Goal: Task Accomplishment & Management: Manage account settings

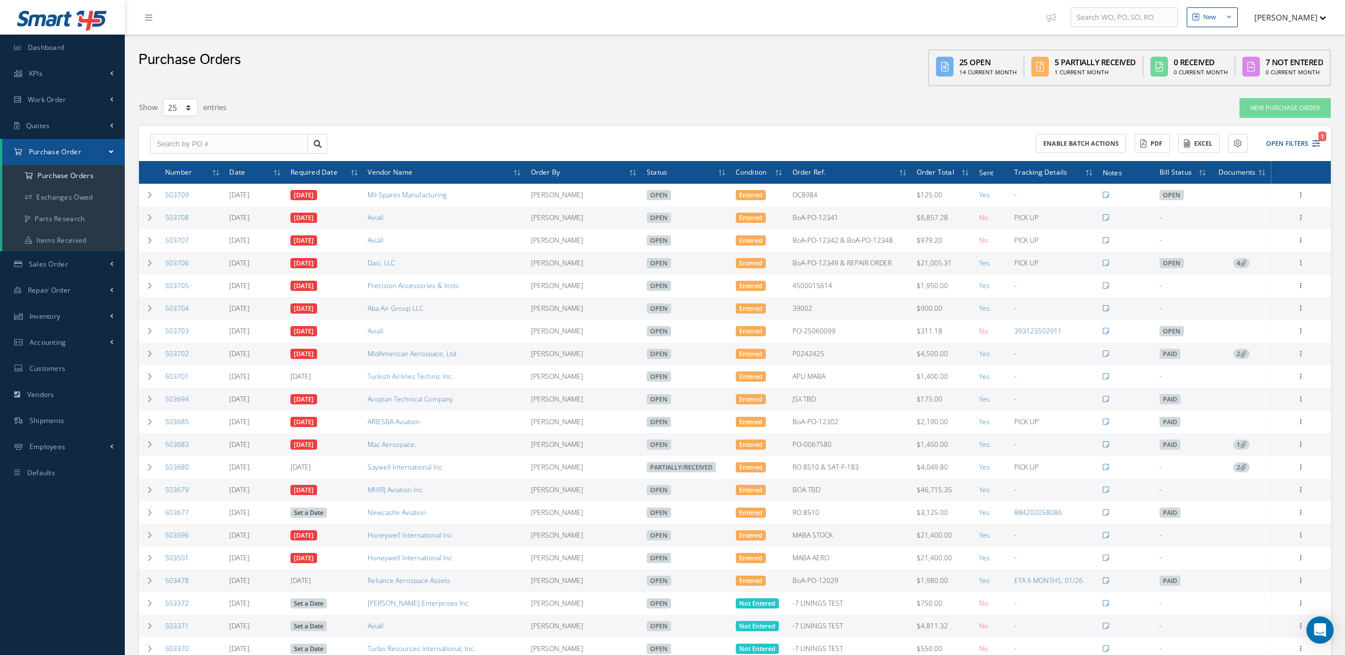
select select "25"
click at [1294, 144] on button "Open Filters 1" at bounding box center [1288, 143] width 64 height 19
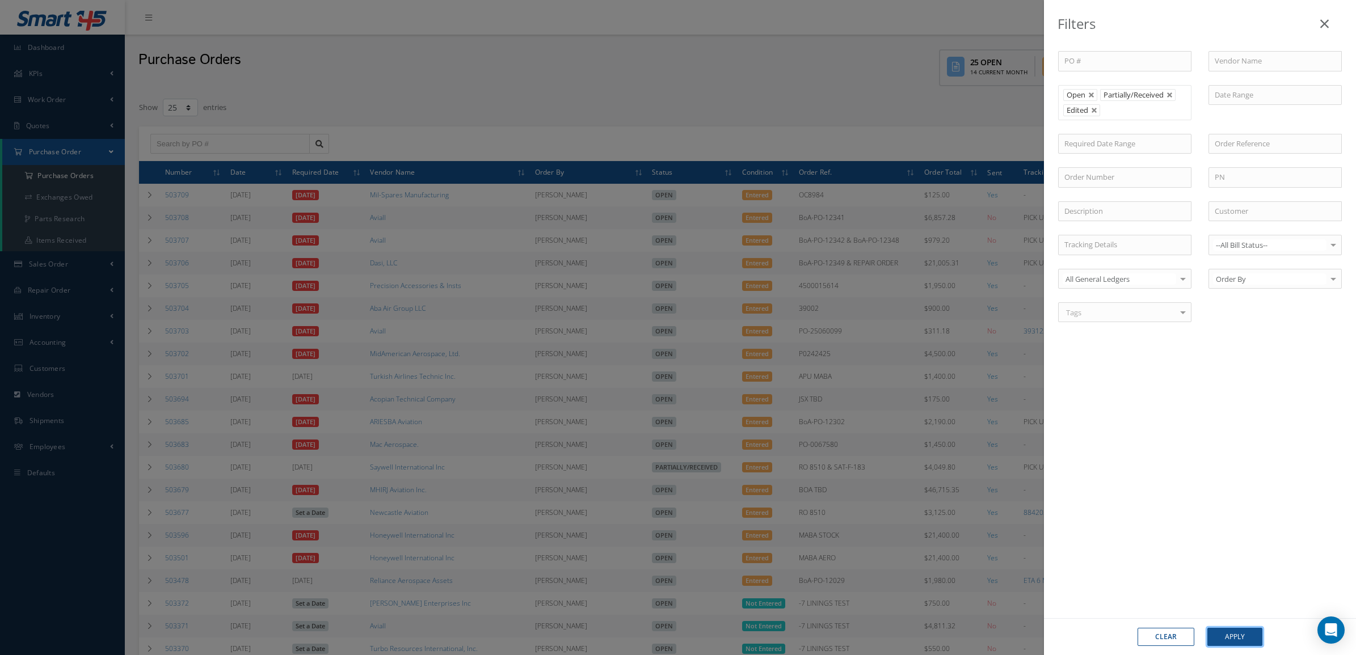
click at [1224, 637] on button "Apply" at bounding box center [1234, 637] width 55 height 18
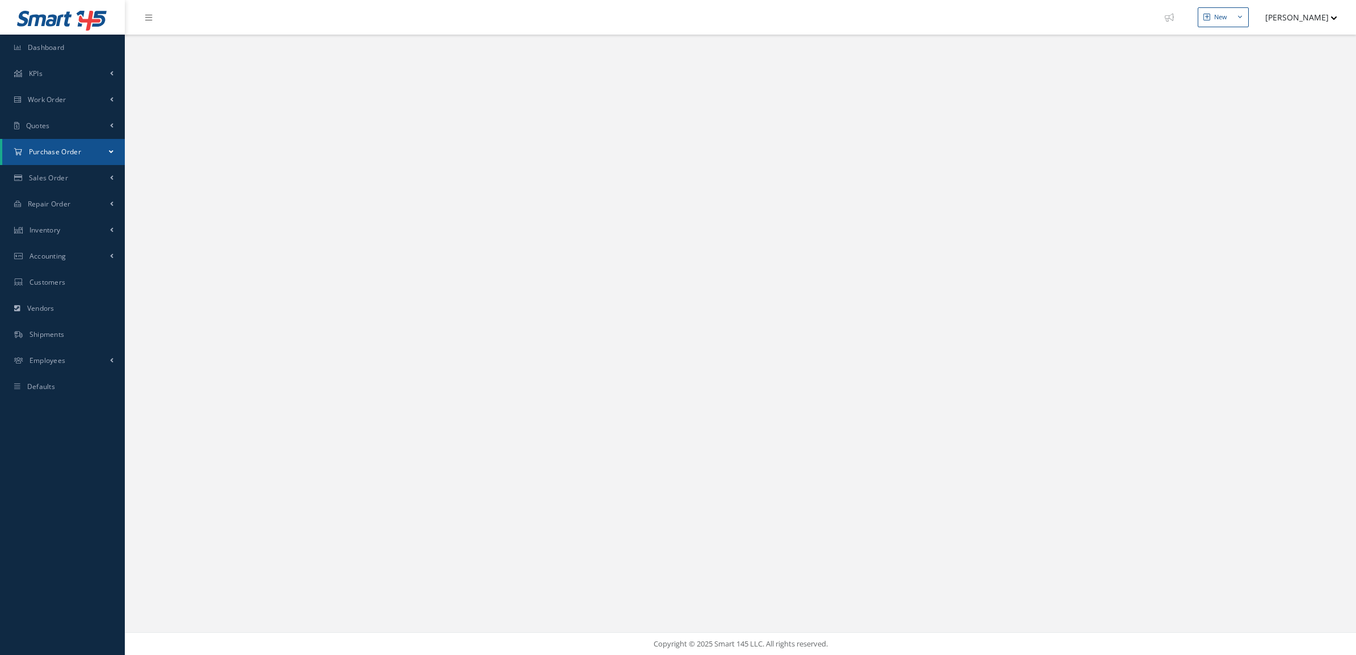
select select "25"
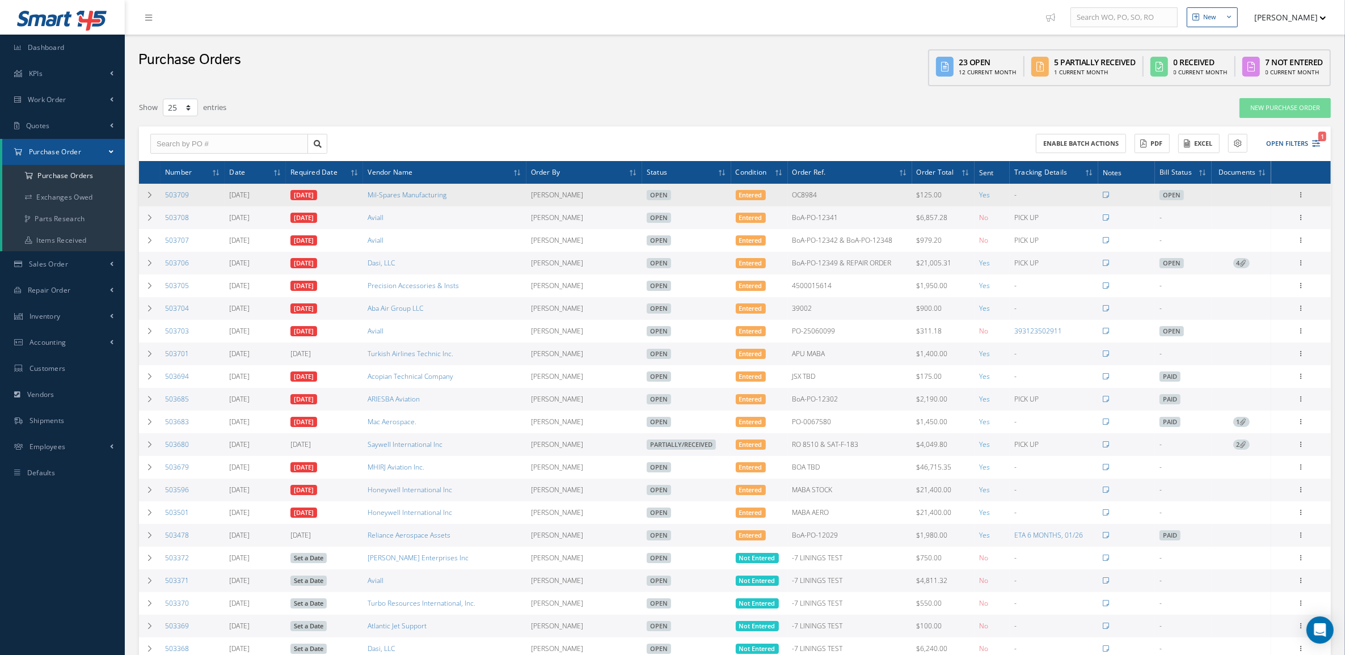
drag, startPoint x: 194, startPoint y: 197, endPoint x: 161, endPoint y: 203, distance: 34.0
click at [161, 203] on td "503709" at bounding box center [193, 195] width 64 height 23
copy link "503709"
drag, startPoint x: 486, startPoint y: 199, endPoint x: 356, endPoint y: 193, distance: 130.1
click at [356, 193] on tr "503709 09/12/2025 09/12/2025 Mil-Spares Manufacturing Candy Augustyniak Open En…" at bounding box center [735, 195] width 1192 height 23
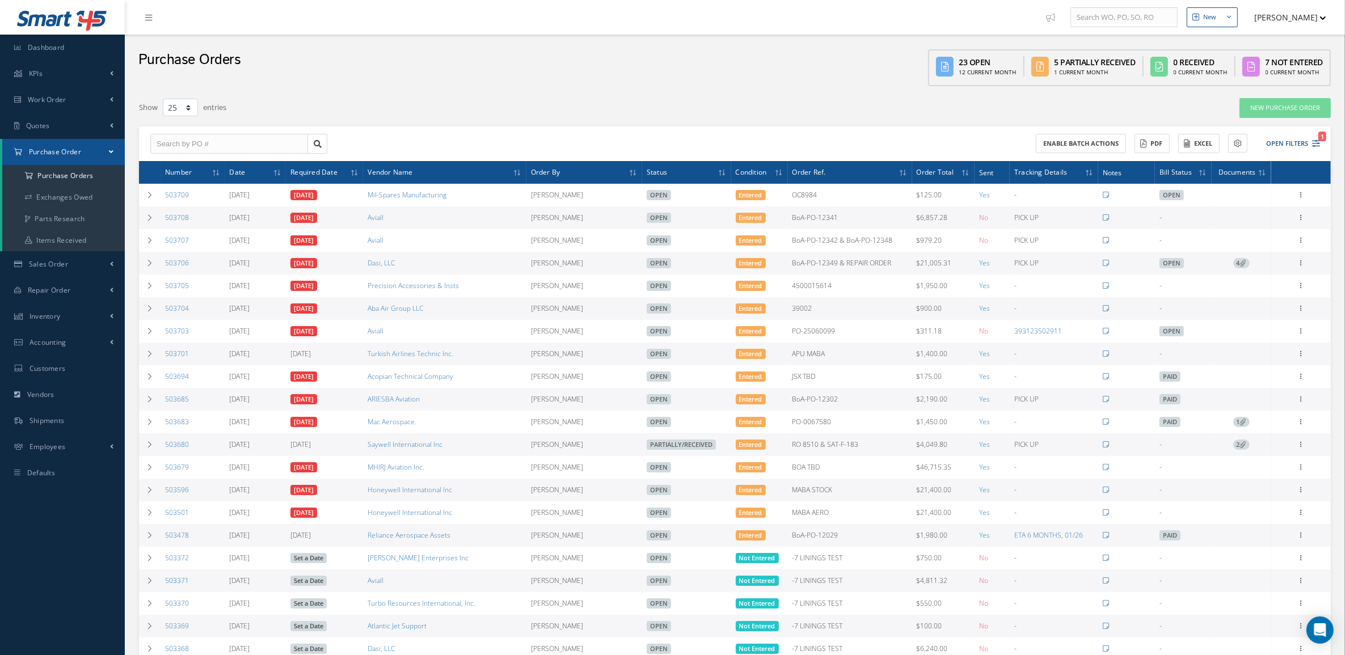
copy tr "Mil-Spares Manufacturing"
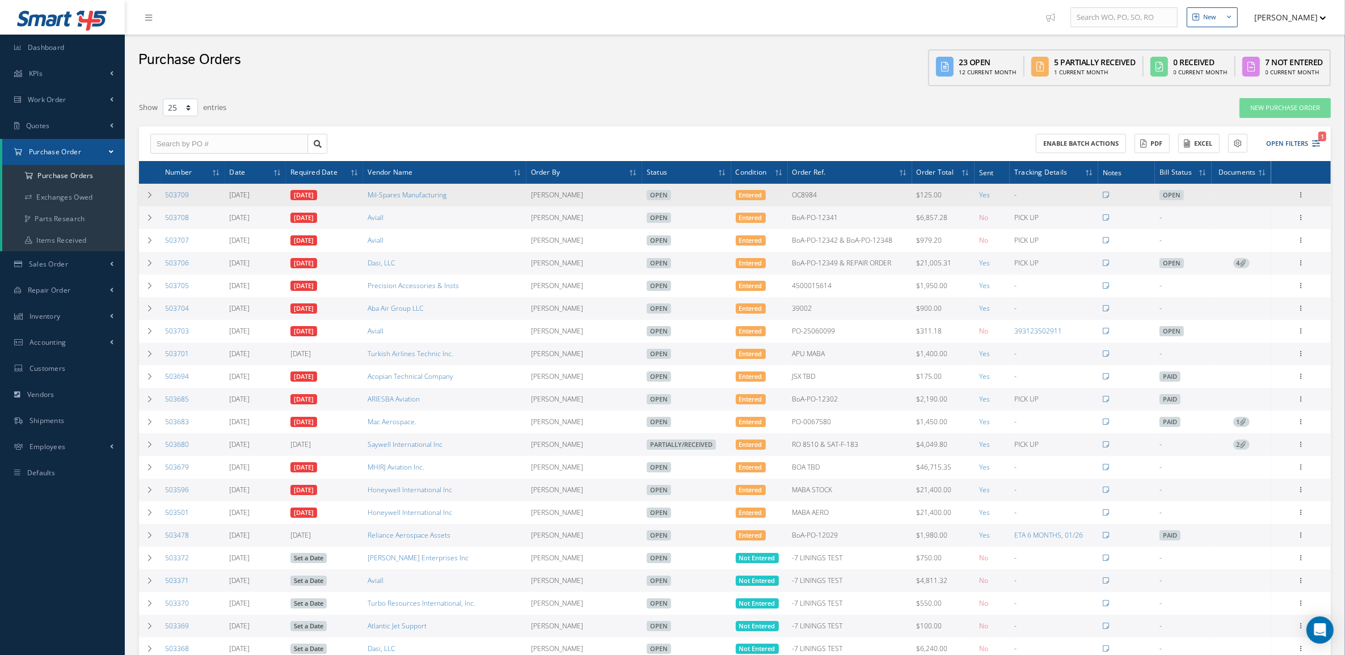
drag, startPoint x: 839, startPoint y: 194, endPoint x: 788, endPoint y: 197, distance: 51.1
click at [788, 197] on tr "503709 09/12/2025 09/12/2025 Mil-Spares Manufacturing Candy Augustyniak Open En…" at bounding box center [735, 195] width 1192 height 23
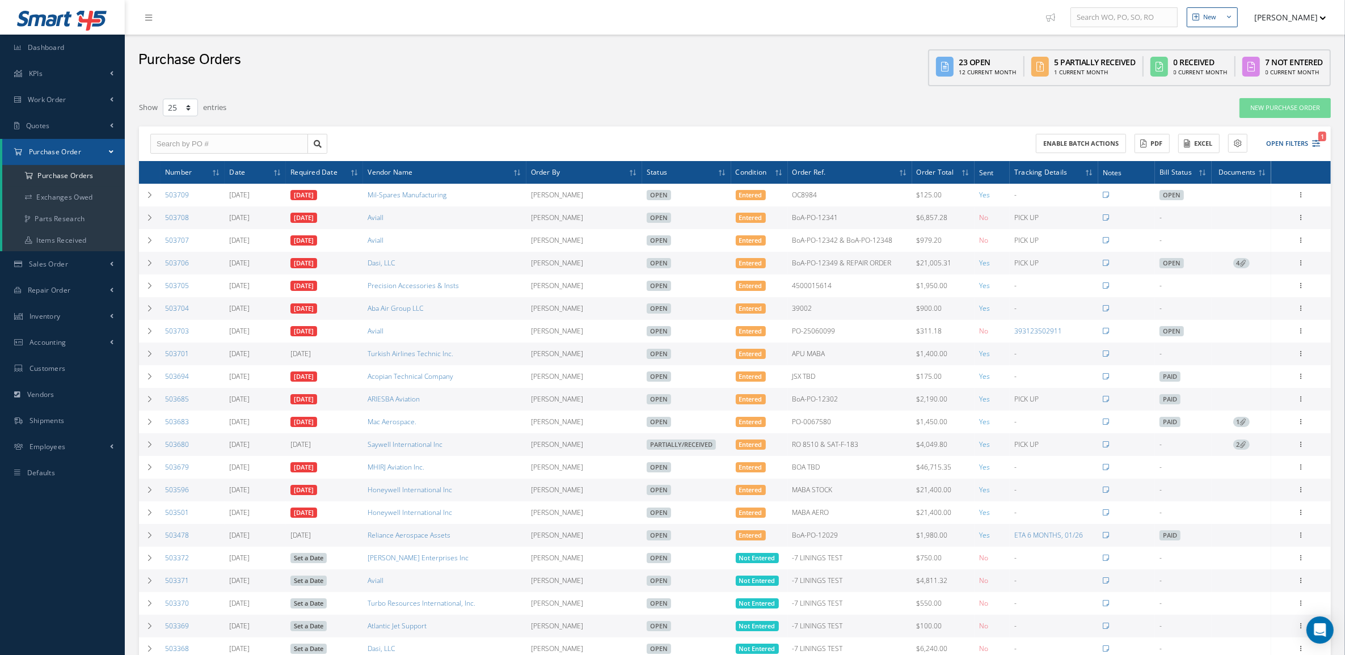
copy tr "OC8984"
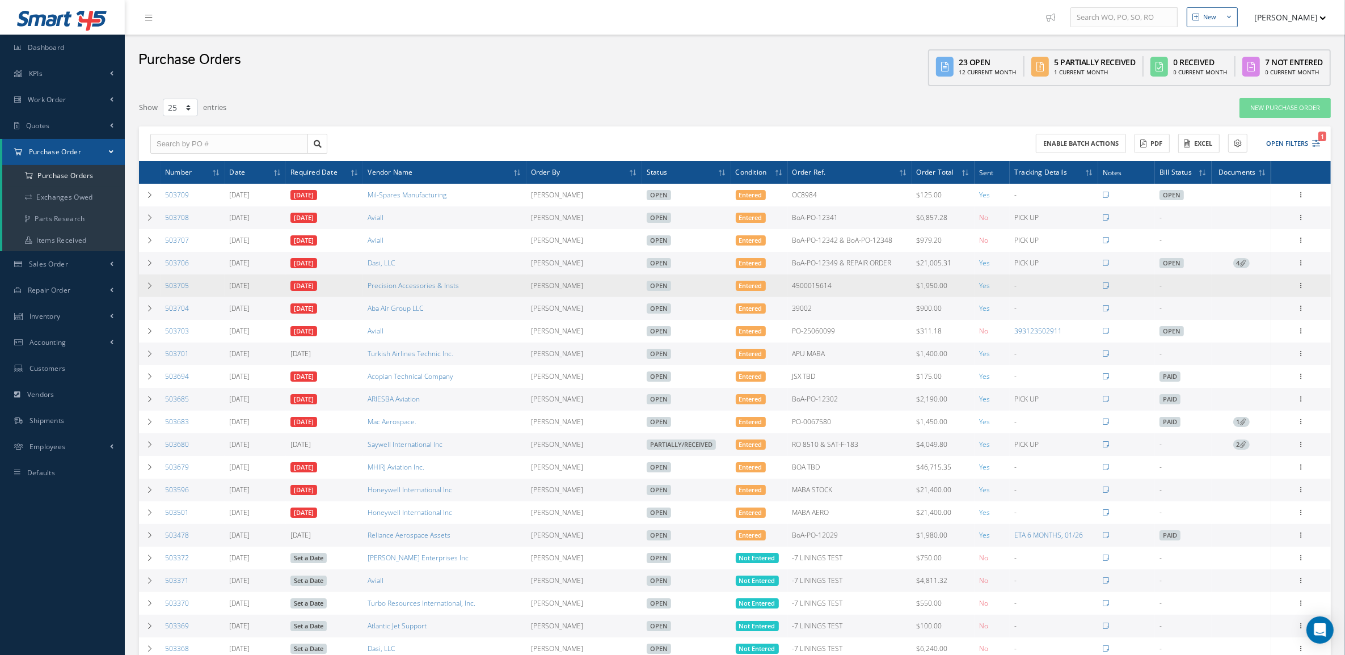
drag, startPoint x: 158, startPoint y: 289, endPoint x: 874, endPoint y: 288, distance: 716.0
click at [874, 288] on tr "503705 09/11/2025 09/11/2025 Precision Accessories & Insts Candy Augustyniak Op…" at bounding box center [735, 286] width 1192 height 23
copy tr "503705 09/11/2025 09/11/2025 Precision Accessories & Insts Candy Augustyniak Op…"
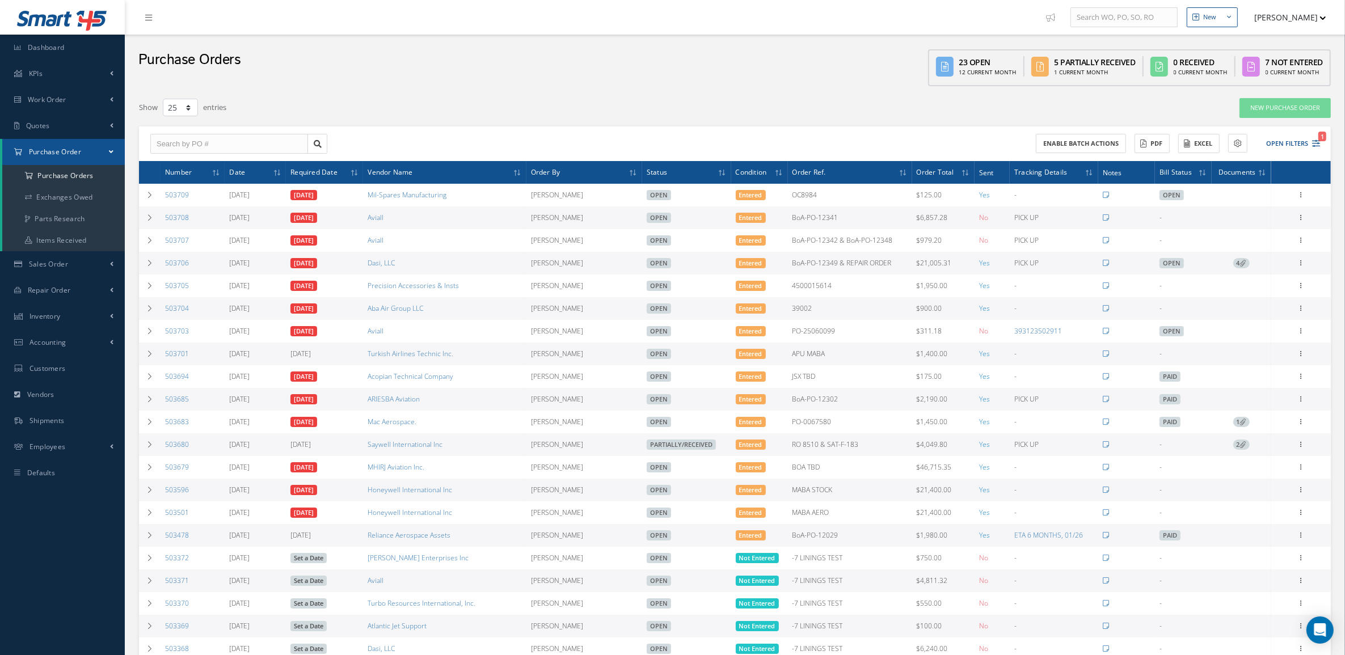
drag, startPoint x: 160, startPoint y: 315, endPoint x: 822, endPoint y: 311, distance: 661.6
click at [822, 311] on tr "503704 09/11/2025 09/11/2025 Aba Air Group LLC Candy Augustyniak Open Entered 3…" at bounding box center [735, 308] width 1192 height 23
copy tr "503704 09/11/2025 09/11/2025 Aba Air Group LLC Candy Augustyniak Open Entered 3…"
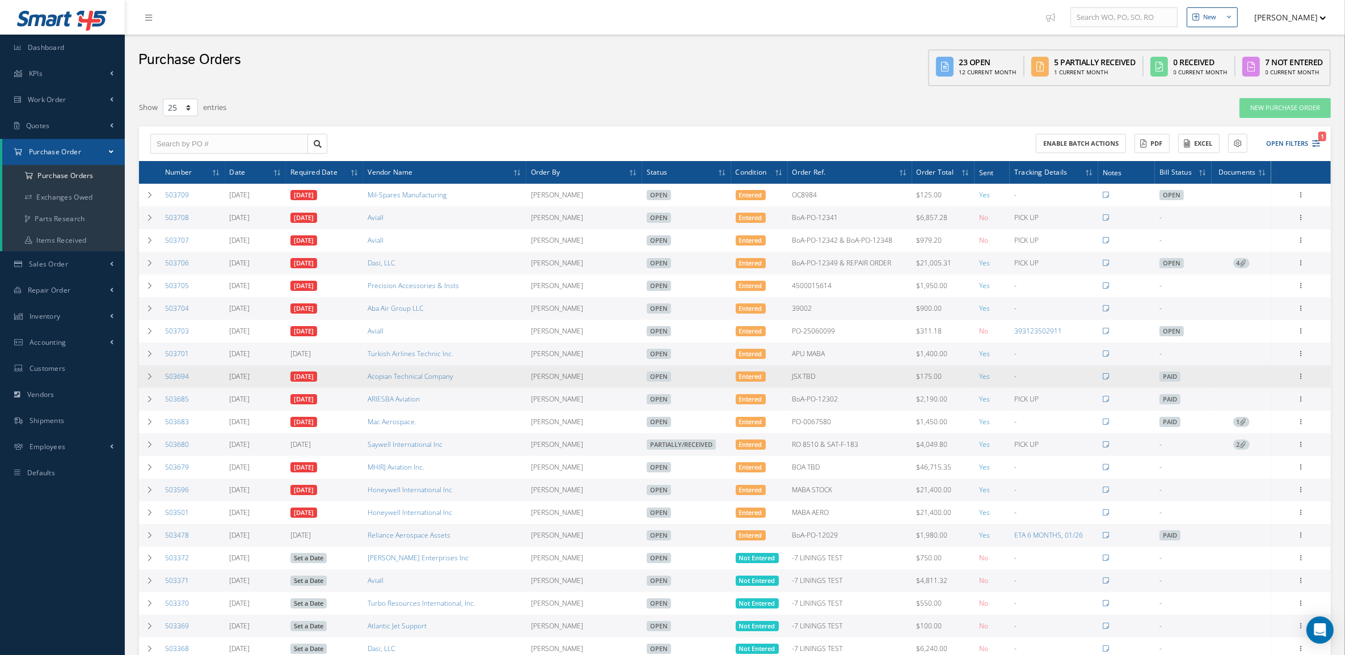
drag, startPoint x: 158, startPoint y: 385, endPoint x: 827, endPoint y: 383, distance: 669.0
click at [827, 383] on tr "503694 09/09/2025 09/09/2025 Acopian Technical Company Candy Augustyniak Open E…" at bounding box center [735, 376] width 1192 height 23
copy tr "503694 09/09/2025 09/09/2025 Acopian Technical Company Candy Augustyniak Open E…"
click at [495, 381] on td "Acopian Technical Company" at bounding box center [444, 376] width 163 height 23
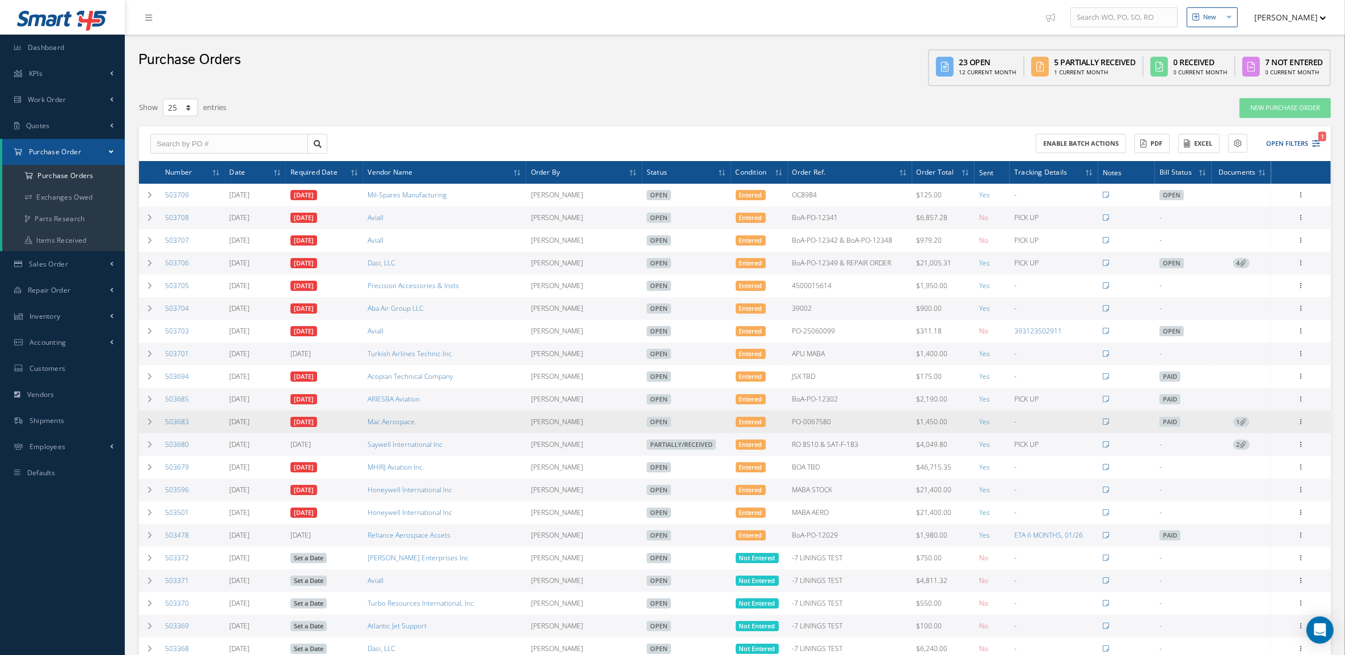
drag, startPoint x: 165, startPoint y: 430, endPoint x: 875, endPoint y: 428, distance: 710.4
click at [875, 428] on tr "503683 09/03/2025 09/03/2025 Mac Aerospace. Candy Augustyniak Open Entered PO-0…" at bounding box center [735, 422] width 1192 height 23
copy tr "503683 09/03/2025 09/03/2025 Mac Aerospace. Candy Augustyniak Open Entered PO-0…"
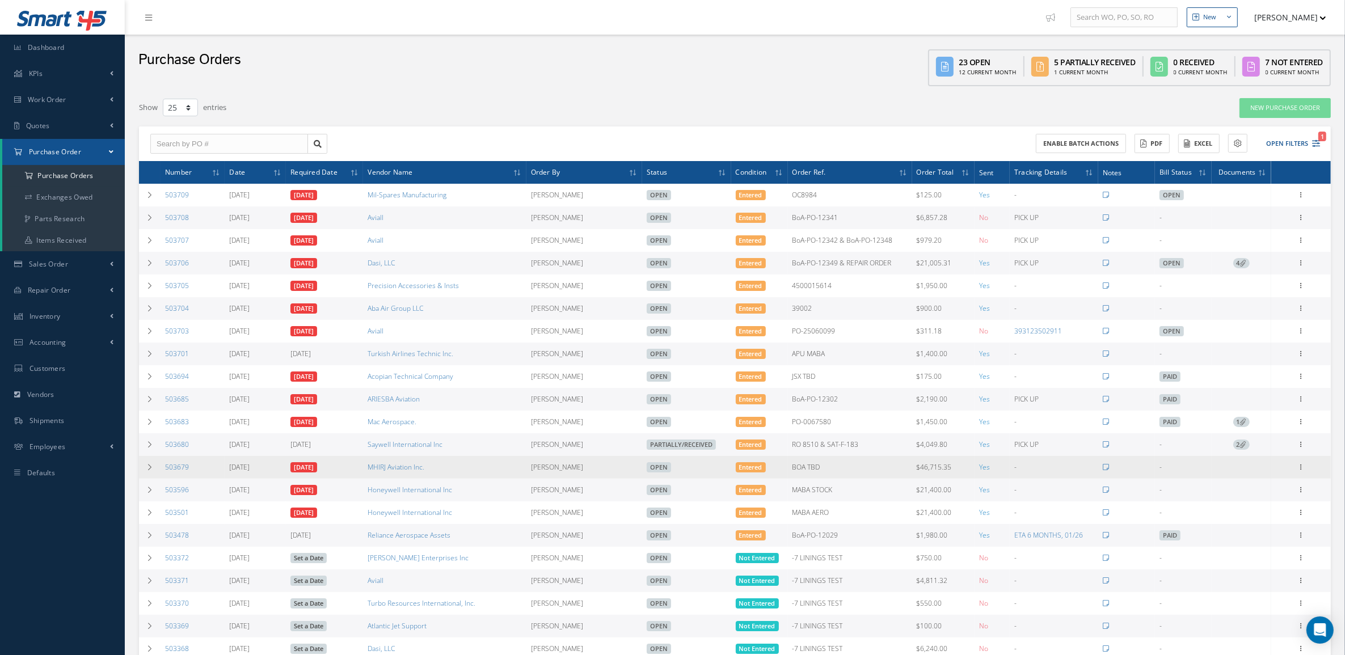
drag, startPoint x: 162, startPoint y: 471, endPoint x: 830, endPoint y: 469, distance: 667.8
click at [830, 469] on tr "503679 09/02/2025 09/02/2025 MHIRJ Aviation Inc. Candy Augustyniak Open Entered…" at bounding box center [735, 467] width 1192 height 23
copy tr "503679 09/02/2025 09/02/2025 MHIRJ Aviation Inc. Candy Augustyniak Open Entered…"
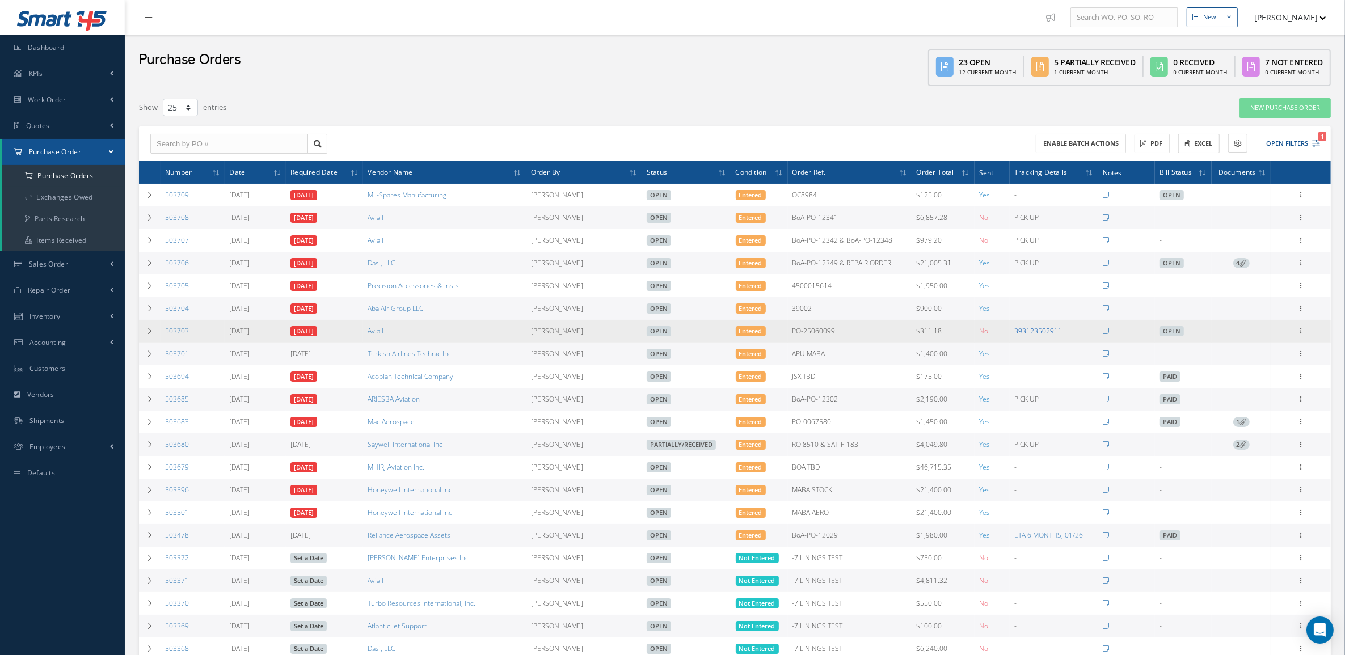
click at [1030, 332] on link "393123502911" at bounding box center [1038, 331] width 48 height 10
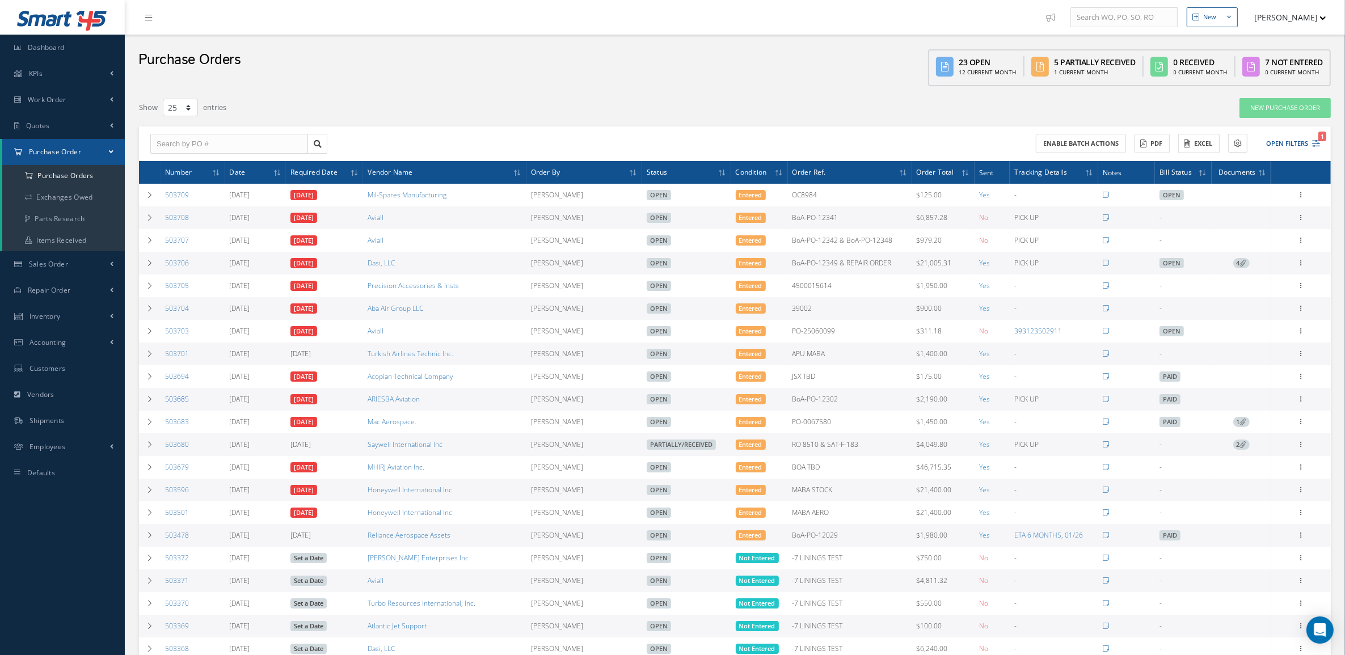
drag, startPoint x: 199, startPoint y: 404, endPoint x: 169, endPoint y: 403, distance: 30.6
click at [169, 403] on td "503685" at bounding box center [193, 399] width 64 height 23
drag, startPoint x: 169, startPoint y: 403, endPoint x: 448, endPoint y: 406, distance: 279.7
click at [448, 406] on tr "503685 09/04/2025 09/04/2025 ARIESBA Aviation Candy Augustyniak Open Entered Bo…" at bounding box center [735, 399] width 1192 height 23
drag, startPoint x: 436, startPoint y: 415, endPoint x: 432, endPoint y: 410, distance: 6.1
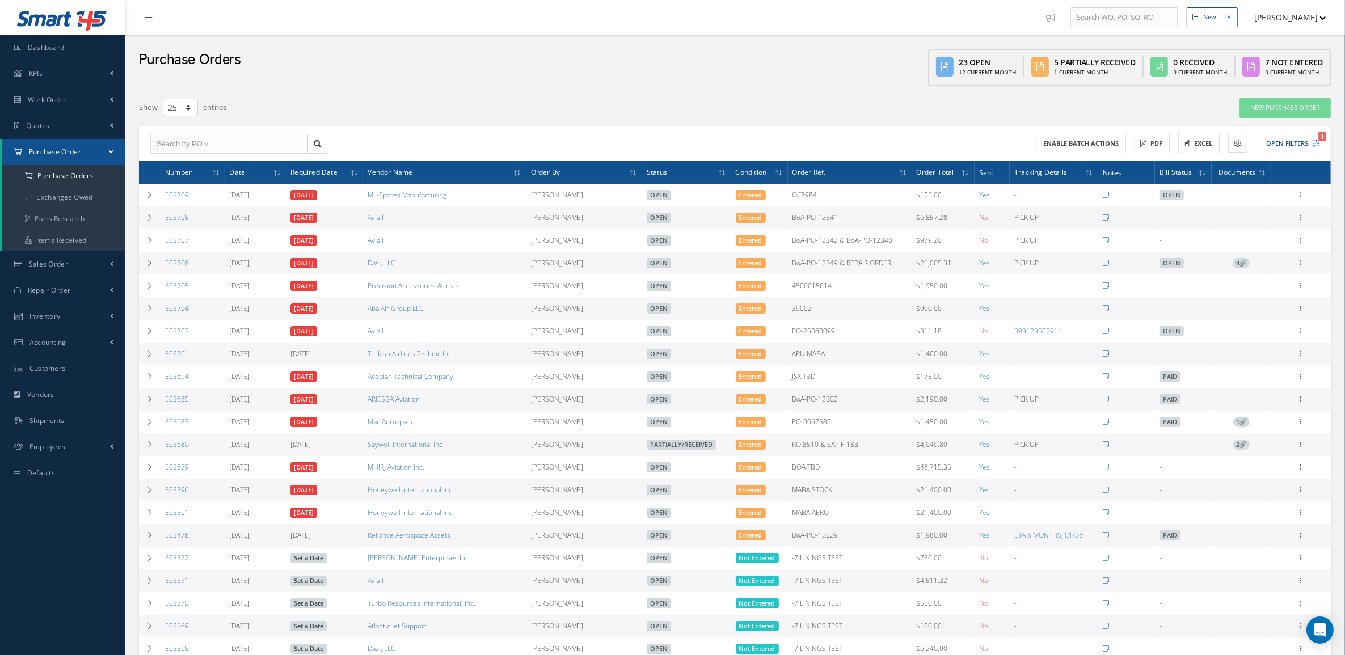
click at [436, 415] on td "Mac Aerospace." at bounding box center [444, 422] width 163 height 23
drag, startPoint x: 159, startPoint y: 405, endPoint x: 881, endPoint y: 400, distance: 721.7
click at [881, 400] on tr "503685 09/04/2025 09/04/2025 ARIESBA Aviation Candy Augustyniak Open Entered Bo…" at bounding box center [735, 399] width 1192 height 23
copy tr "503685 09/04/2025 09/04/2025 ARIESBA Aviation Candy Augustyniak Open Entered Bo…"
click at [475, 110] on div "Show 10 25 50 100 entries" at bounding box center [482, 108] width 705 height 20
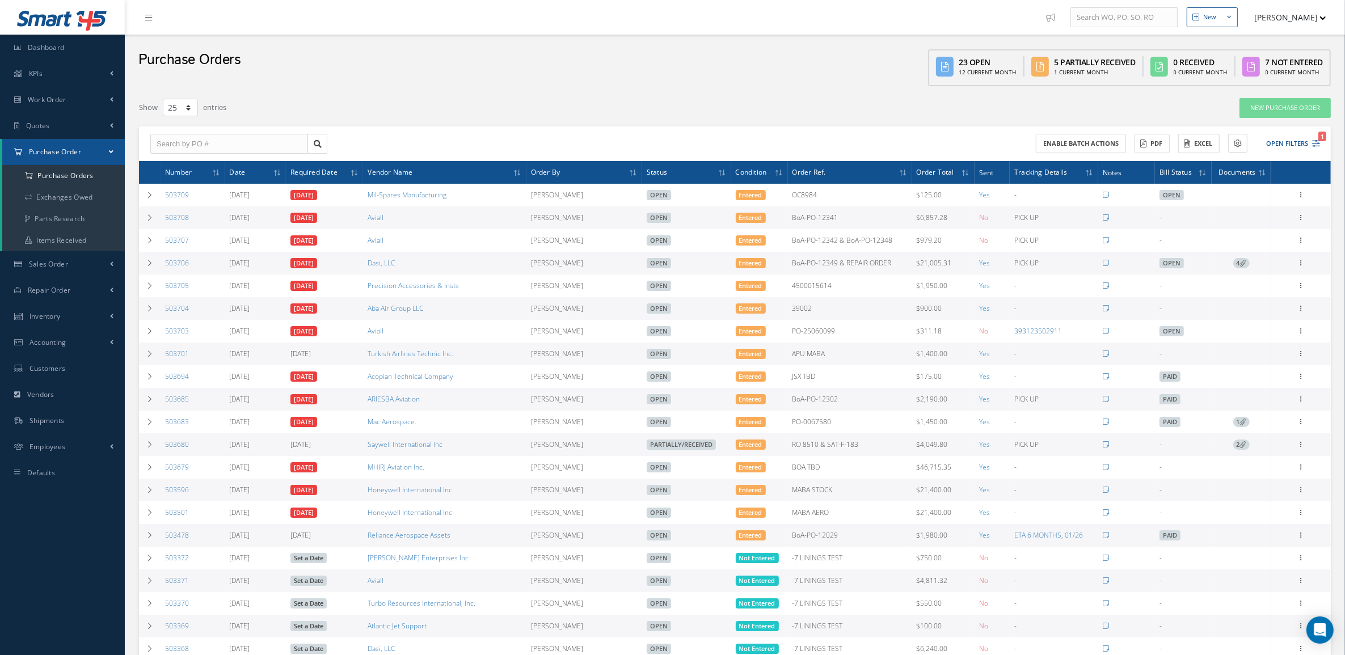
click at [394, 92] on div "Filters PO # Vendor Name Open Partially/Received Received Canceled Edited Open …" at bounding box center [734, 465] width 1203 height 746
click at [1248, 264] on span "4" at bounding box center [1241, 263] width 16 height 10
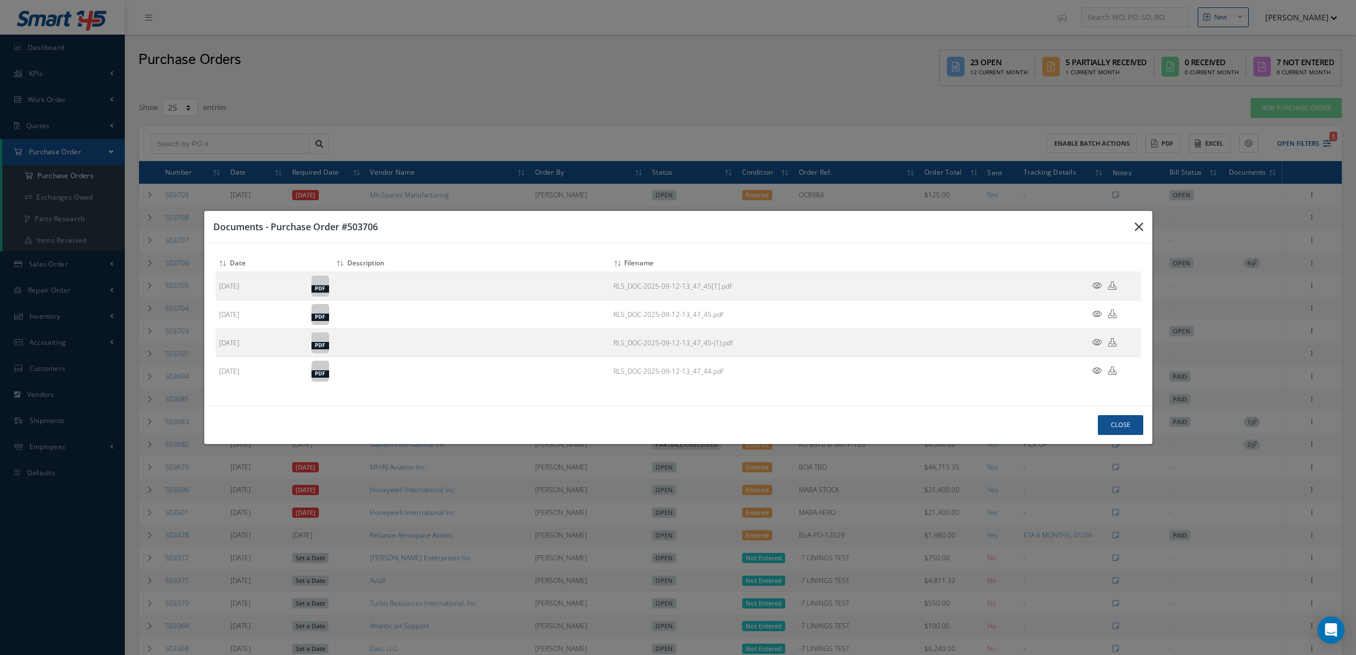
click at [1142, 230] on icon "button" at bounding box center [1139, 227] width 9 height 14
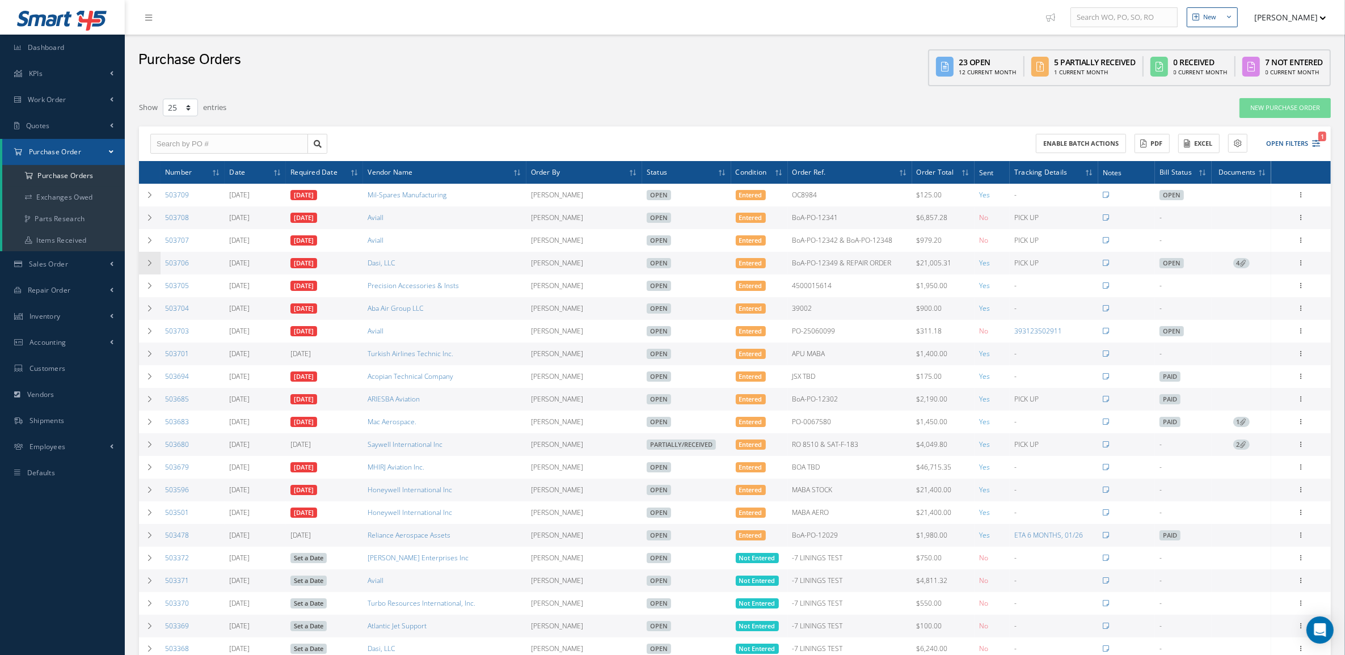
click at [140, 266] on td at bounding box center [150, 263] width 22 height 23
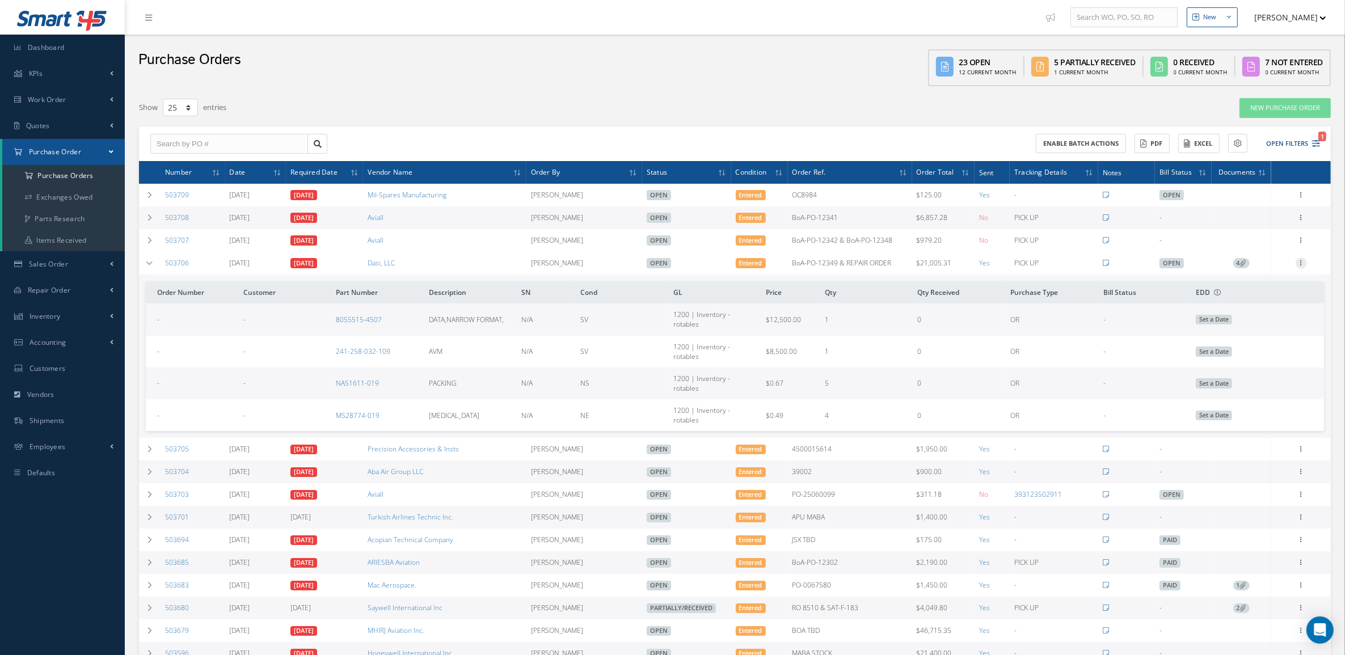
click at [1303, 264] on icon at bounding box center [1301, 262] width 11 height 9
click at [1272, 273] on link "Receive" at bounding box center [1250, 270] width 90 height 15
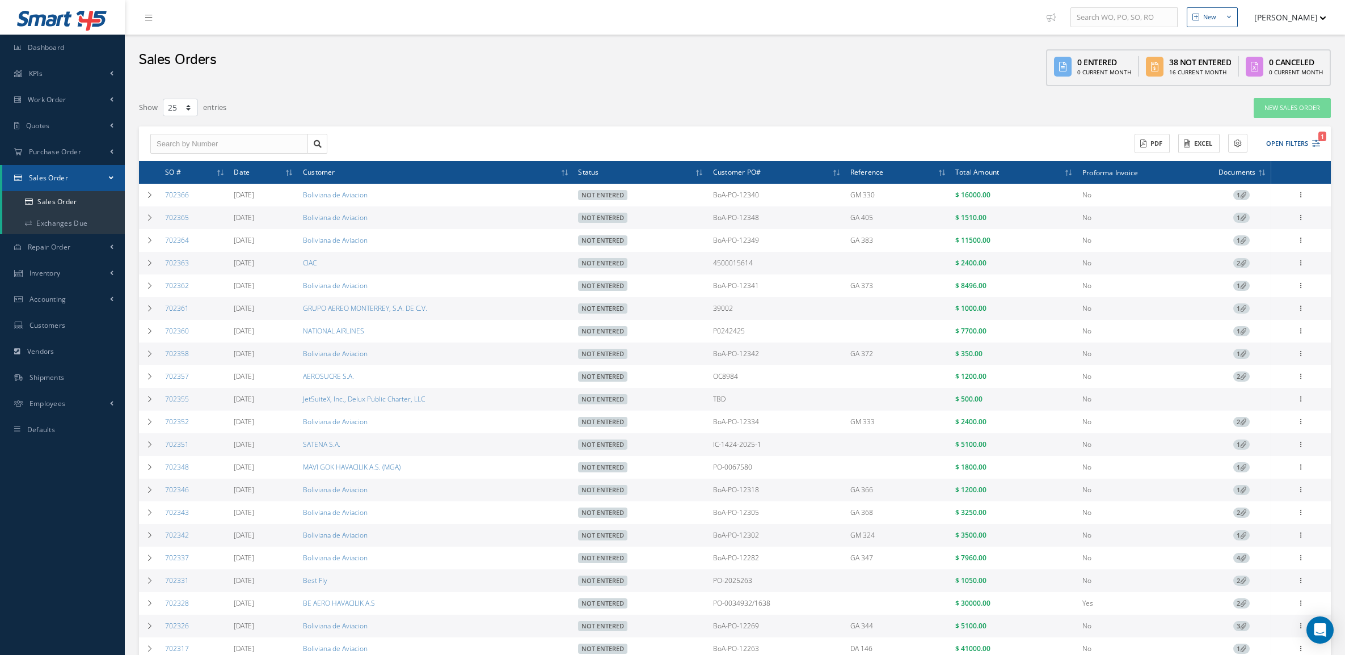
select select "25"
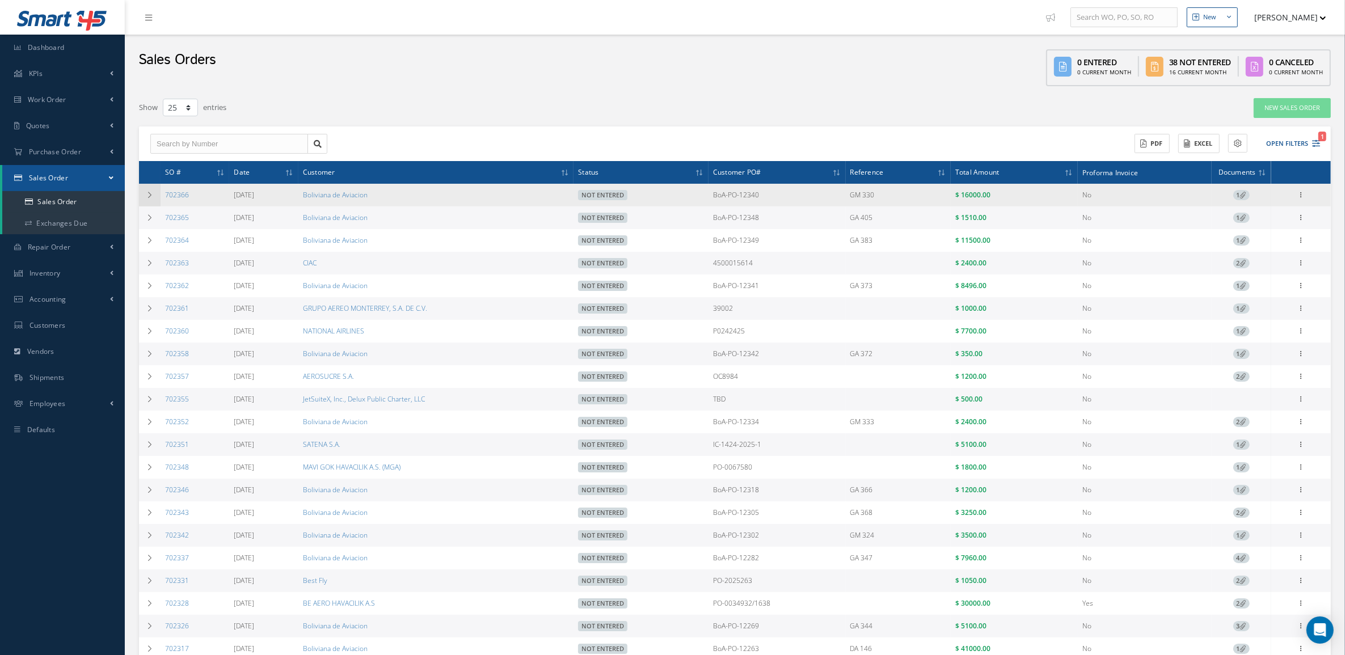
click at [159, 195] on td at bounding box center [150, 195] width 22 height 23
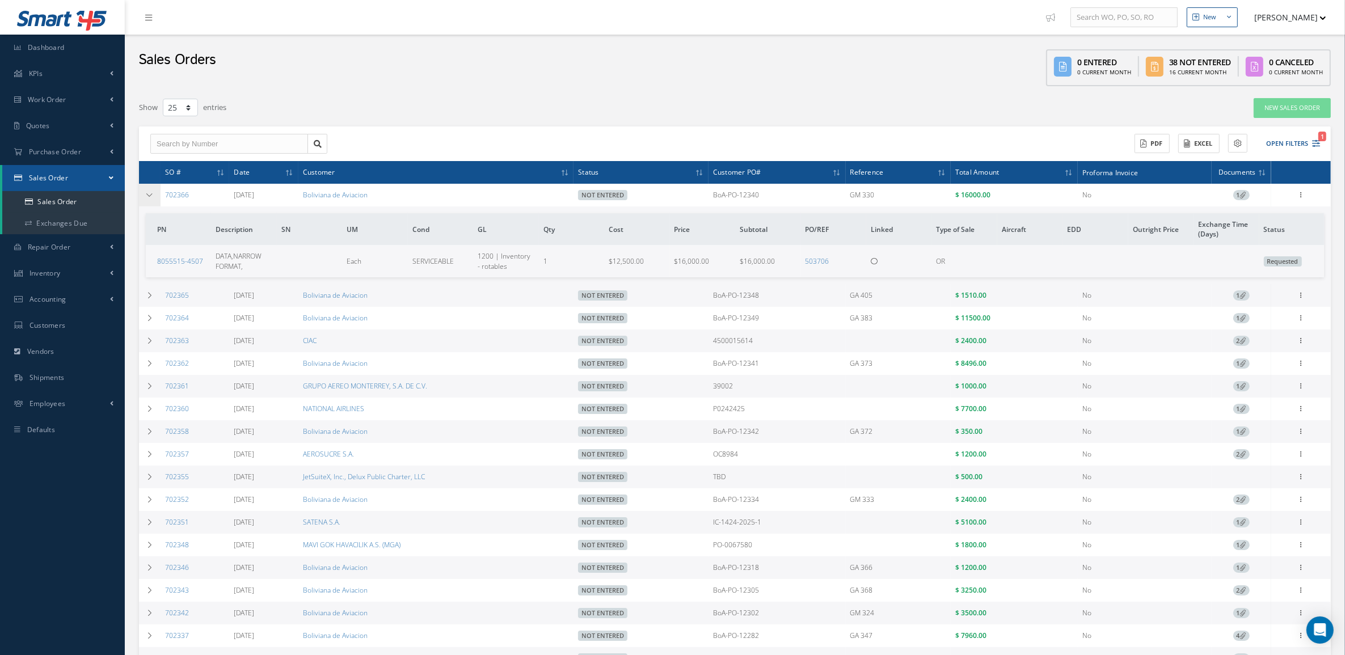
click at [159, 195] on td at bounding box center [150, 195] width 22 height 23
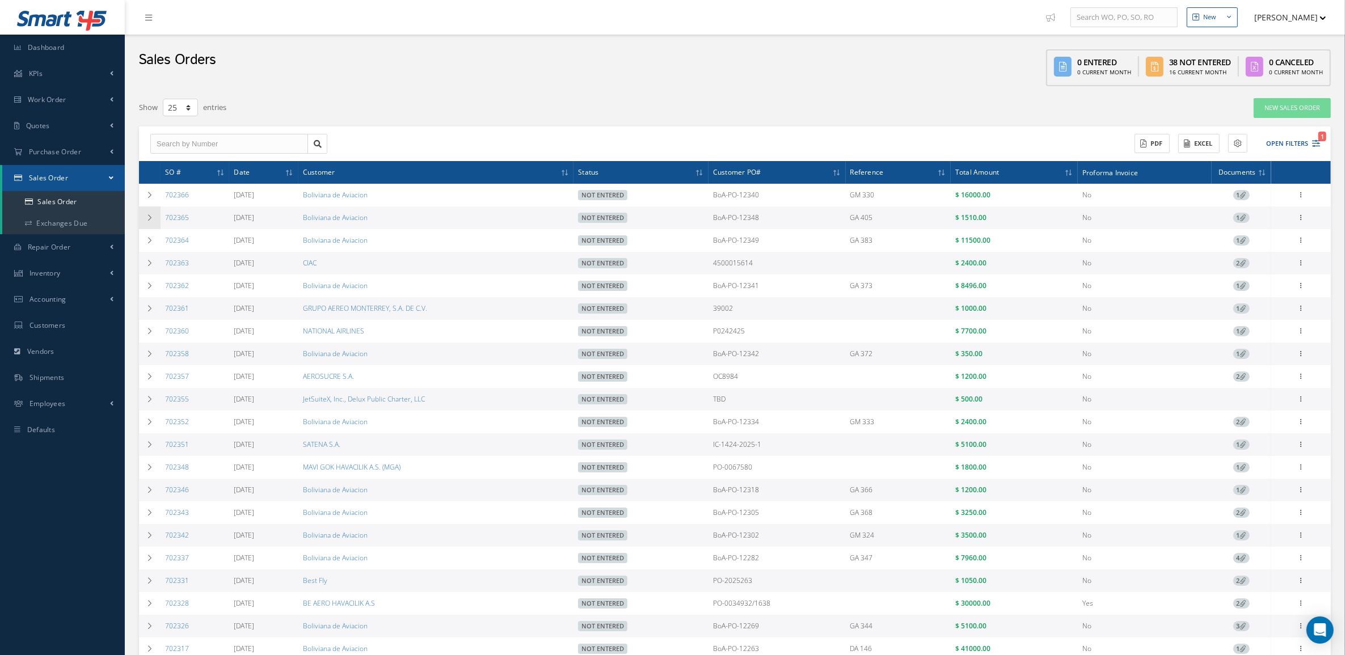
click at [151, 220] on icon at bounding box center [150, 217] width 8 height 7
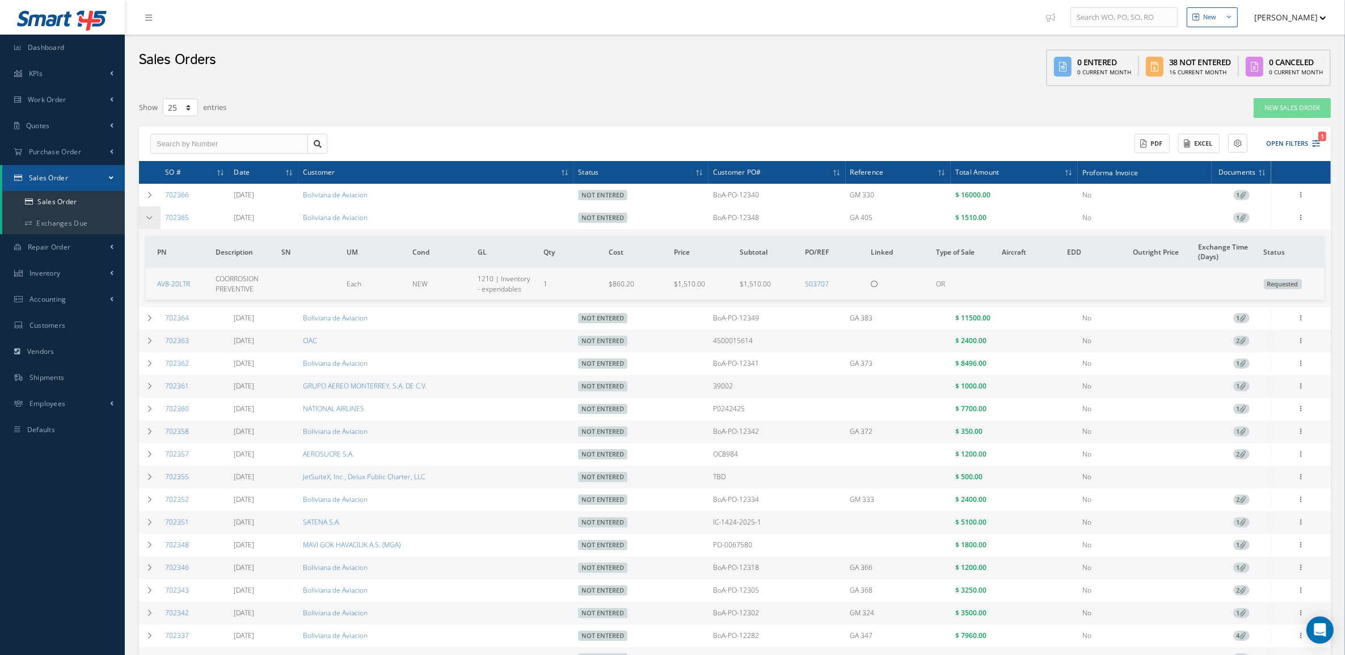
click at [151, 220] on icon at bounding box center [150, 217] width 8 height 7
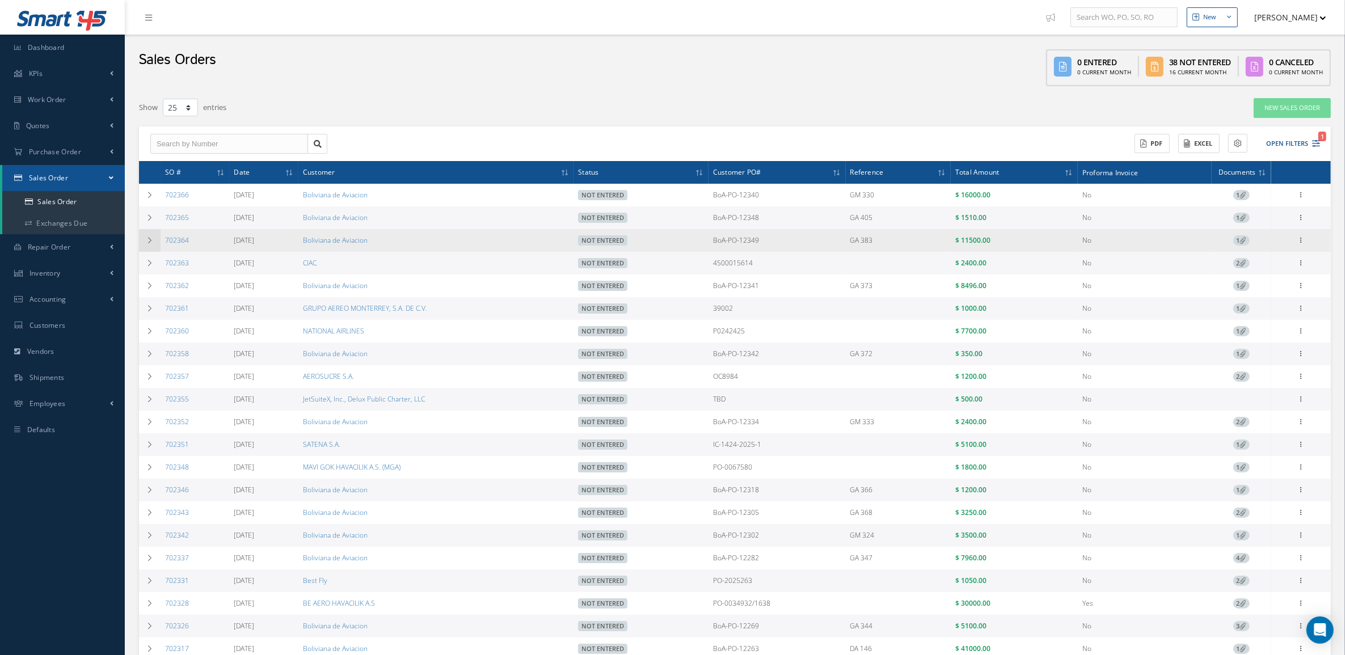
click at [151, 241] on icon at bounding box center [150, 240] width 8 height 7
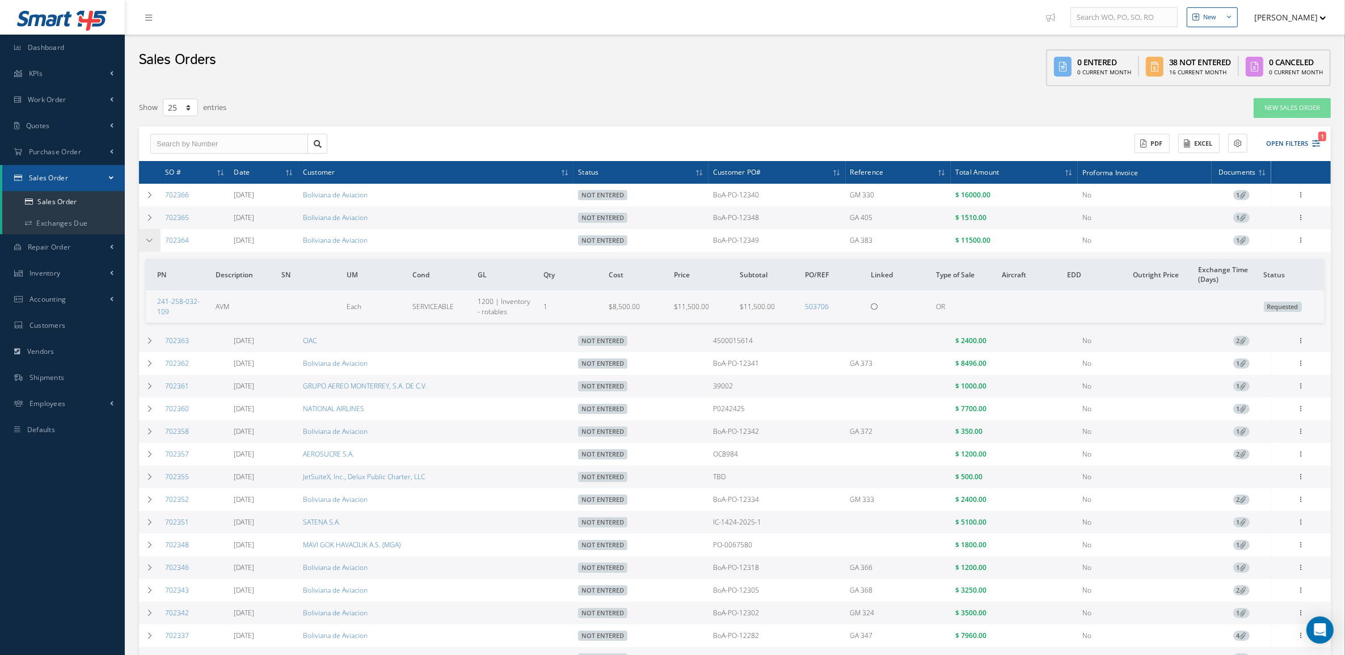
click at [150, 245] on td at bounding box center [150, 240] width 22 height 23
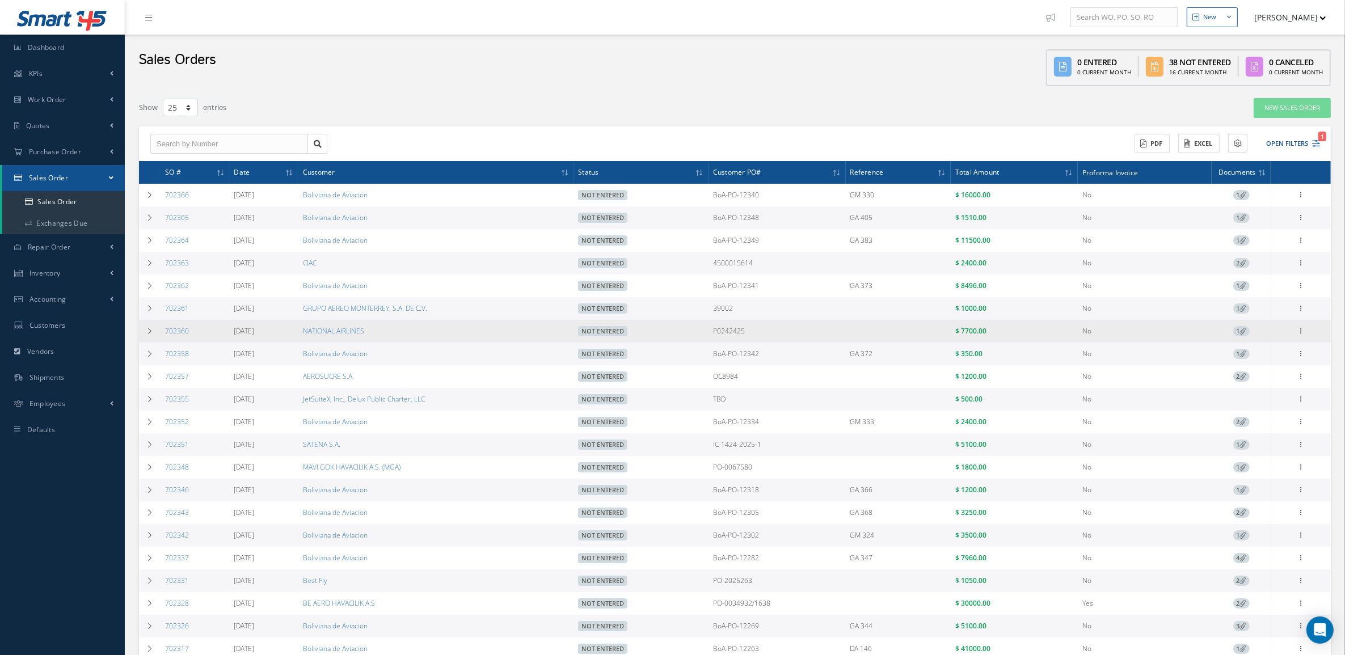
drag, startPoint x: 767, startPoint y: 338, endPoint x: 719, endPoint y: 344, distance: 47.5
click at [719, 343] on td "P0242425" at bounding box center [777, 331] width 137 height 23
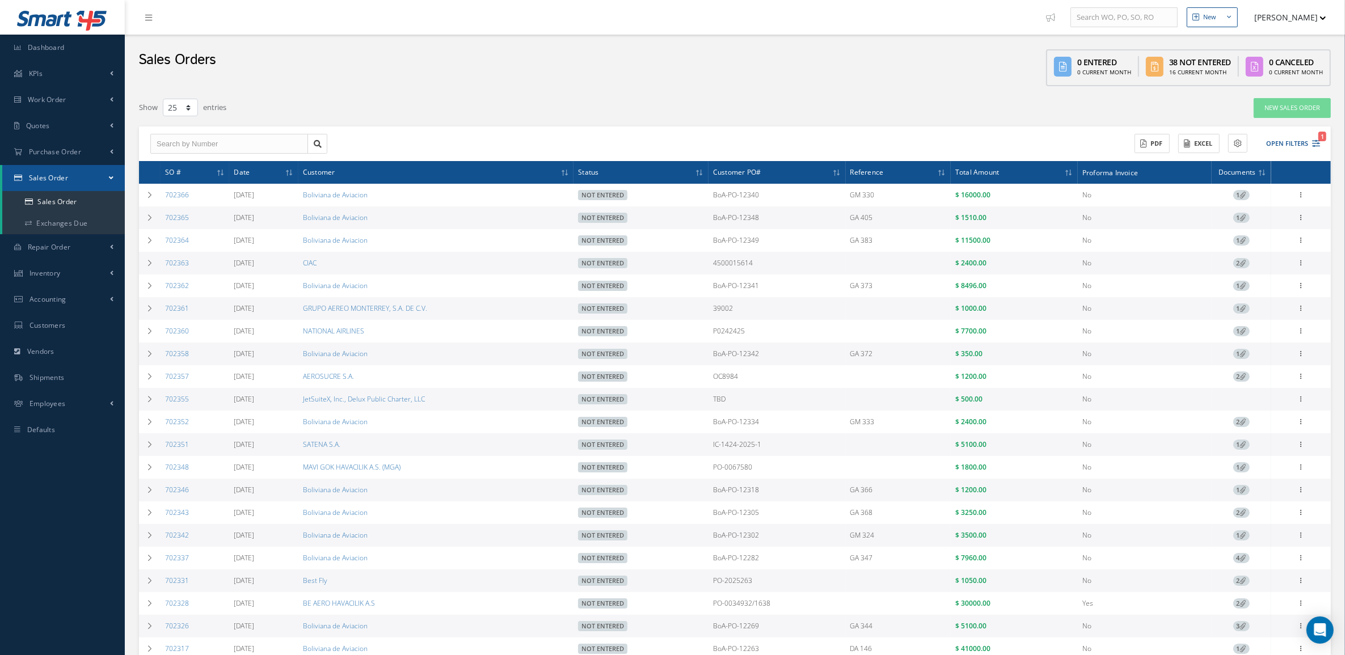
copy td "P0242425"
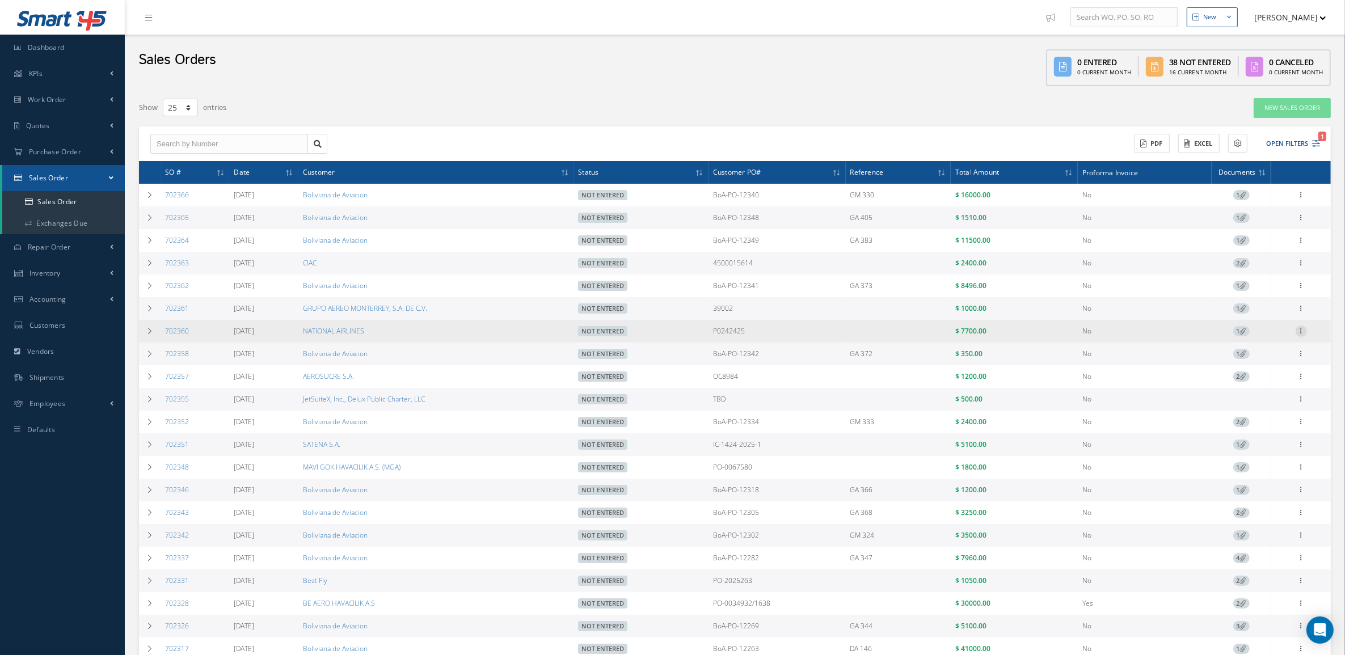
click at [1304, 335] on icon at bounding box center [1301, 330] width 11 height 9
click at [1267, 353] on link "Edit" at bounding box center [1250, 353] width 90 height 15
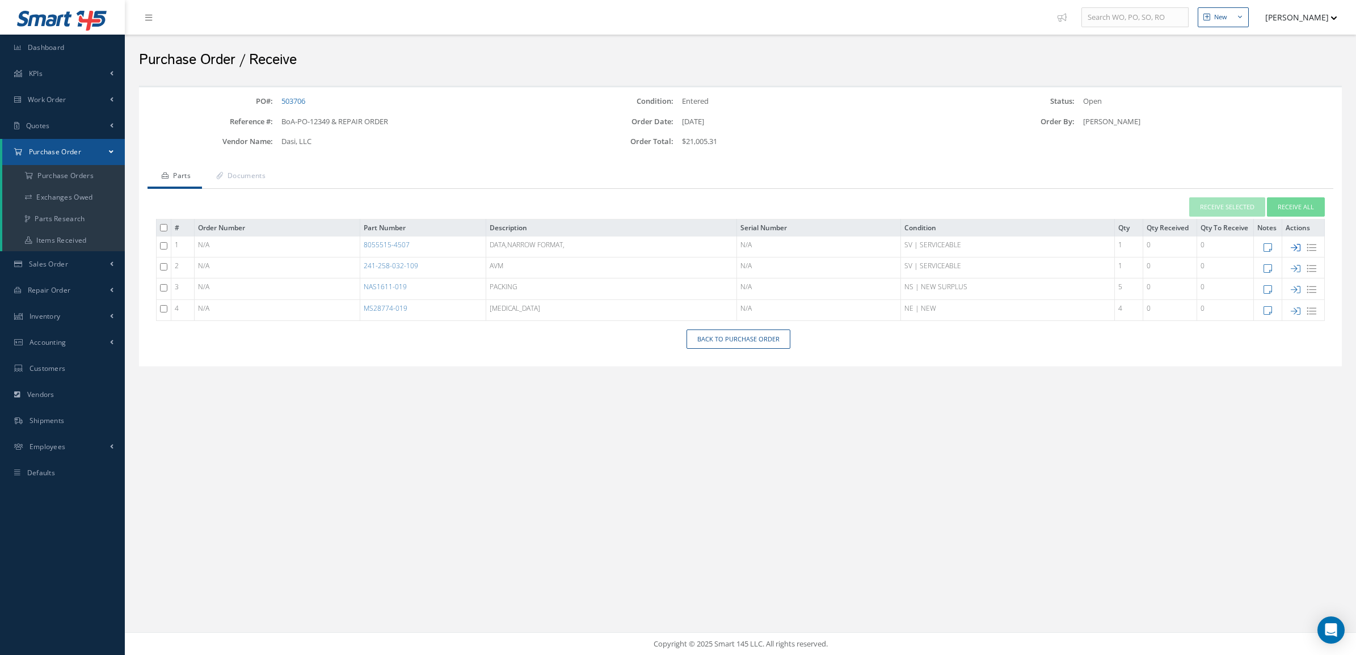
click at [1294, 247] on icon at bounding box center [1296, 248] width 10 height 10
type input "[DATE]"
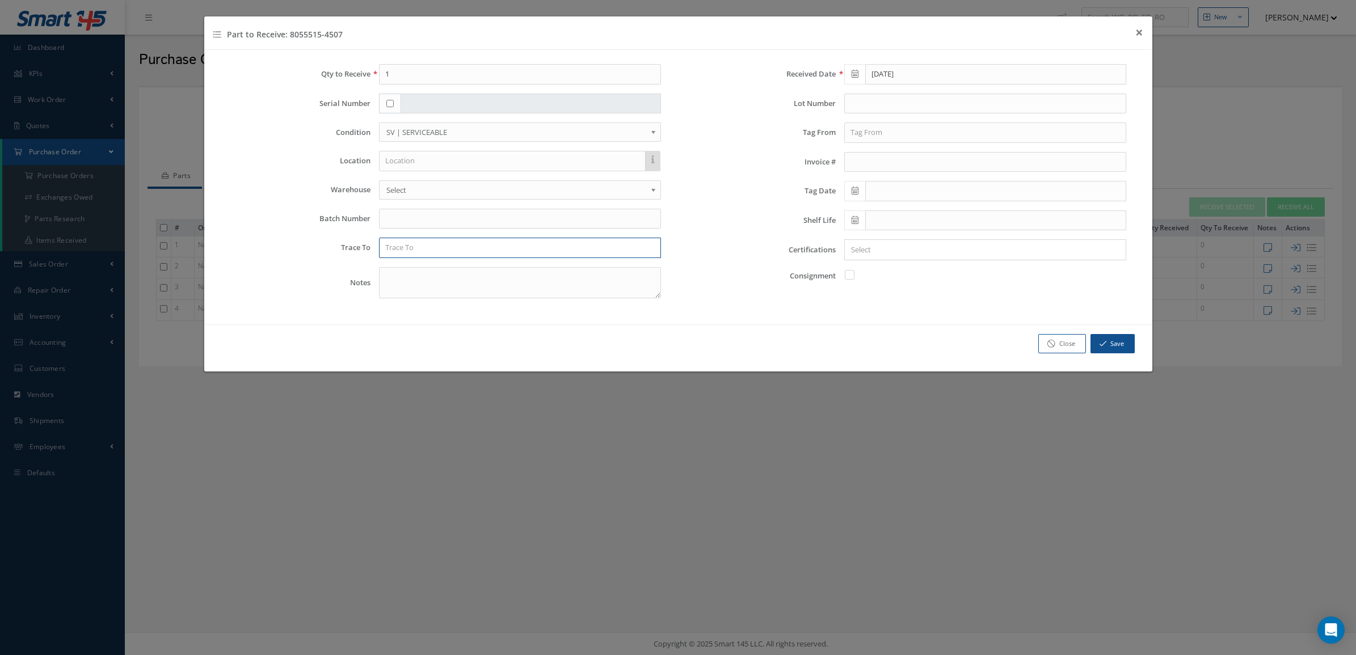
drag, startPoint x: 596, startPoint y: 258, endPoint x: 603, endPoint y: 259, distance: 6.3
click at [596, 257] on input "text" at bounding box center [520, 248] width 282 height 20
click at [614, 263] on div "ATLAS AIR" at bounding box center [520, 268] width 281 height 20
type input "ATLAS AIR"
click at [853, 134] on input "text" at bounding box center [985, 133] width 282 height 20
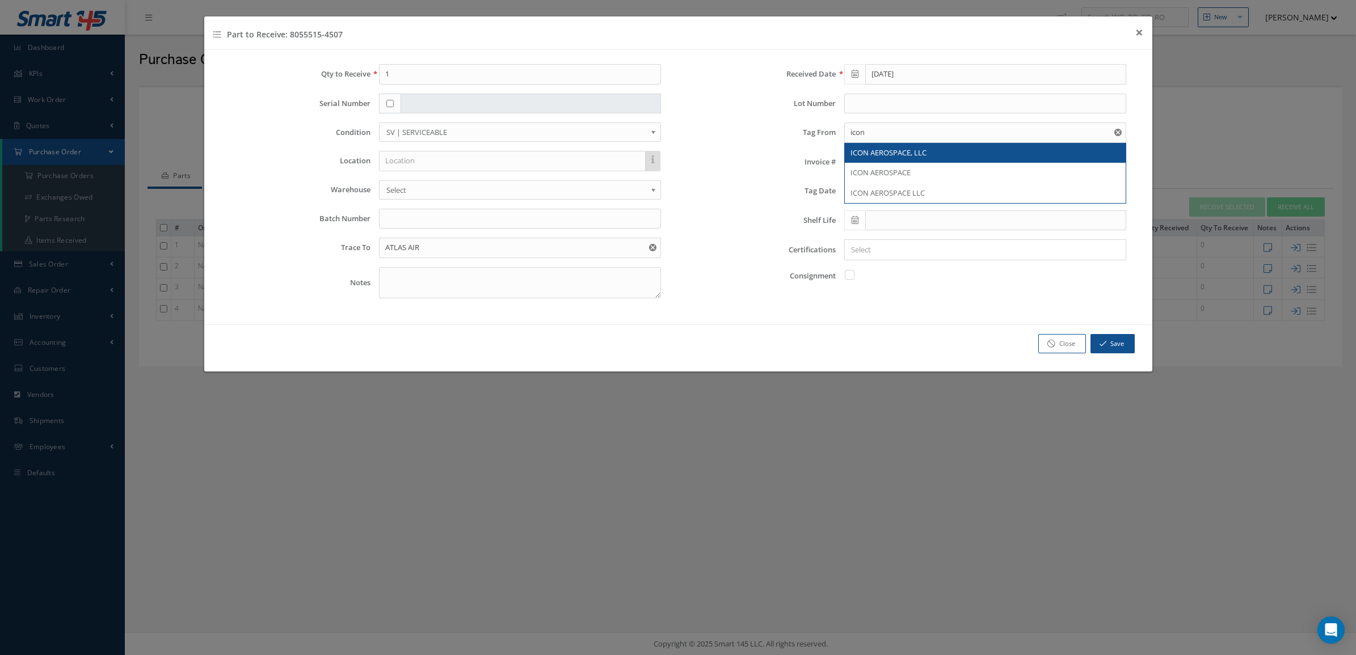
click at [872, 151] on span "ICON AEROSPACE, LLC" at bounding box center [889, 153] width 76 height 10
type input "ICON AEROSPACE, LLC"
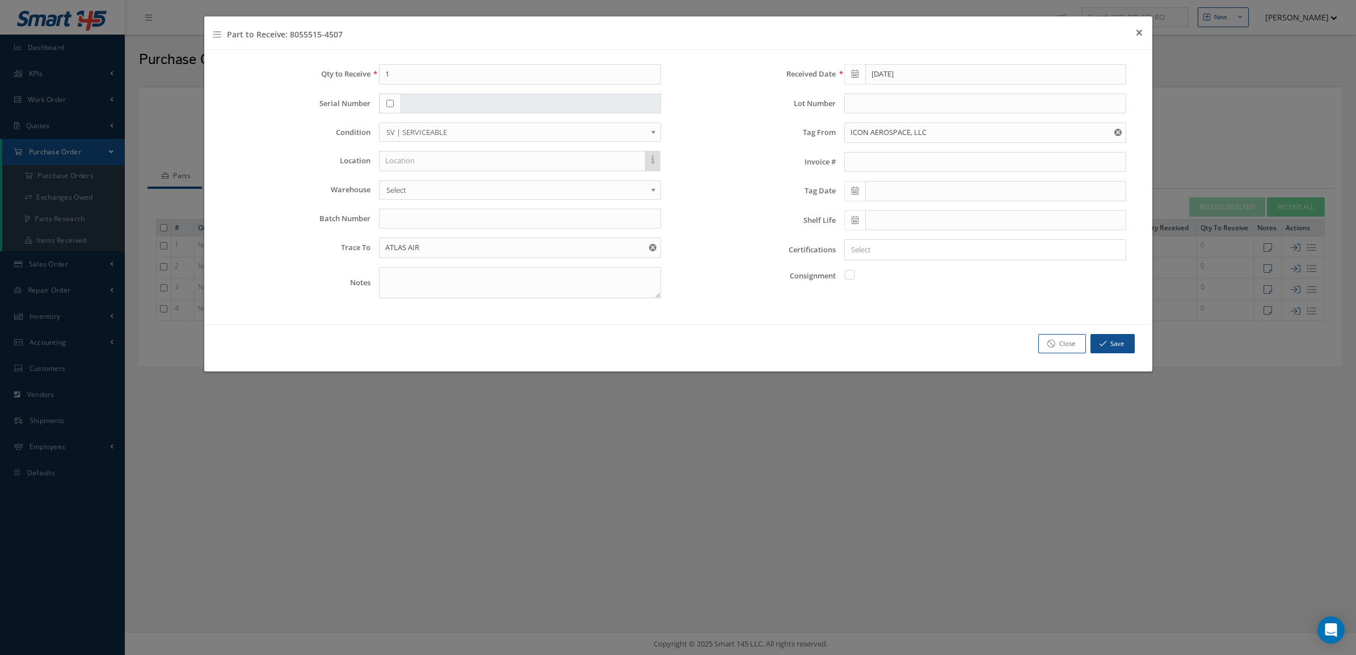
click at [391, 100] on input "checkbox" at bounding box center [389, 103] width 7 height 7
checkbox input "true"
type input "PTA45B-08286"
click at [858, 189] on icon at bounding box center [855, 191] width 7 height 8
click at [863, 211] on th "September 2025" at bounding box center [903, 212] width 85 height 17
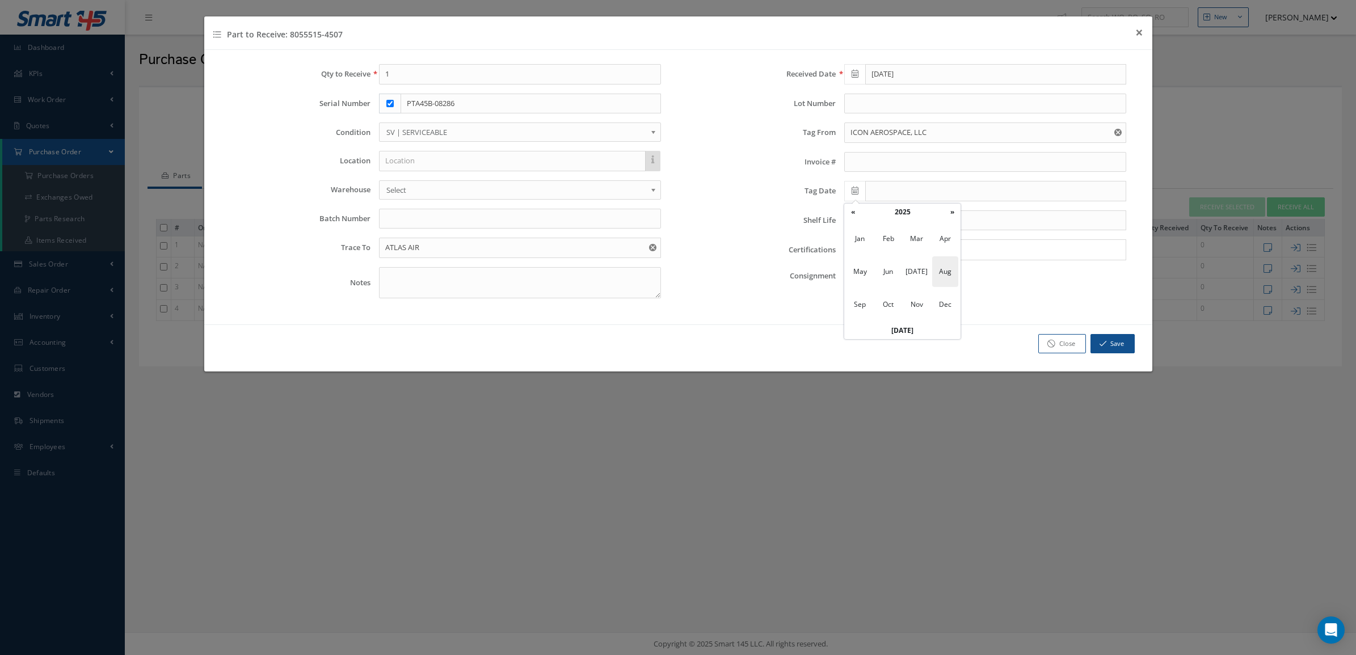
click at [945, 265] on span "Aug" at bounding box center [945, 271] width 26 height 31
click at [925, 313] on td "28" at bounding box center [920, 314] width 17 height 17
type input "08/28/2025"
click at [917, 256] on input "Search for option" at bounding box center [982, 250] width 273 height 12
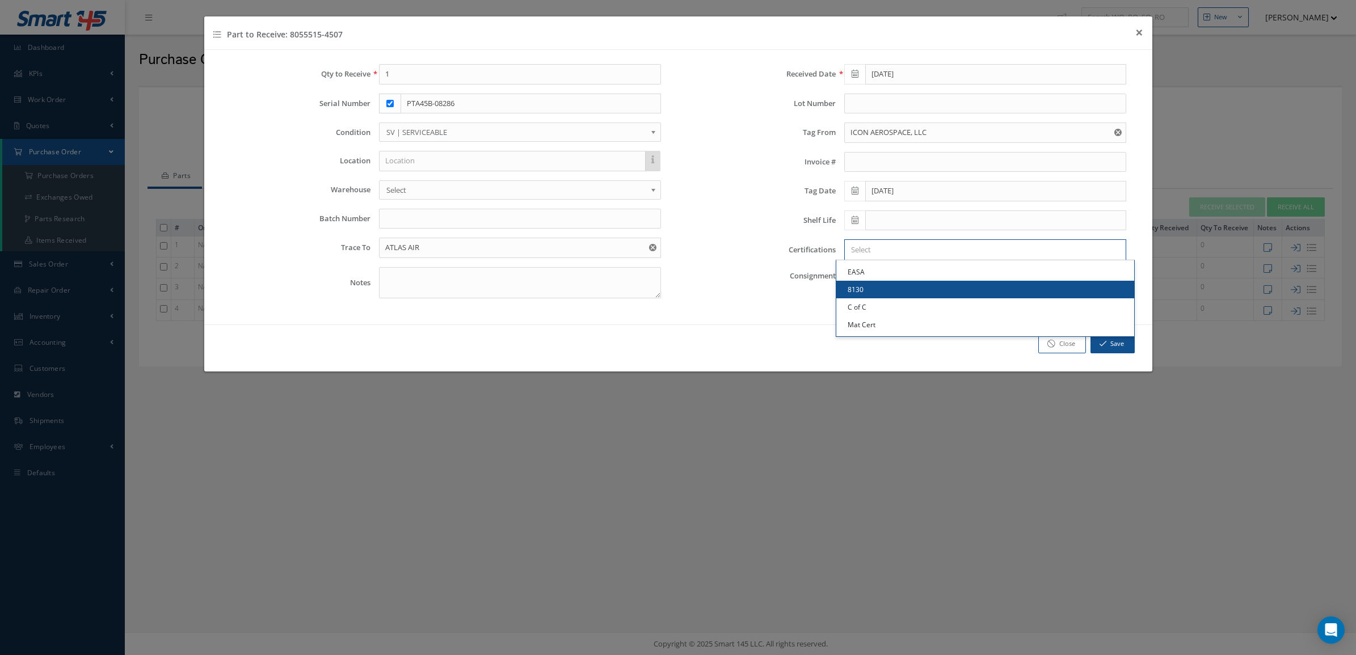
click at [920, 291] on link "8130" at bounding box center [985, 290] width 298 height 18
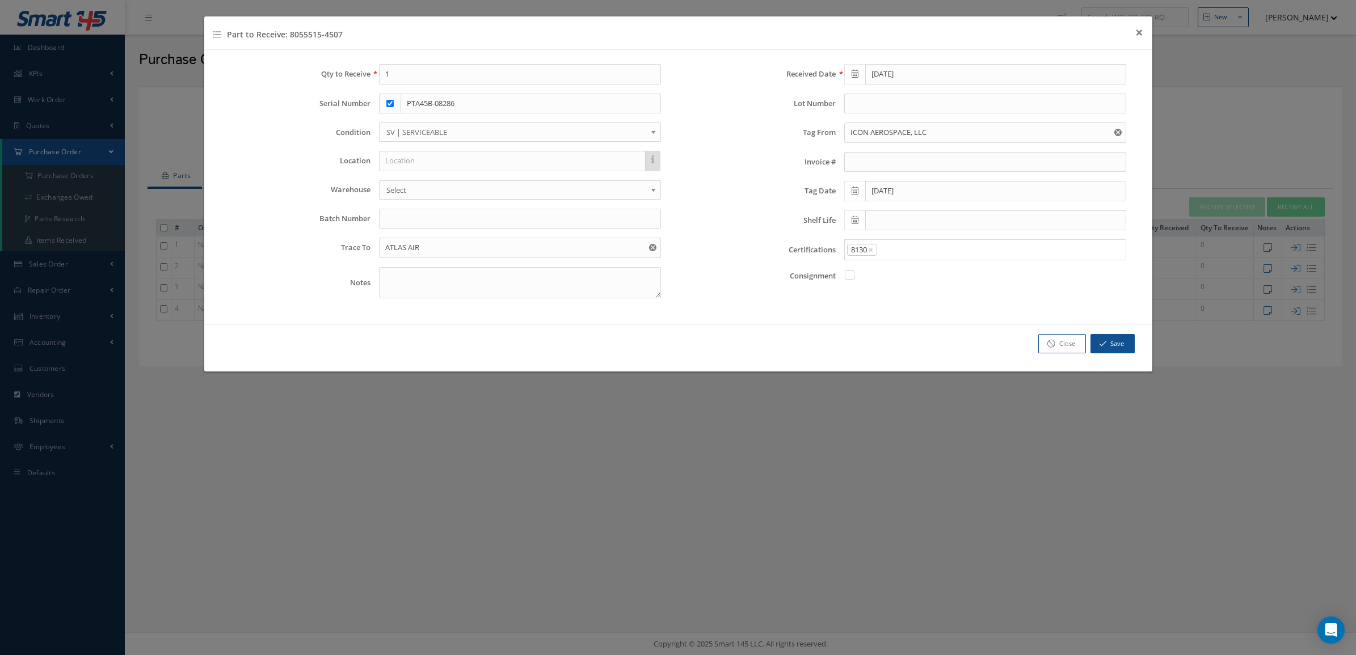
click at [932, 246] on input "Search for option" at bounding box center [998, 250] width 241 height 12
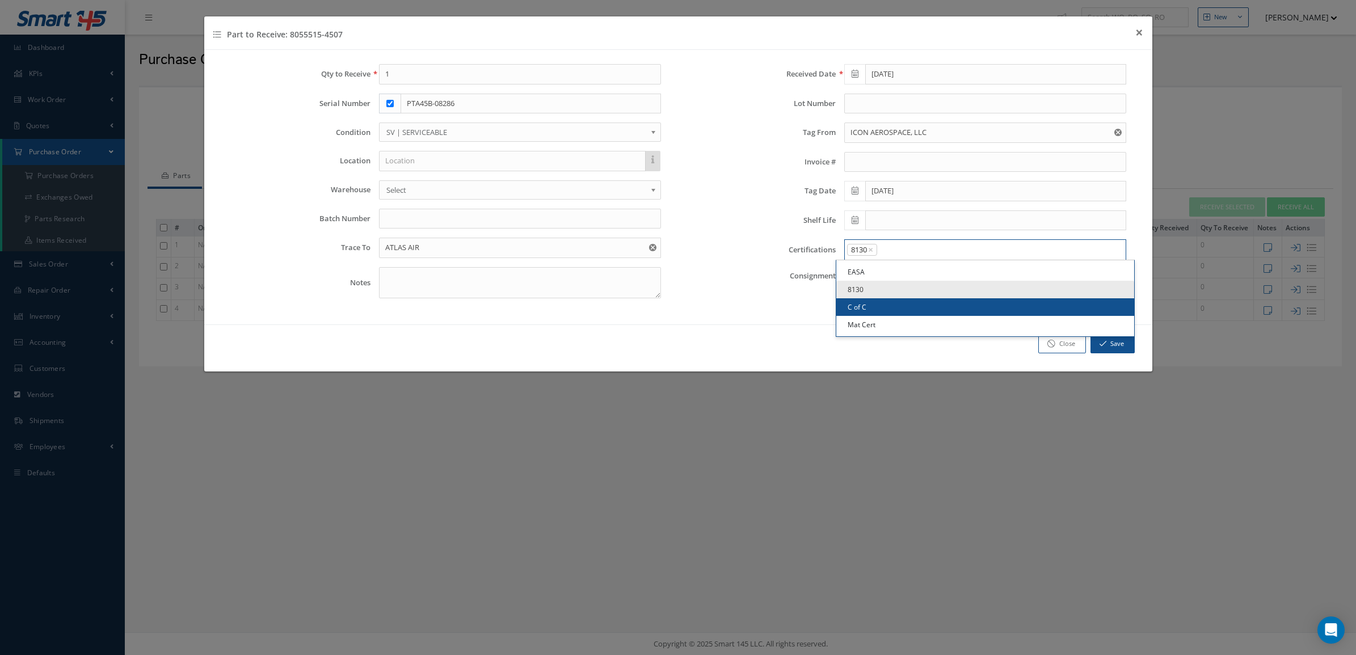
click at [924, 300] on link "C of C" at bounding box center [985, 307] width 298 height 18
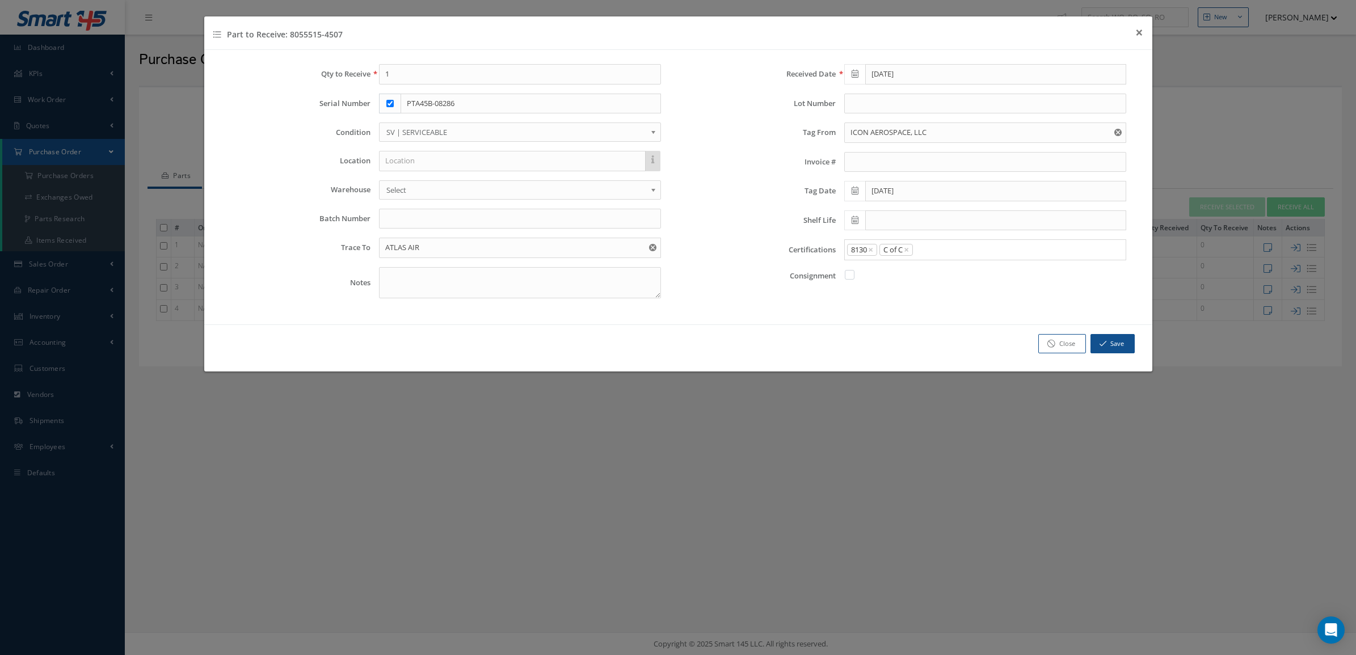
click at [943, 236] on div "Received Date 09/15/2025 Lot Number Tag From ICON AEROSPACE, LLC Invoice # Tag …" at bounding box center [911, 185] width 466 height 243
click at [946, 245] on input "Search for option" at bounding box center [1017, 250] width 206 height 12
click at [940, 325] on link "Mat Cert" at bounding box center [985, 325] width 298 height 18
click at [1097, 346] on button "Save" at bounding box center [1113, 344] width 44 height 20
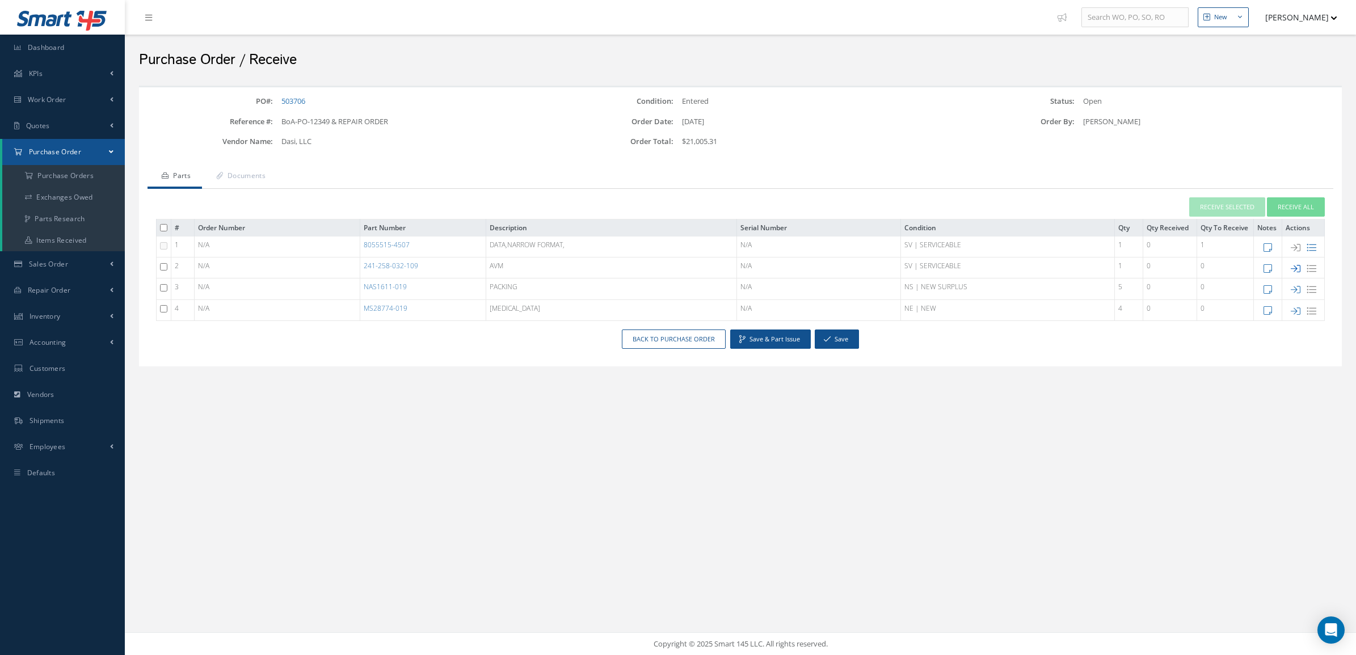
click at [1294, 267] on icon at bounding box center [1296, 269] width 10 height 10
checkbox input "false"
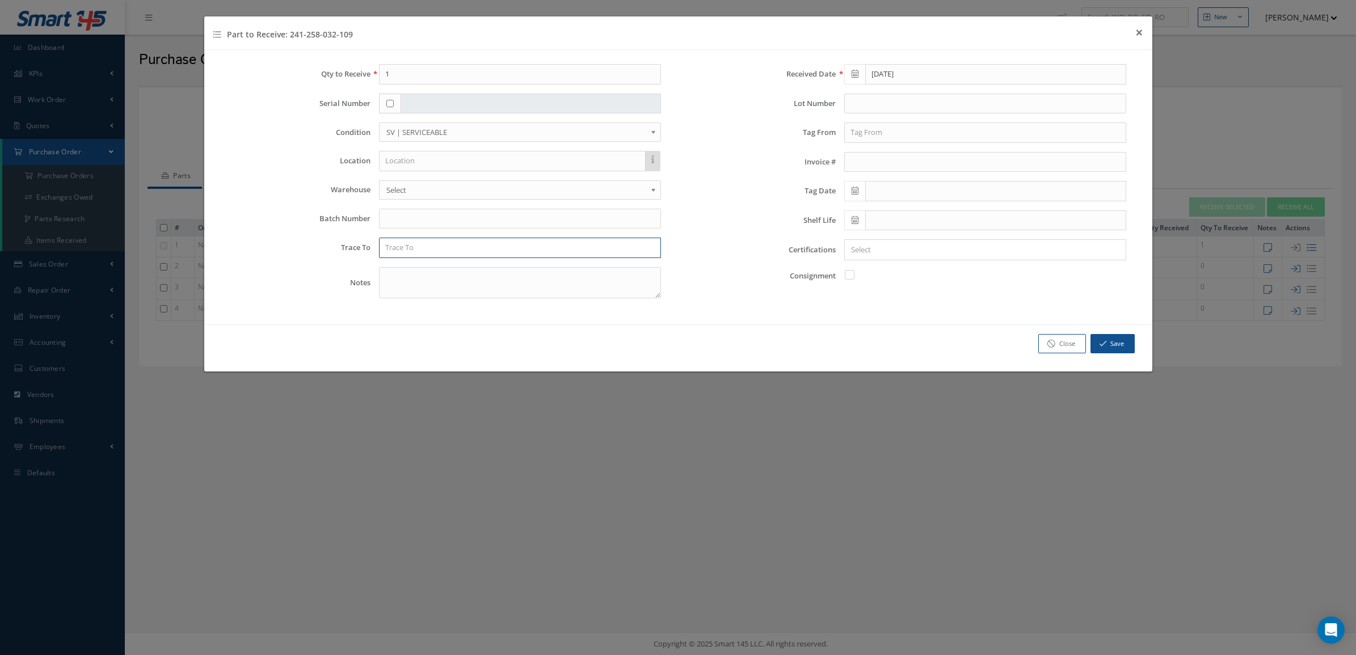
drag, startPoint x: 431, startPoint y: 247, endPoint x: 435, endPoint y: 158, distance: 89.1
click at [431, 239] on input "text" at bounding box center [520, 248] width 282 height 20
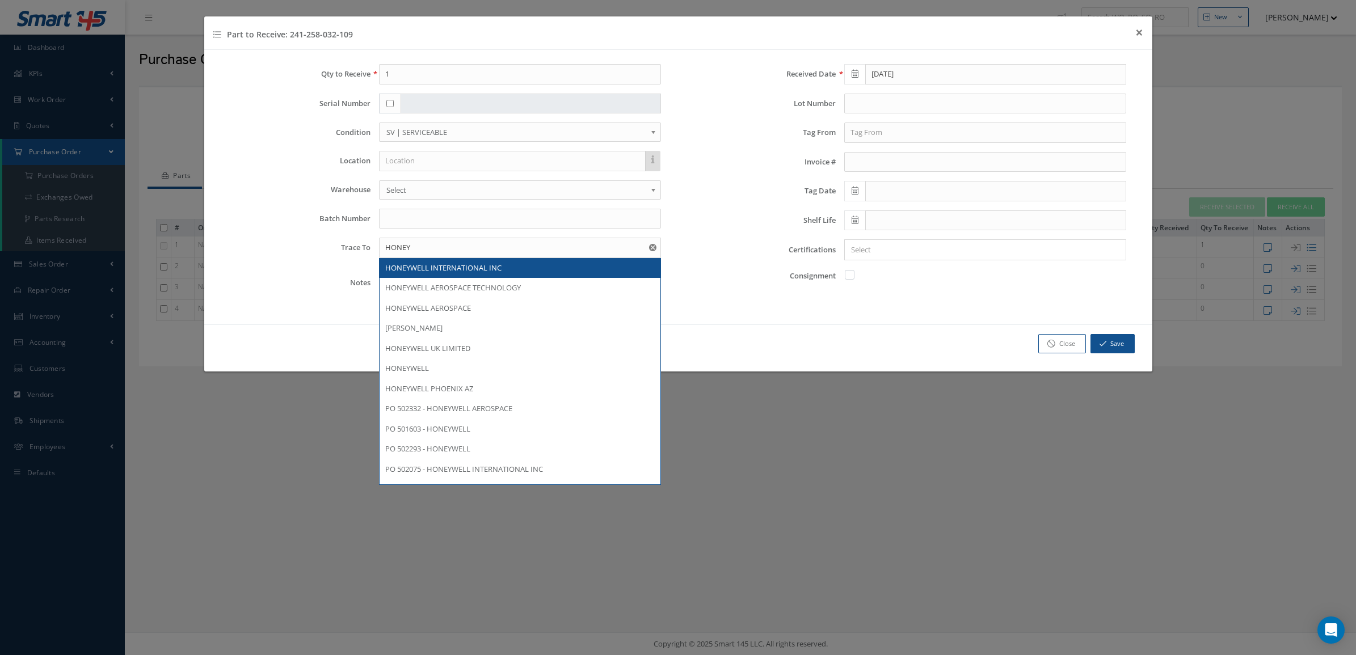
click at [454, 267] on span "HONEYWELL INTERNATIONAL INC" at bounding box center [443, 268] width 116 height 10
type input "HONEYWELL INTERNATIONAL INC"
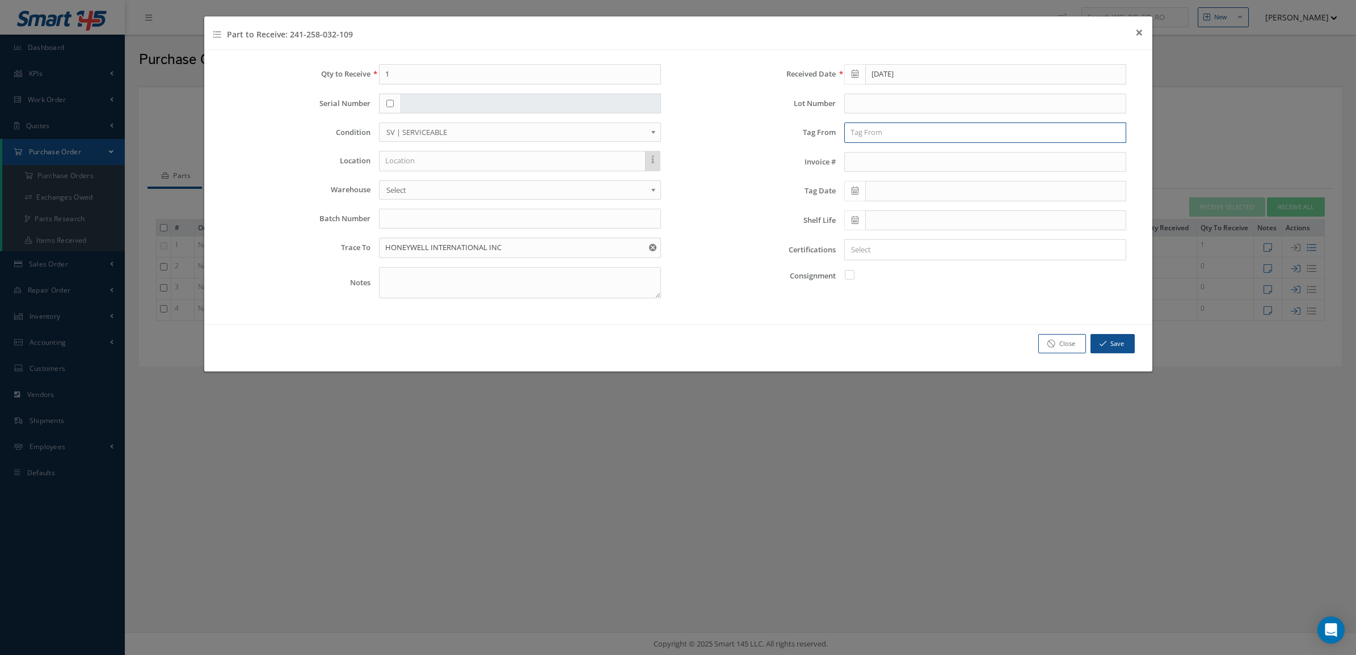
click at [868, 129] on input "text" at bounding box center [985, 133] width 282 height 20
type input "MEGGIT CUSTOMER SERVICES & SUPPORT"
click at [855, 194] on icon at bounding box center [855, 191] width 7 height 8
click at [892, 212] on th "August 2025" at bounding box center [903, 212] width 85 height 17
click at [852, 206] on th "«" at bounding box center [852, 212] width 17 height 17
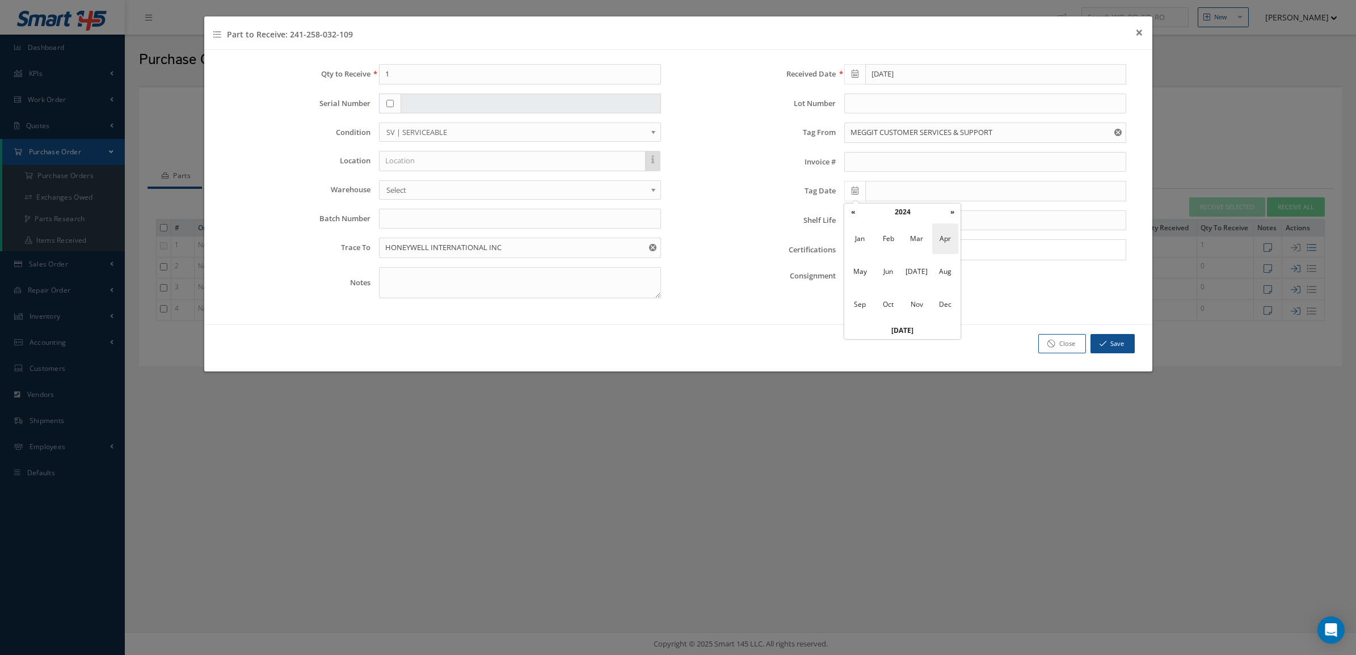
click at [948, 237] on span "Apr" at bounding box center [945, 239] width 26 height 31
click at [869, 313] on td "29" at bounding box center [869, 314] width 17 height 17
type input "04/29/2024"
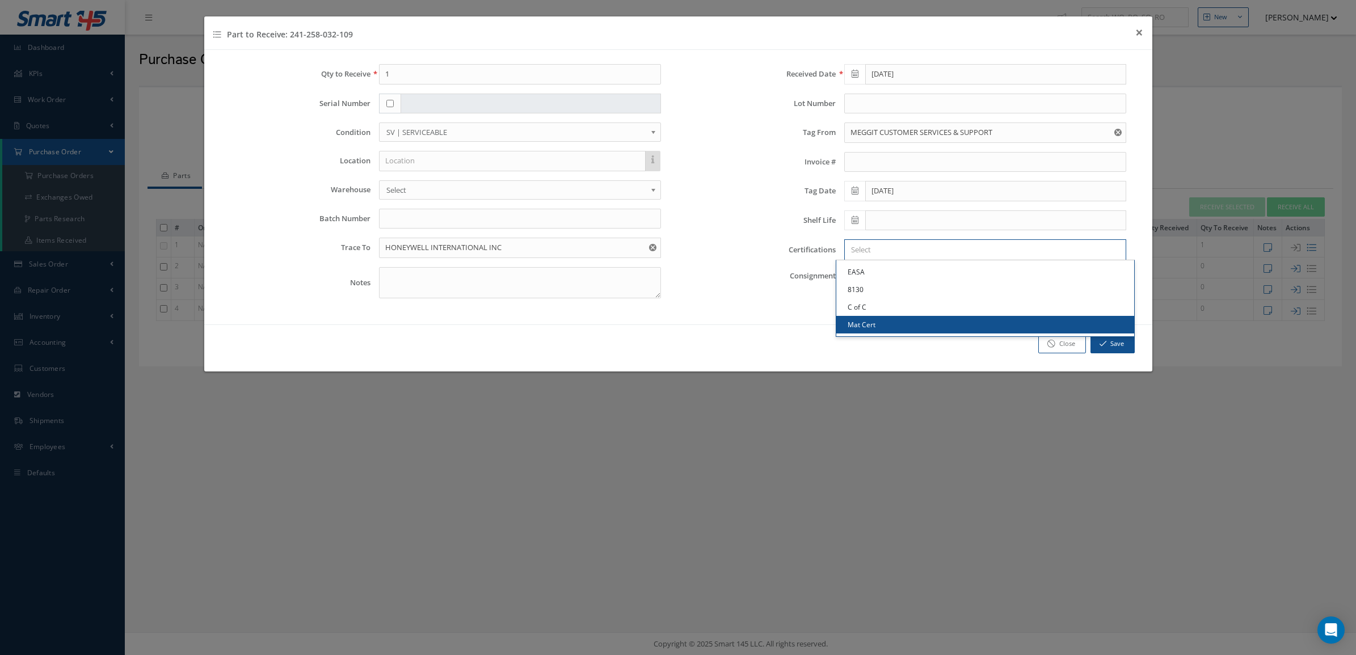
click at [873, 251] on input "Search for option" at bounding box center [982, 250] width 273 height 12
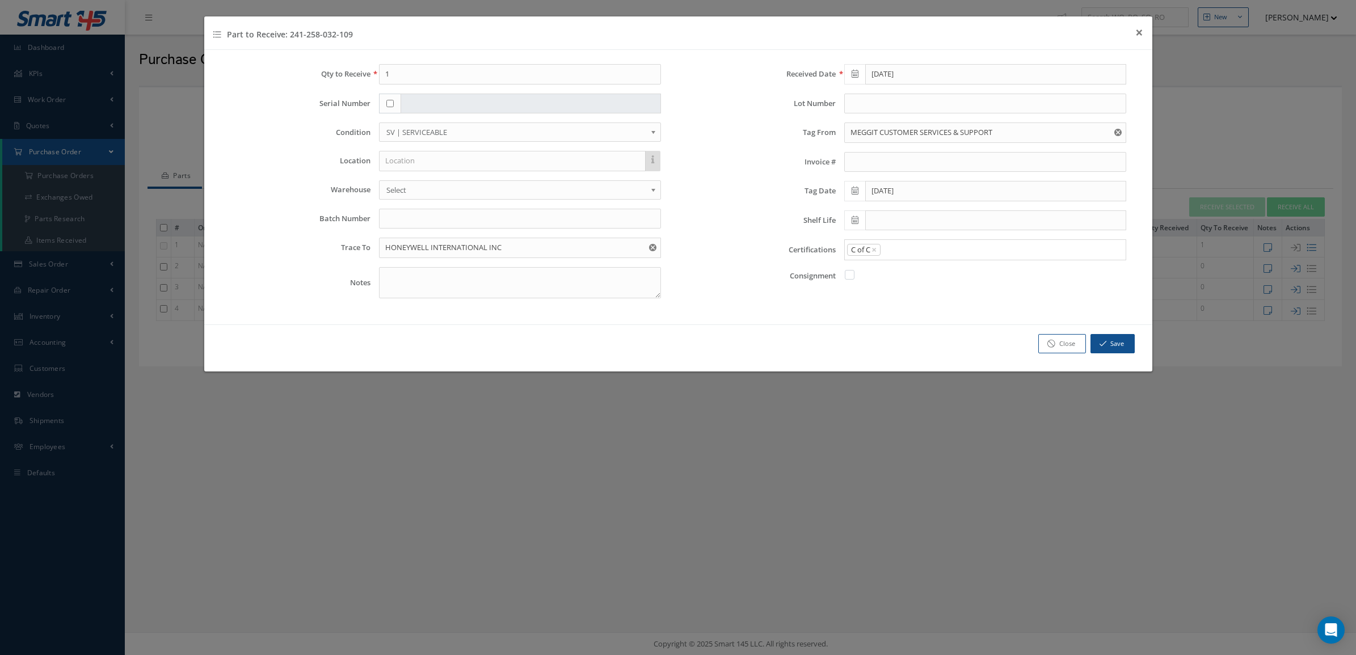
click at [895, 307] on link "C of C" at bounding box center [985, 307] width 298 height 18
click at [923, 251] on input "Search for option" at bounding box center [1001, 250] width 238 height 12
click at [920, 287] on link "8130" at bounding box center [985, 290] width 298 height 18
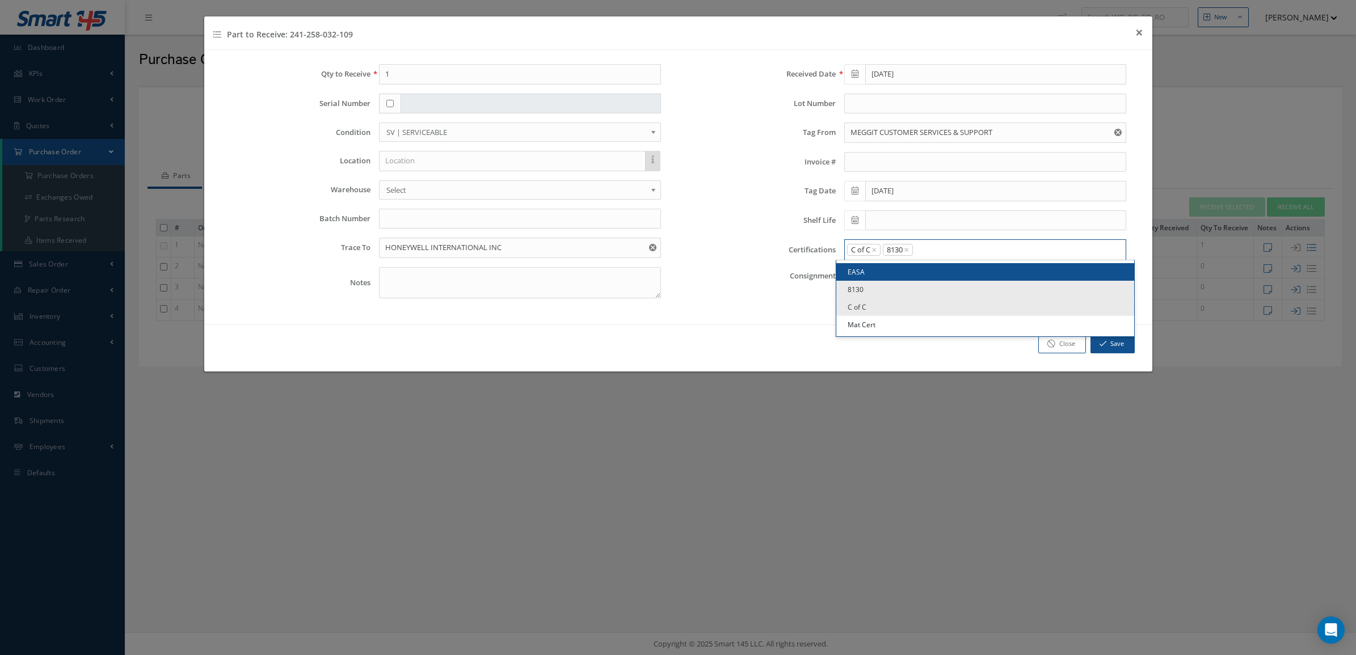
click at [937, 255] on input "Search for option" at bounding box center [1017, 250] width 206 height 12
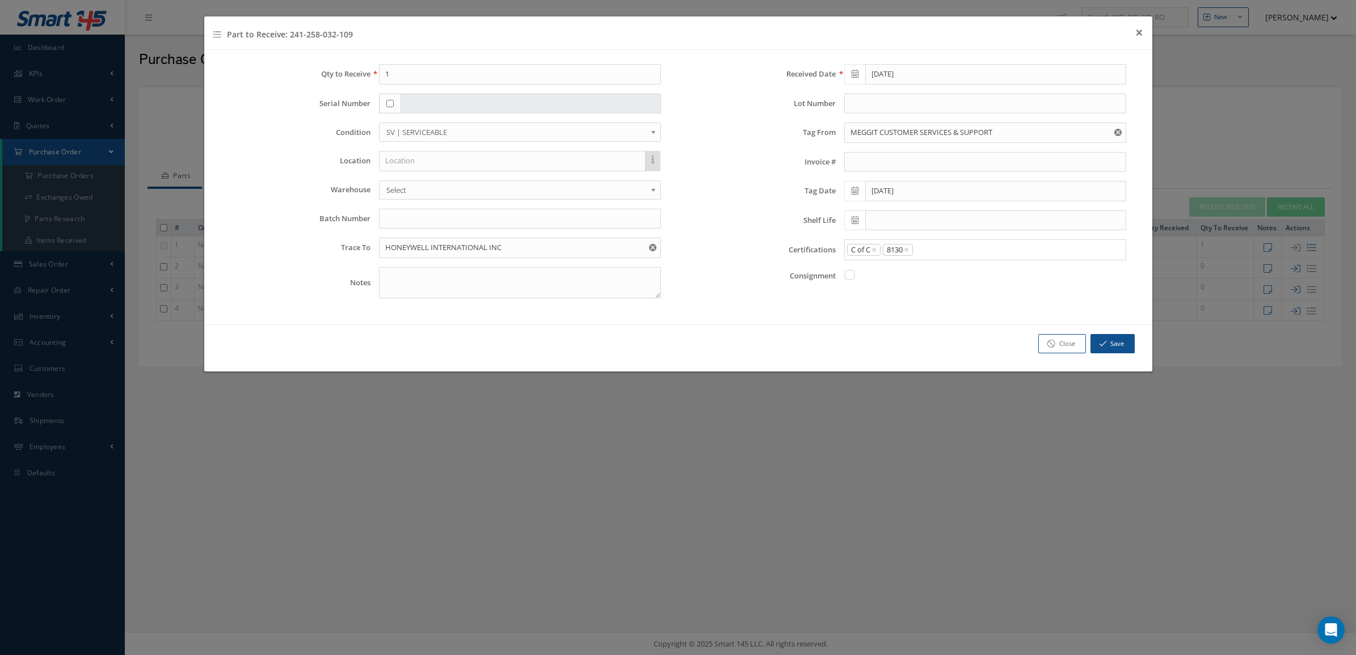
click at [933, 256] on input "Search for option" at bounding box center [1017, 250] width 206 height 12
click at [911, 328] on link "Mat Cert" at bounding box center [985, 325] width 298 height 18
click at [390, 100] on input "checkbox" at bounding box center [389, 103] width 7 height 7
checkbox input "true"
click at [552, 100] on input "text" at bounding box center [531, 104] width 260 height 20
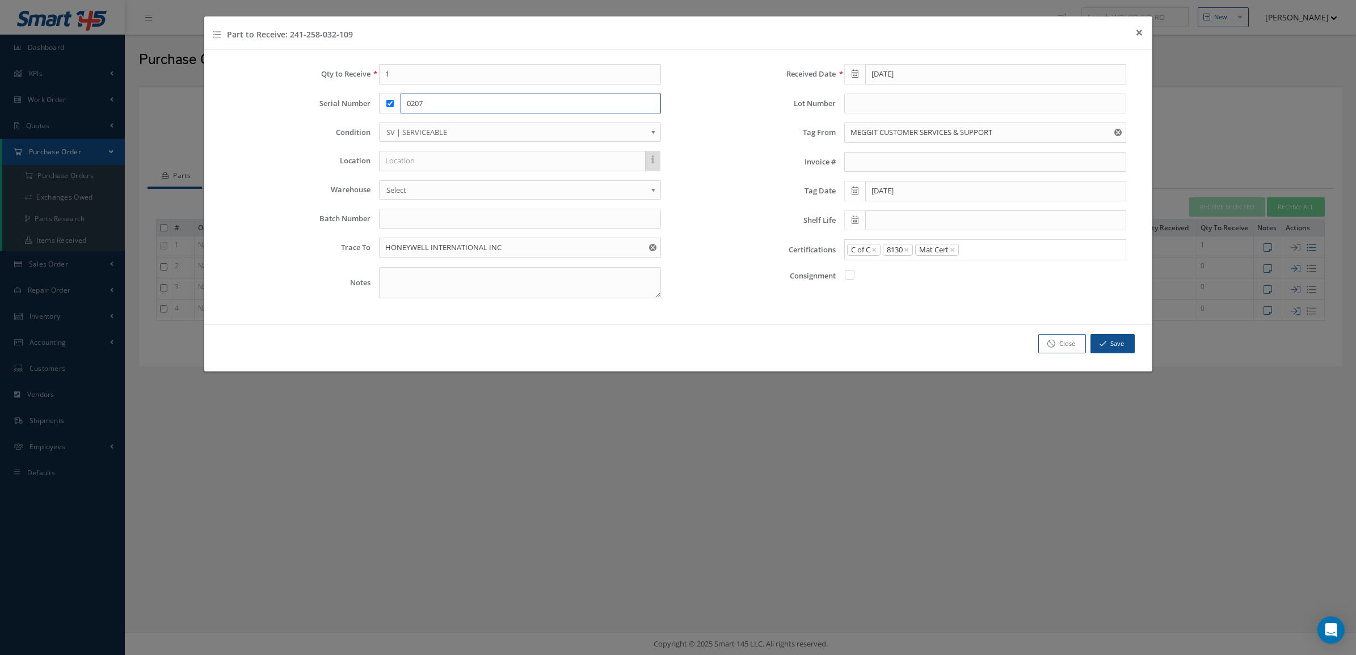
type input "0207"
click at [1119, 345] on button "Save" at bounding box center [1113, 344] width 44 height 20
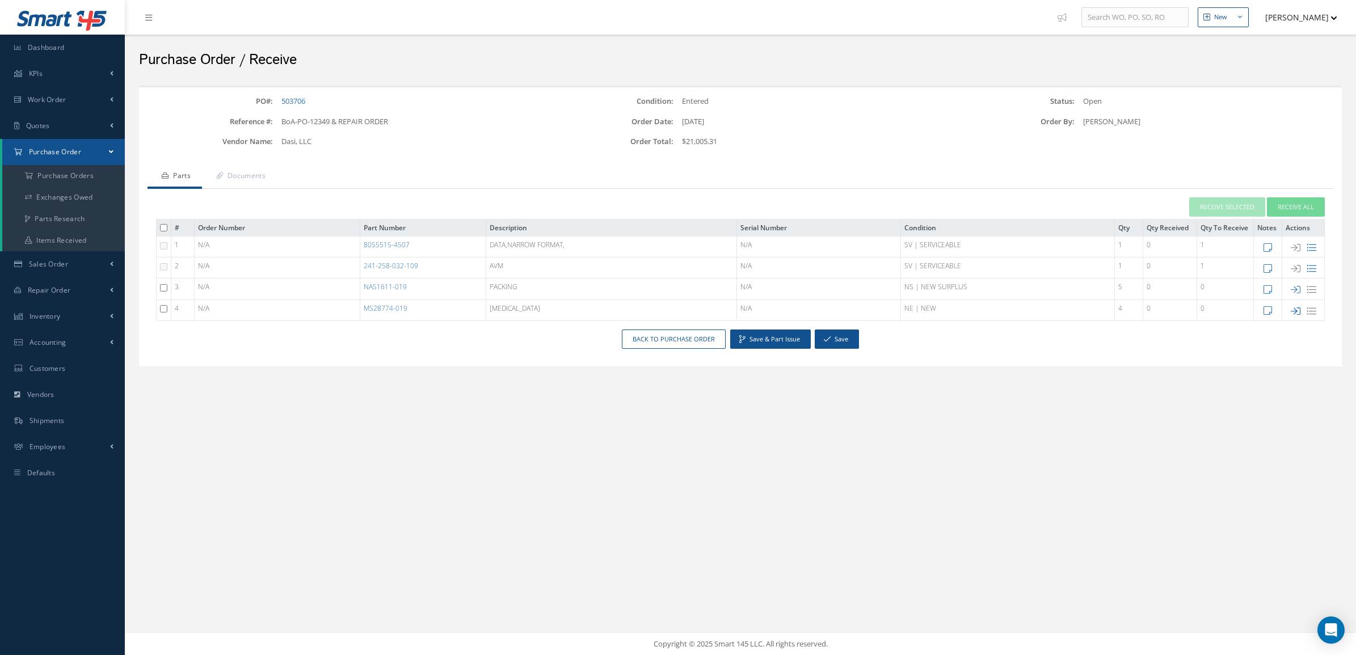
click at [1295, 312] on icon at bounding box center [1296, 311] width 10 height 10
checkbox input "false"
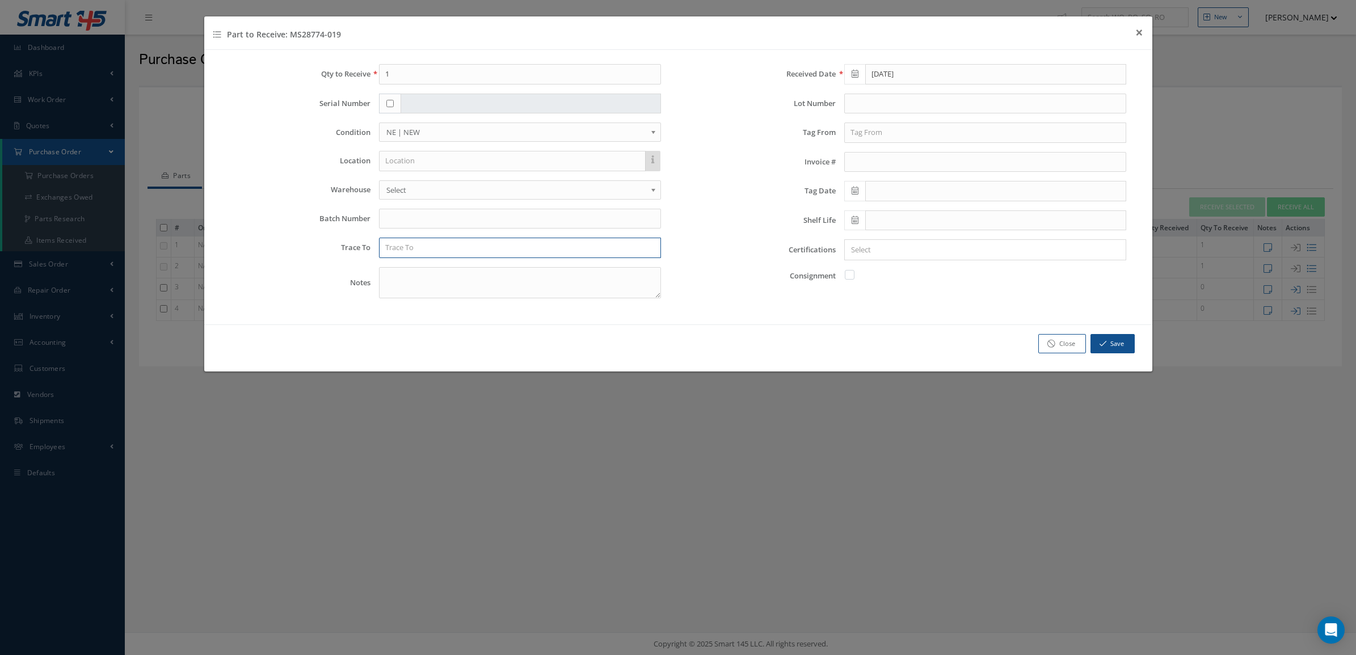
click at [481, 250] on input "text" at bounding box center [520, 248] width 282 height 20
type input "COORSTEK"
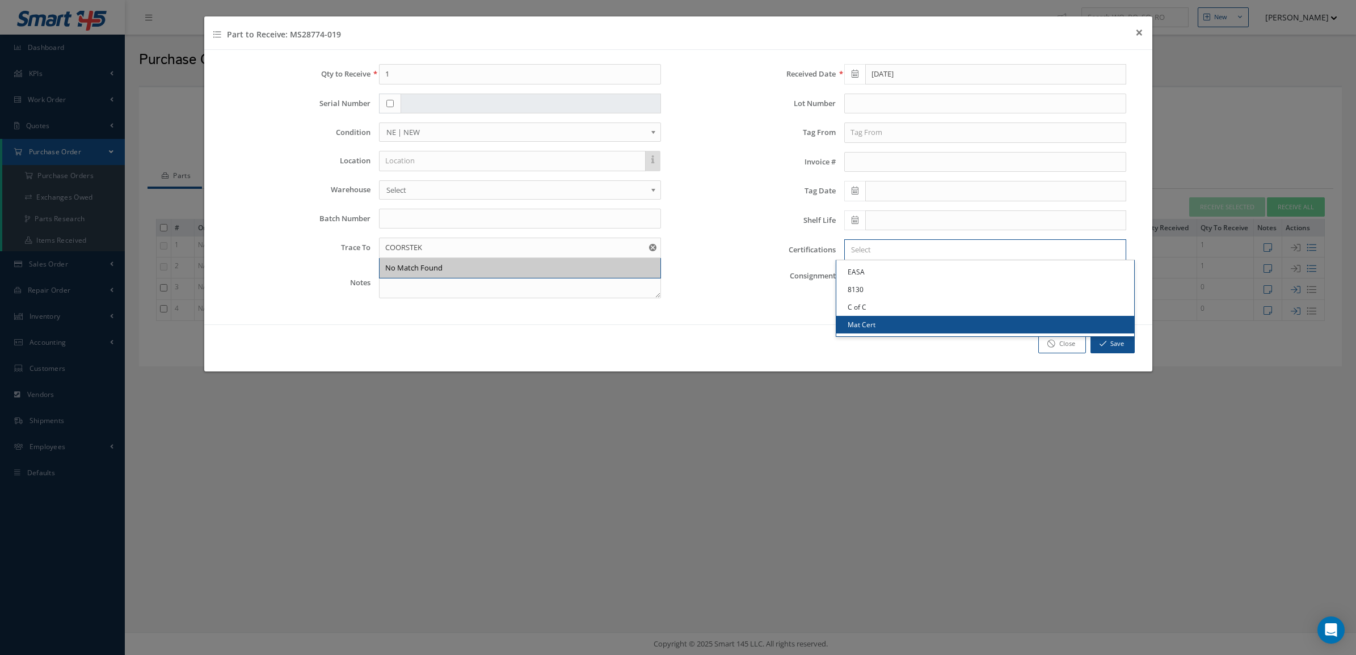
click at [955, 246] on input "Search for option" at bounding box center [982, 250] width 273 height 12
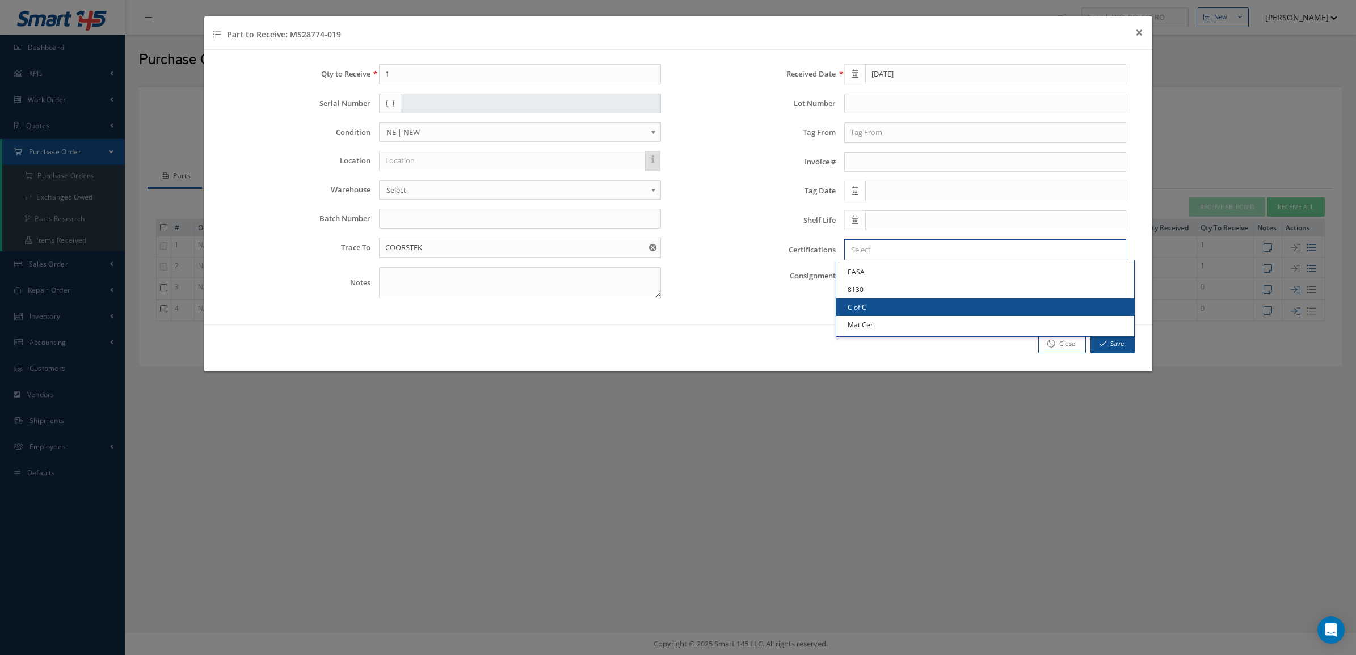
click at [937, 314] on link "C of C" at bounding box center [985, 307] width 298 height 18
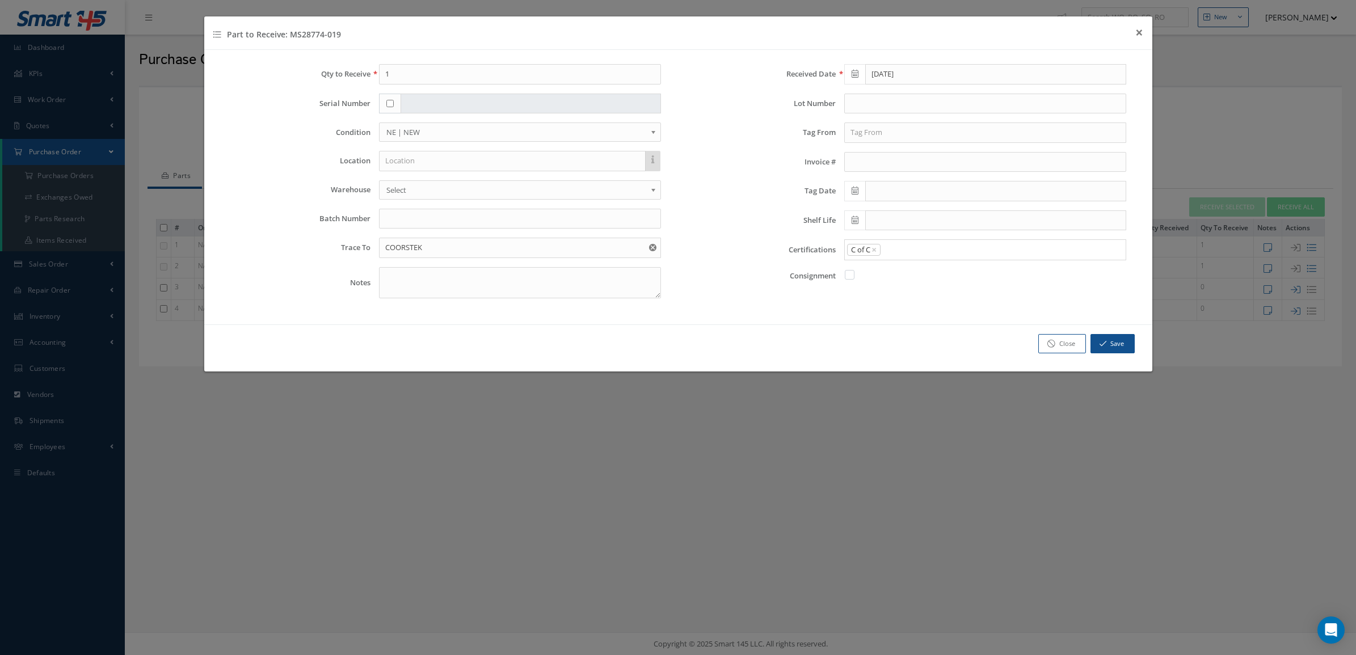
click at [942, 240] on div "Received Date 09/15/2025 Lot Number Tag From No Match Found Invoice # Tag Date …" at bounding box center [911, 185] width 466 height 243
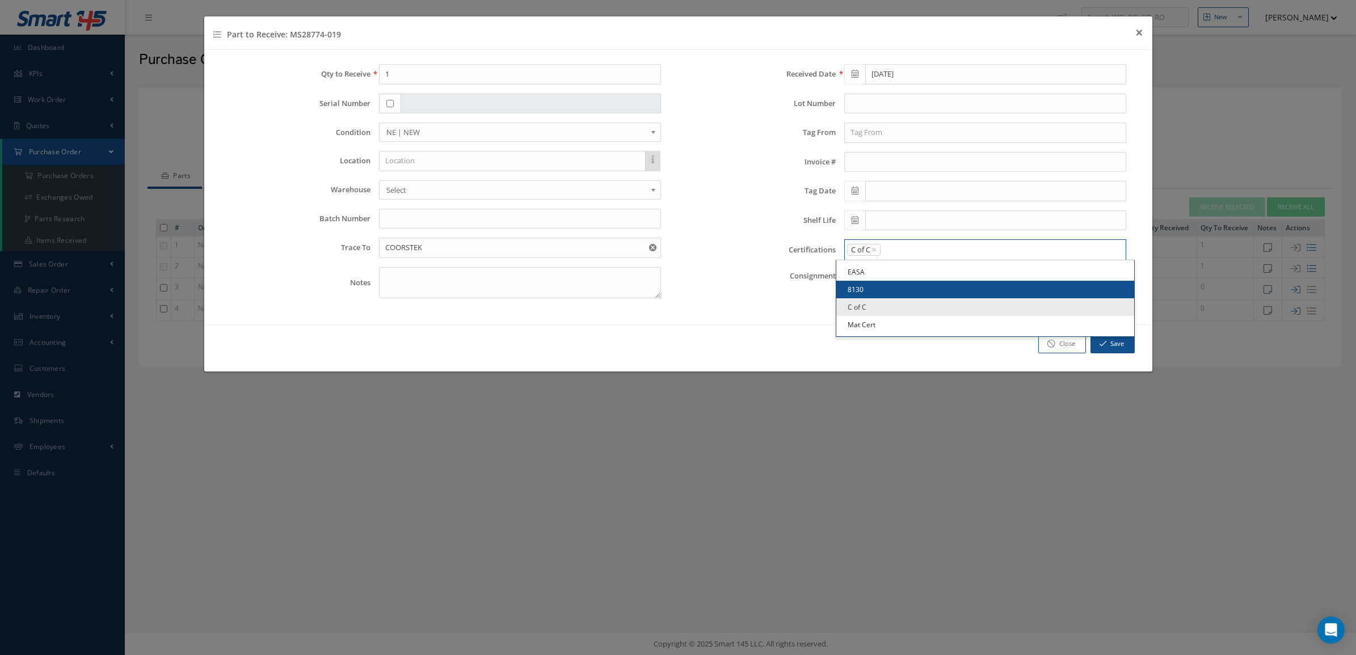
click at [948, 256] on input "Search for option" at bounding box center [1001, 250] width 238 height 12
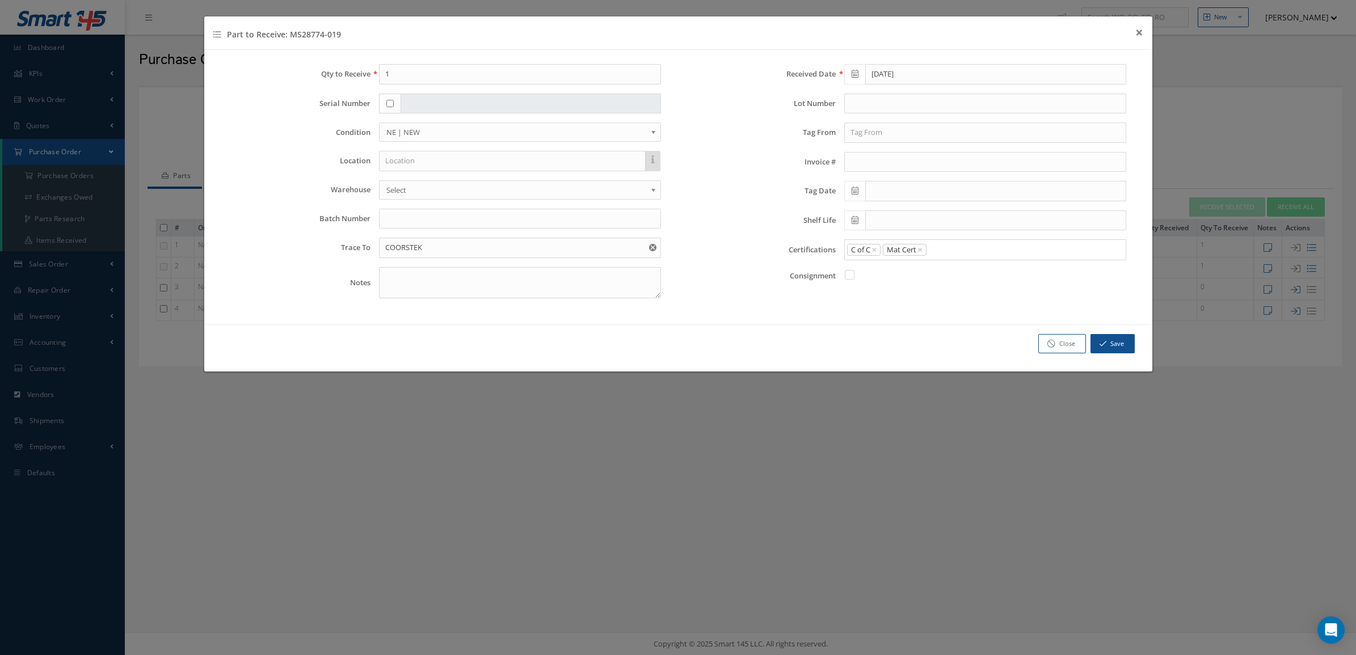
click at [949, 322] on link "Mat Cert" at bounding box center [985, 325] width 298 height 18
drag, startPoint x: 412, startPoint y: 81, endPoint x: 373, endPoint y: 75, distance: 39.6
click at [373, 75] on div "1" at bounding box center [520, 74] width 299 height 20
click at [1108, 343] on button "Save" at bounding box center [1113, 344] width 44 height 20
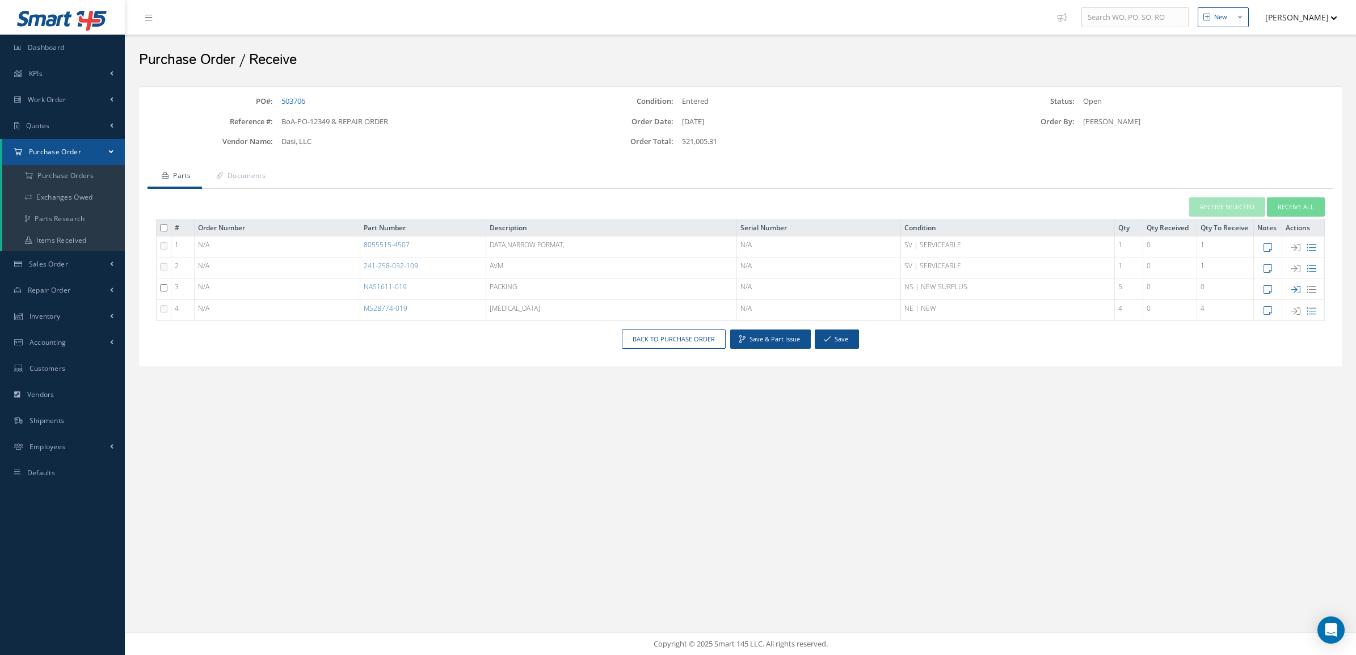
click at [1291, 293] on icon at bounding box center [1296, 290] width 10 height 10
type input "1"
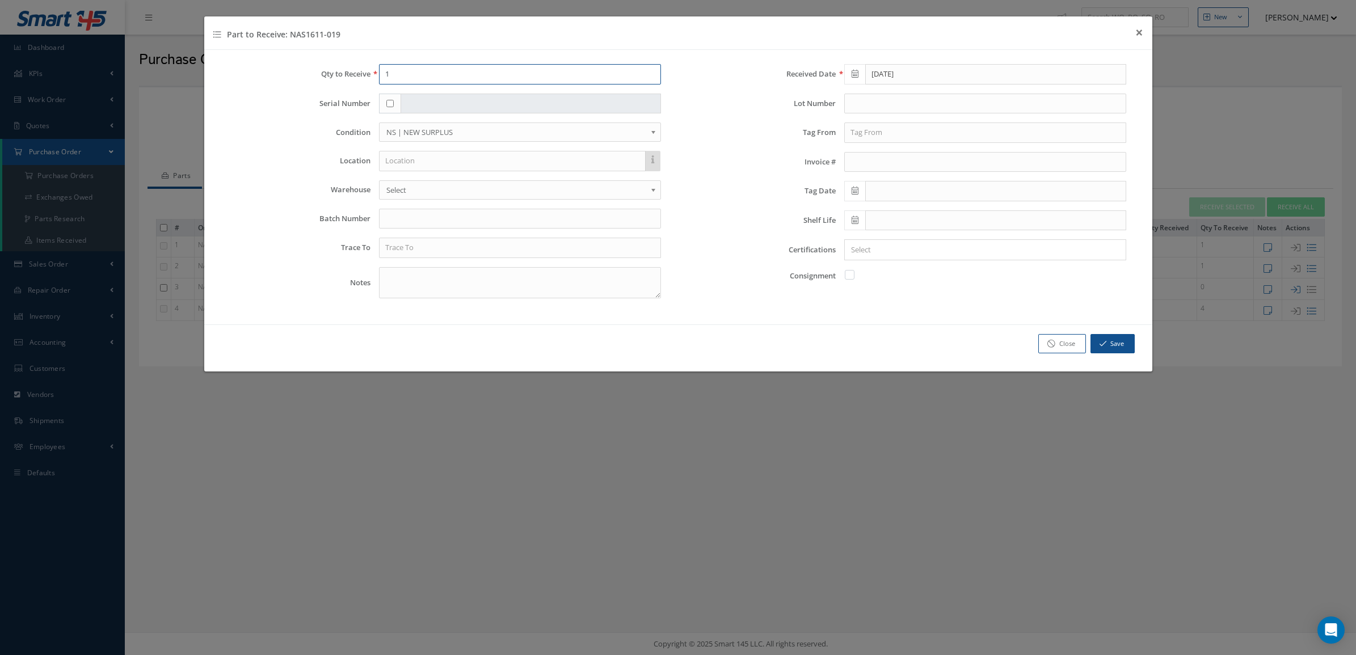
drag, startPoint x: 401, startPoint y: 73, endPoint x: 360, endPoint y: 68, distance: 41.1
click at [360, 68] on div "Qty to Receive 1" at bounding box center [445, 74] width 449 height 20
type input "5"
click at [479, 251] on input "text" at bounding box center [520, 248] width 282 height 20
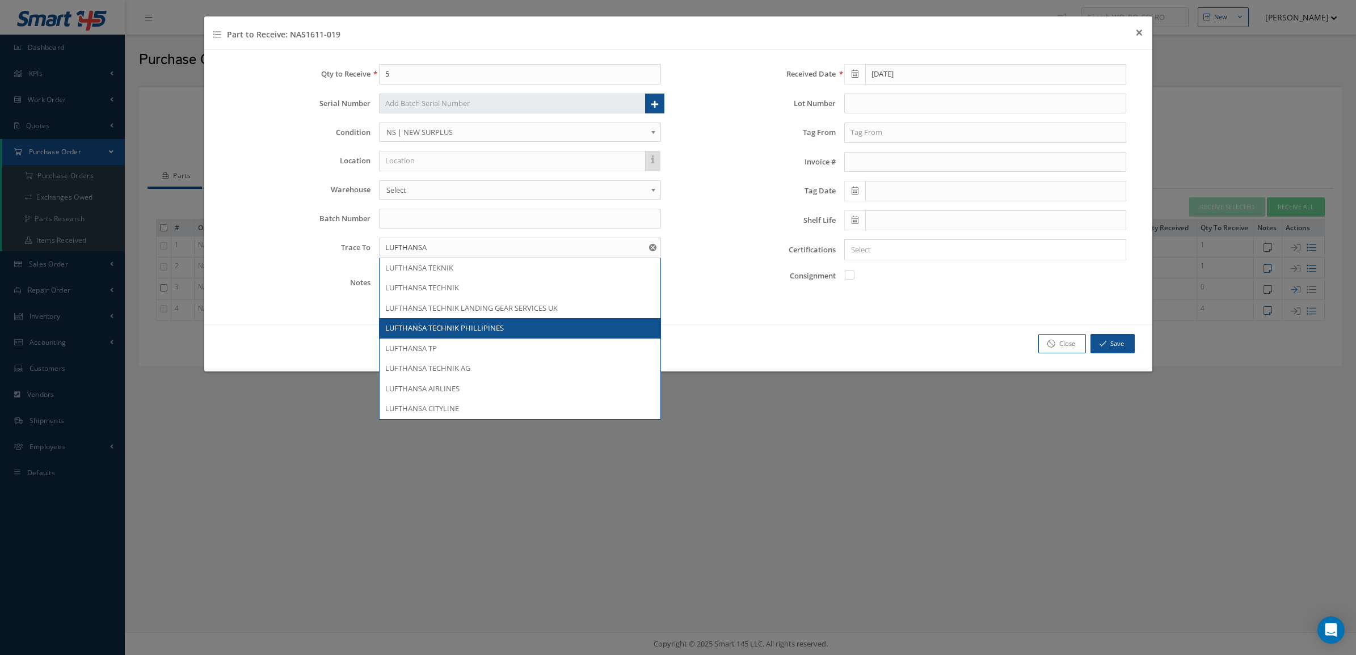
click at [483, 323] on div "LUFTHANSA TECHNIK PHILLIPINES" at bounding box center [520, 328] width 281 height 20
type input "LUFTHANSA TECHNIK PHILLIPINES"
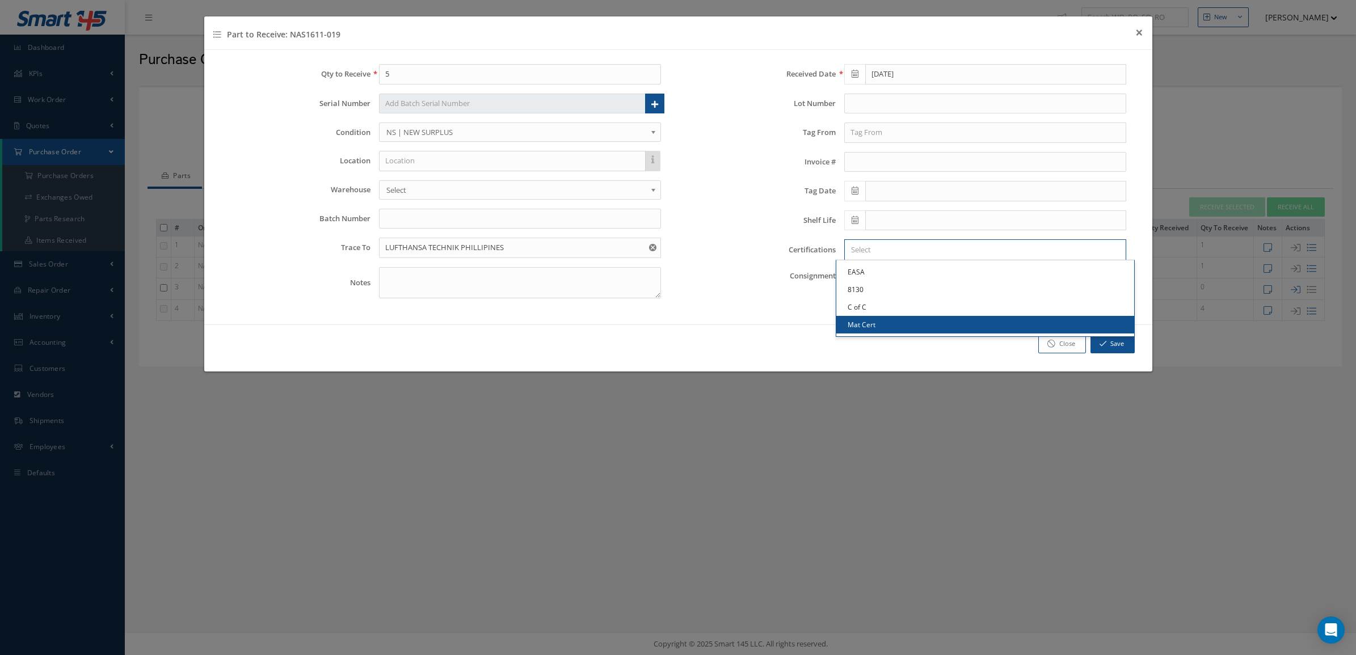
click at [903, 254] on input "Search for option" at bounding box center [982, 250] width 273 height 12
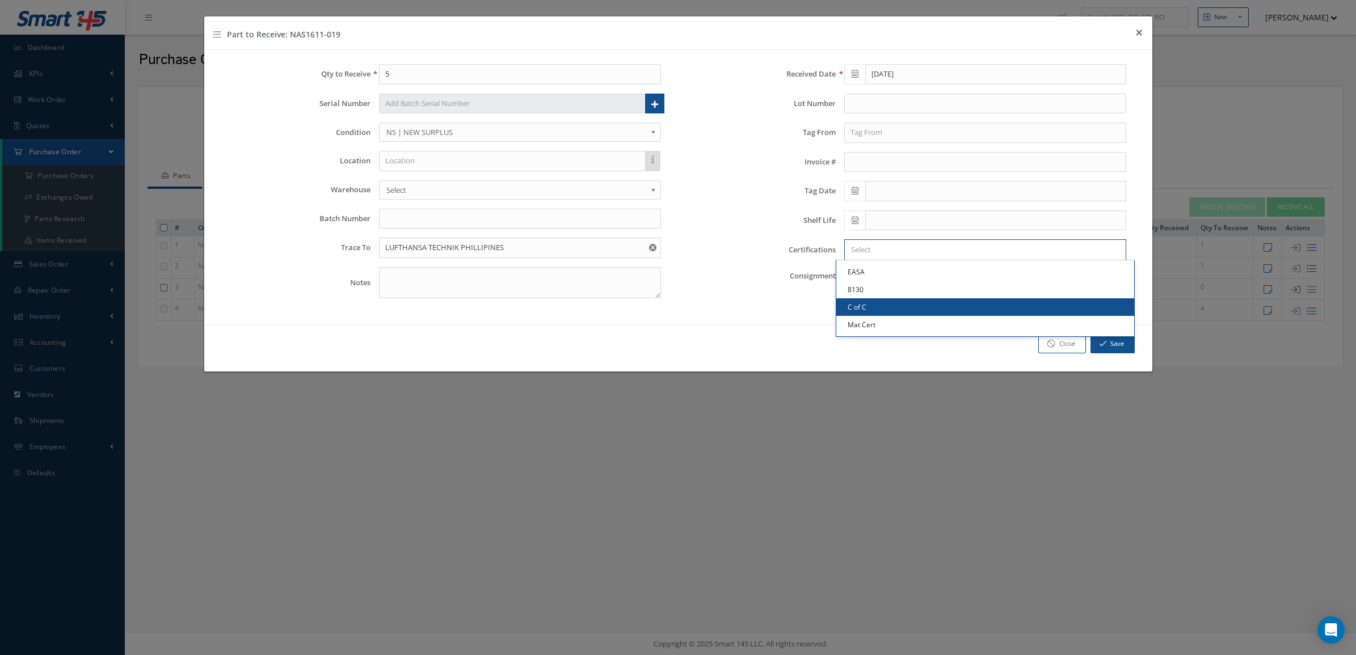
click at [911, 301] on link "C of C" at bounding box center [985, 307] width 298 height 18
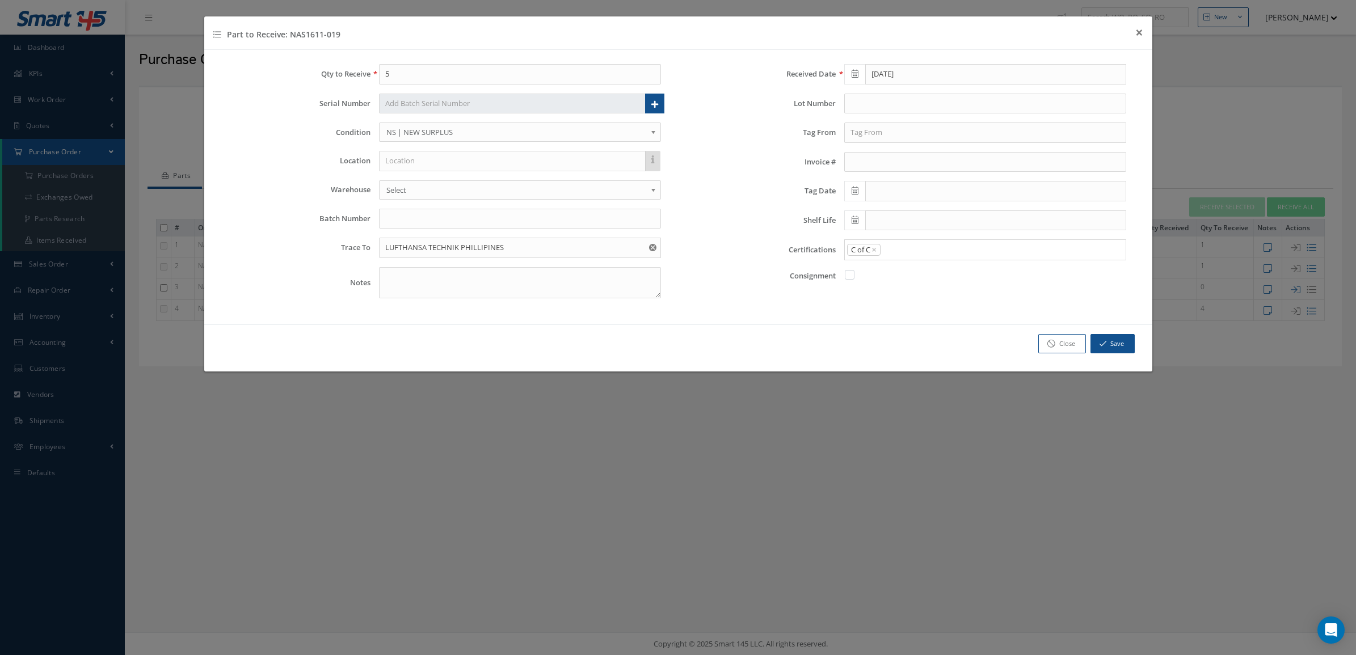
click at [923, 251] on input "Search for option" at bounding box center [1001, 250] width 238 height 12
click at [922, 330] on link "Mat Cert" at bounding box center [985, 325] width 298 height 18
click at [1108, 338] on button "Save" at bounding box center [1113, 344] width 44 height 20
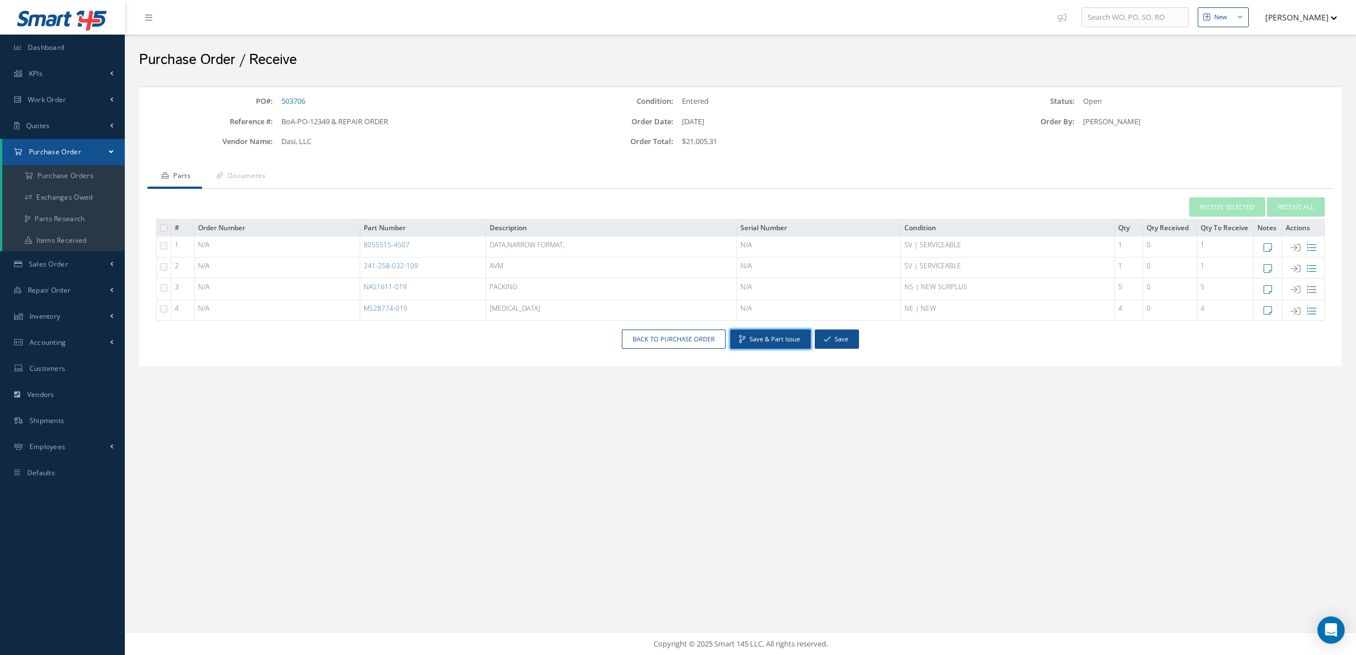
click at [758, 334] on button "Save & Part Issue" at bounding box center [770, 340] width 81 height 20
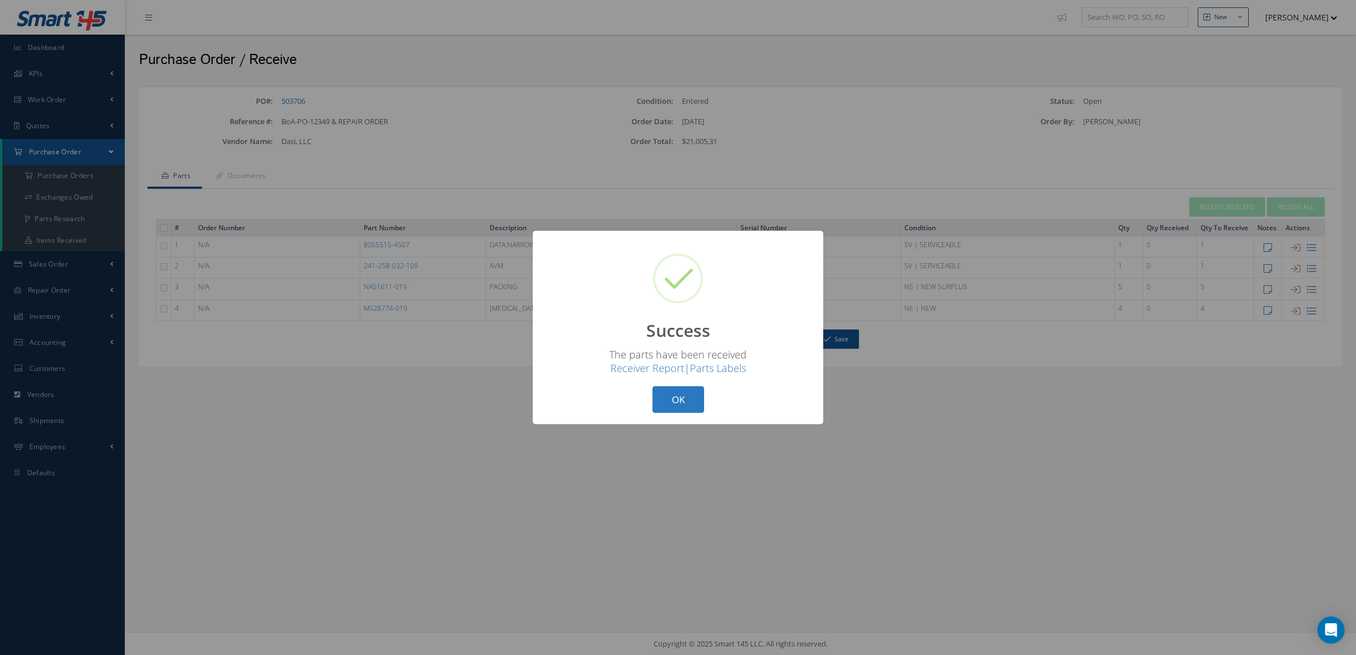
click at [680, 390] on button "OK" at bounding box center [678, 399] width 52 height 27
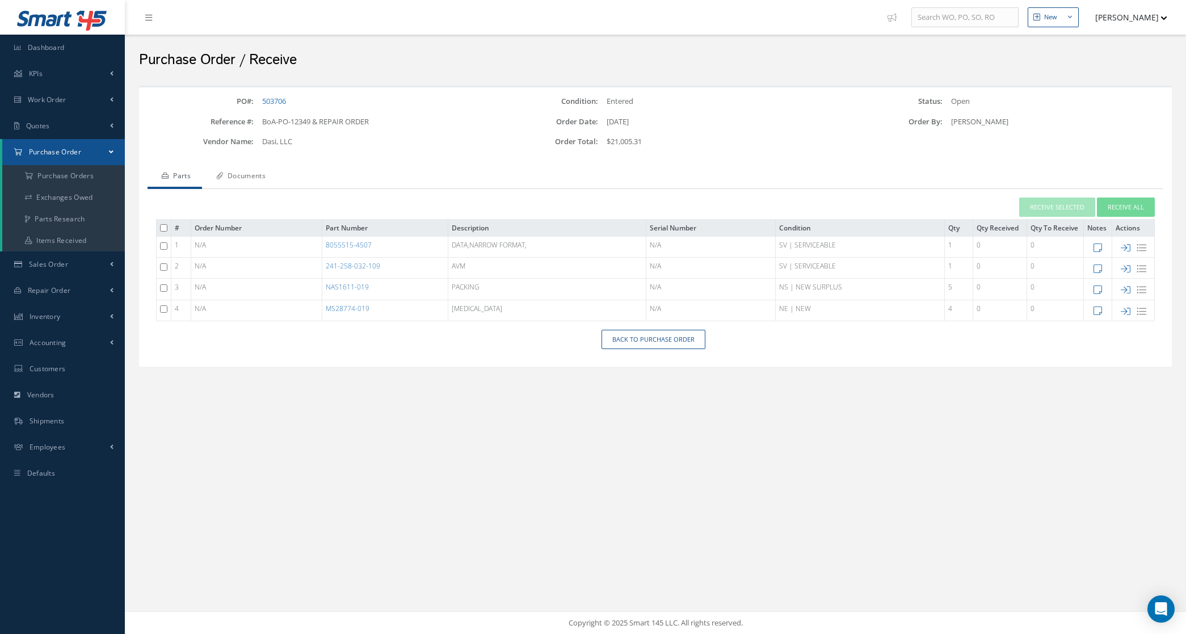
click at [254, 175] on link "Documents" at bounding box center [239, 177] width 75 height 24
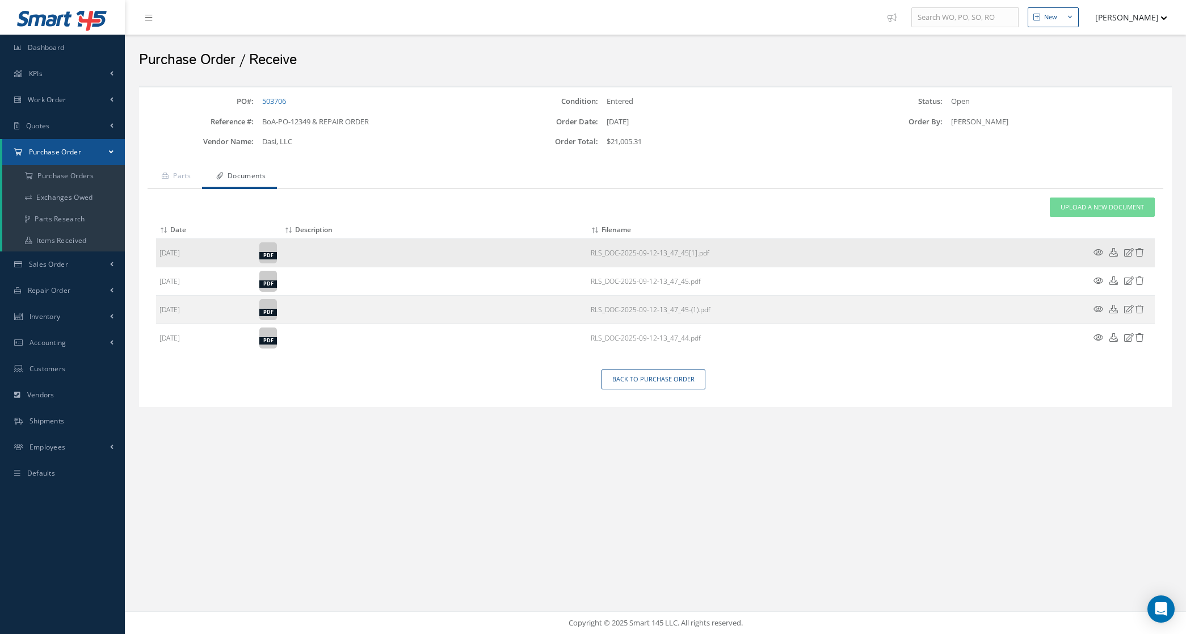
click at [1098, 250] on icon at bounding box center [1098, 252] width 10 height 9
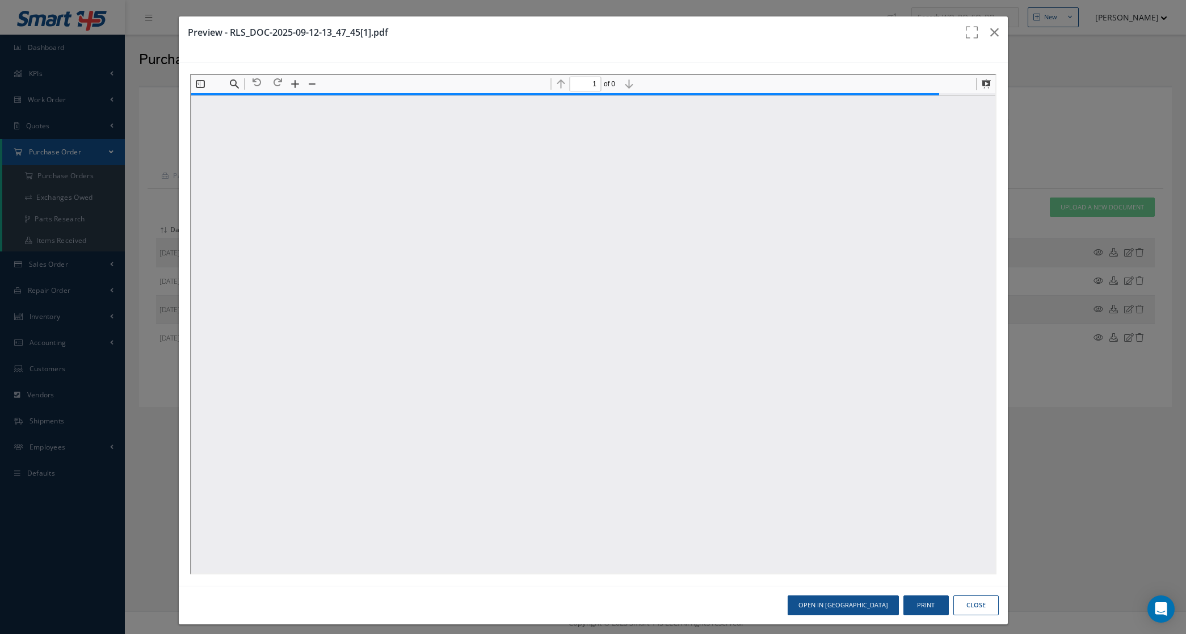
scroll to position [6, 0]
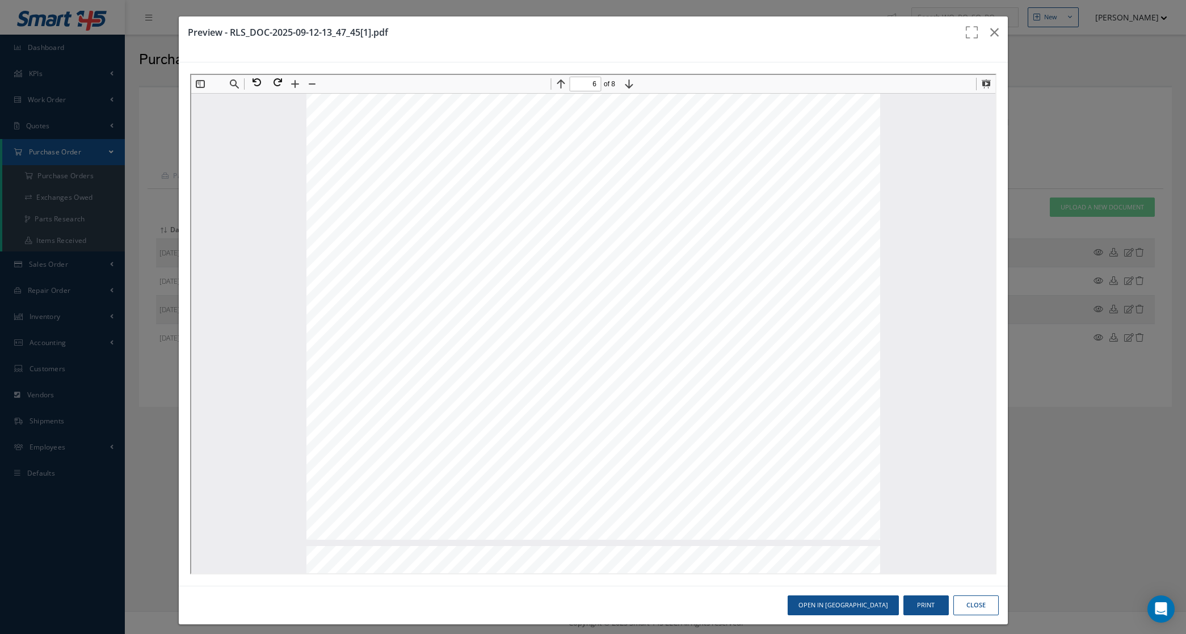
type input "7"
click at [990, 34] on icon "button" at bounding box center [994, 33] width 9 height 14
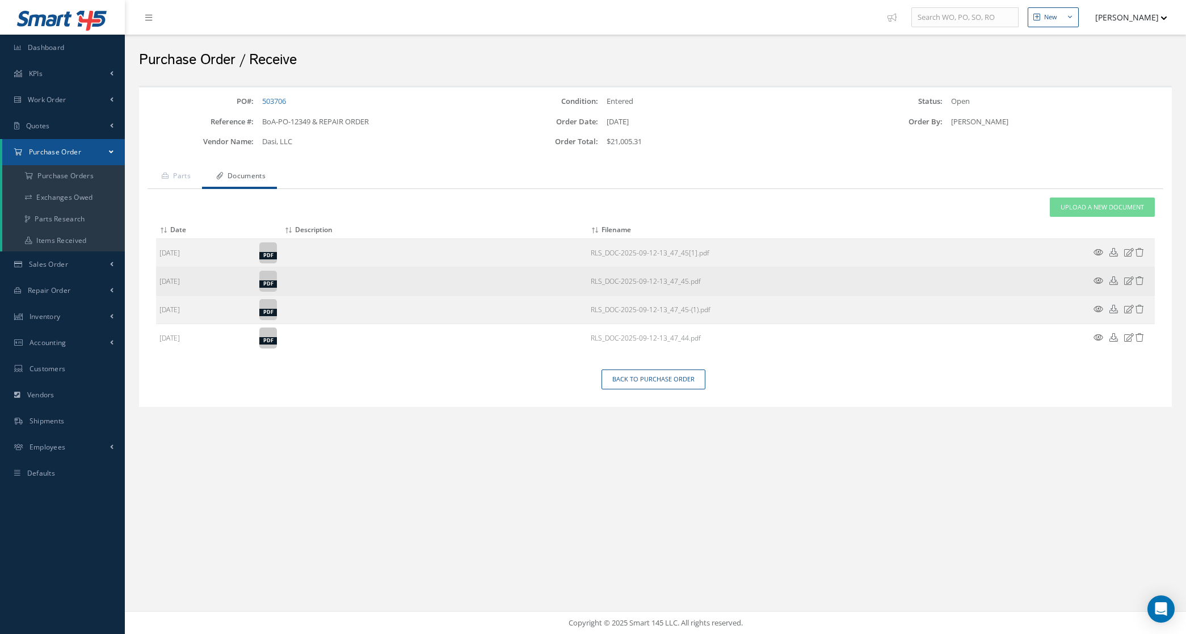
click at [1096, 276] on icon at bounding box center [1098, 280] width 10 height 9
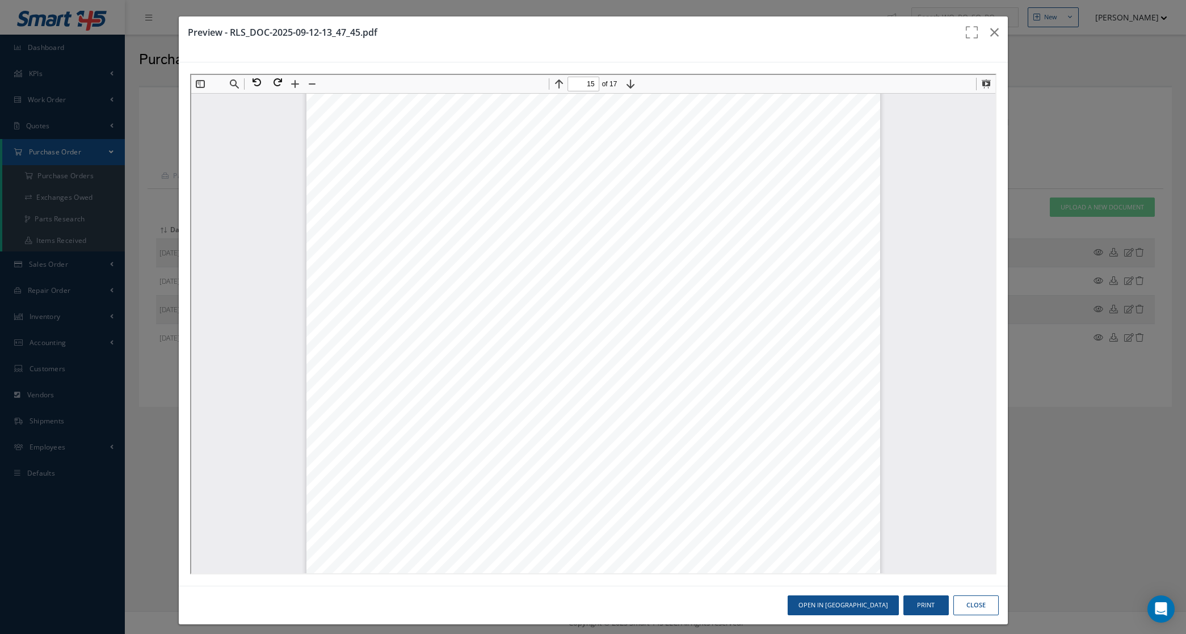
scroll to position [10786, 0]
type input "1"
drag, startPoint x: 978, startPoint y: 495, endPoint x: 1181, endPoint y: 187, distance: 368.2
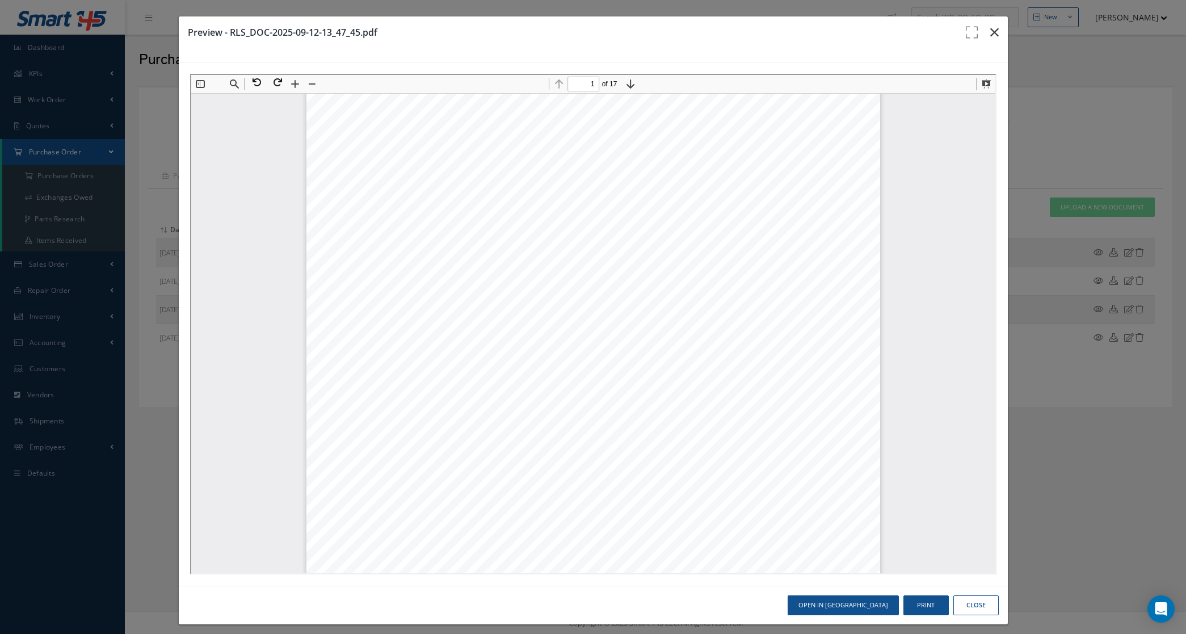
click at [990, 31] on icon "button" at bounding box center [994, 33] width 9 height 14
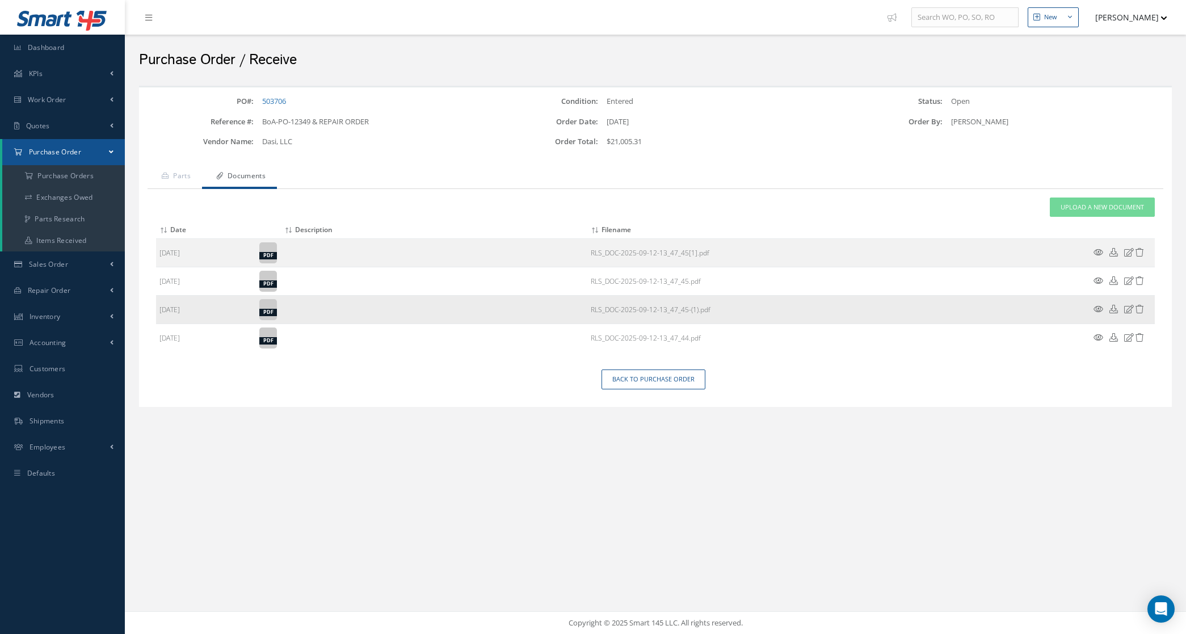
click at [1098, 308] on icon at bounding box center [1098, 309] width 10 height 9
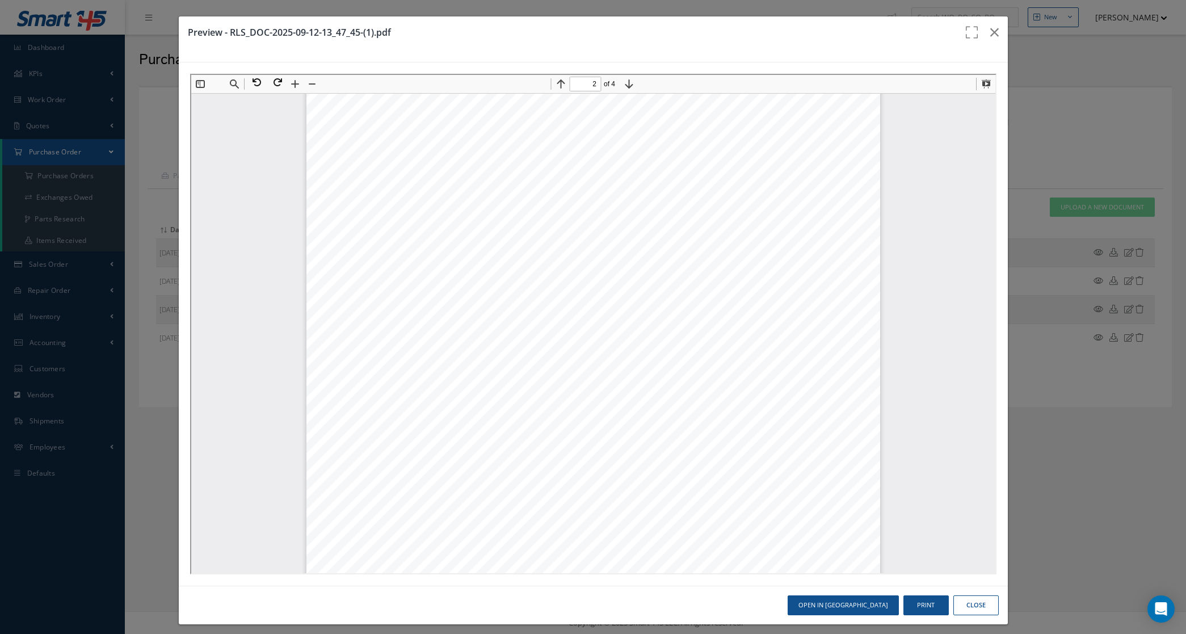
scroll to position [910, 0]
type input "1"
click at [981, 37] on button "button" at bounding box center [994, 32] width 27 height 32
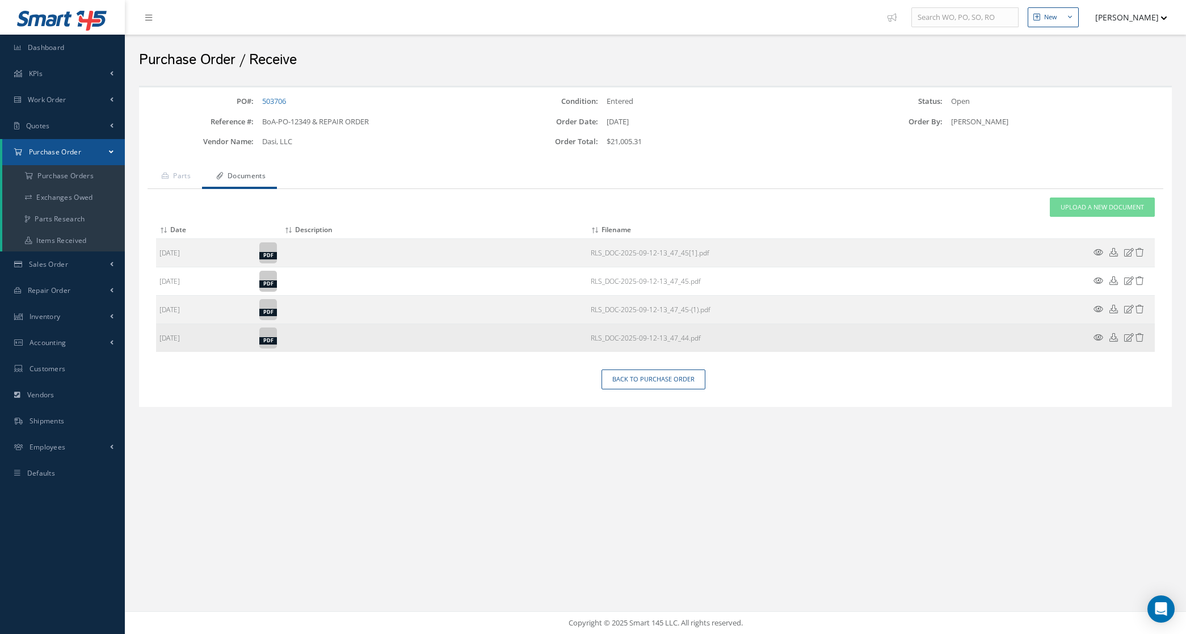
click at [1098, 335] on icon at bounding box center [1098, 337] width 10 height 9
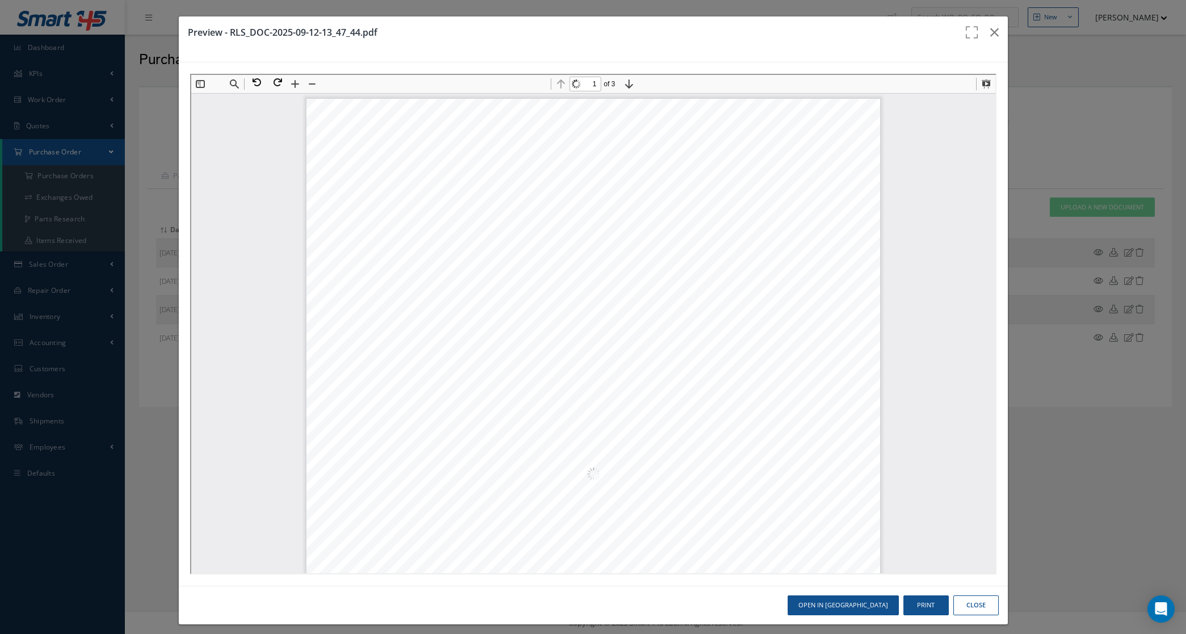
scroll to position [6, 0]
type input "3"
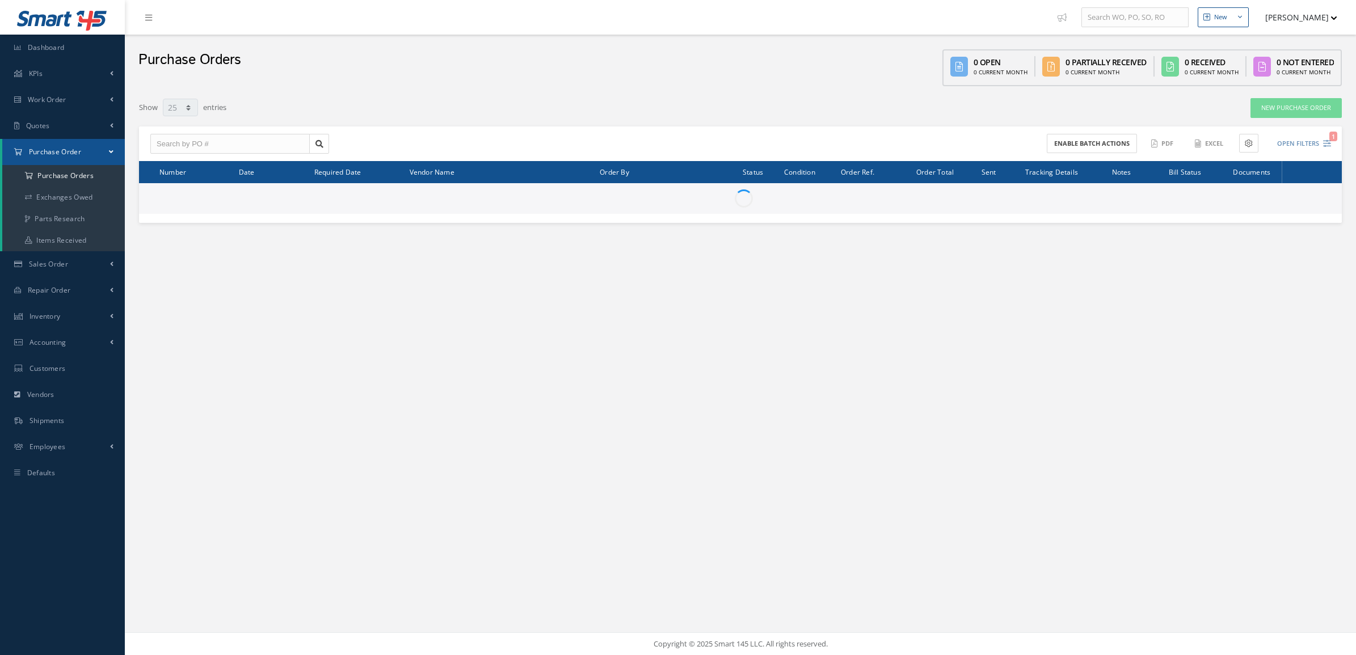
select select "25"
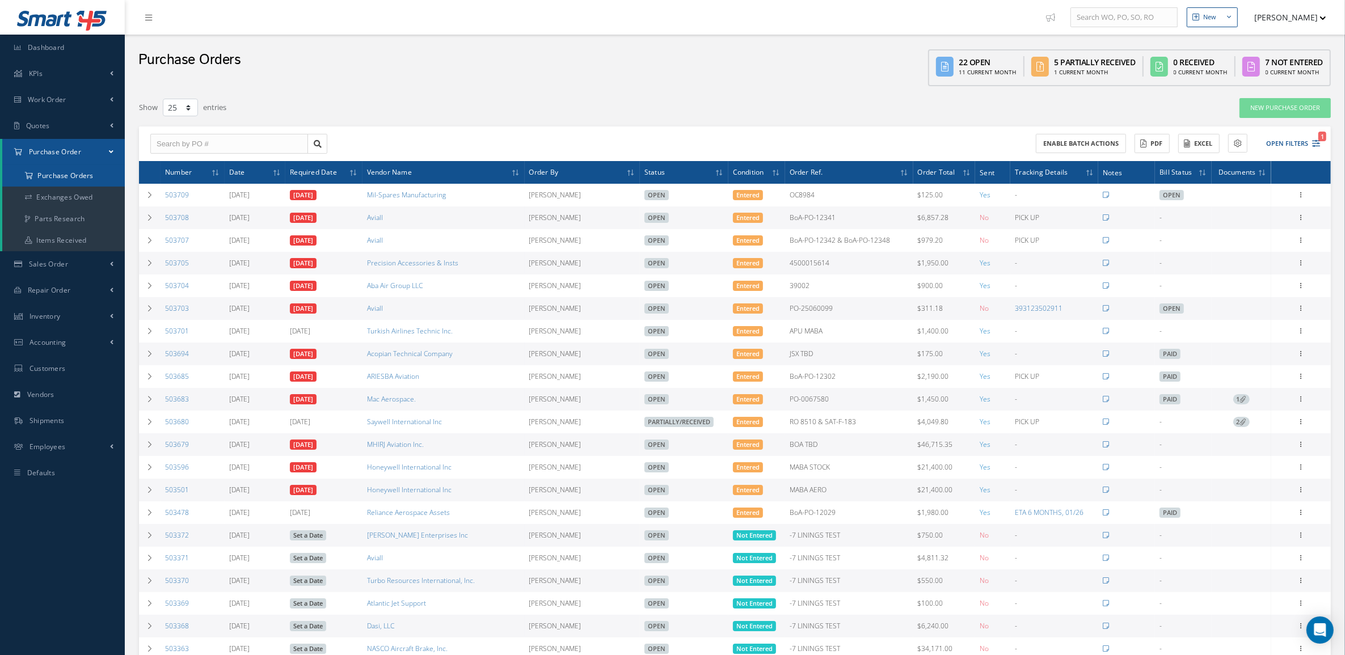
click at [35, 169] on a=1&status_id=2&status_id=3&status_id=5&collapsedFilters"] "Purchase Orders" at bounding box center [63, 176] width 123 height 22
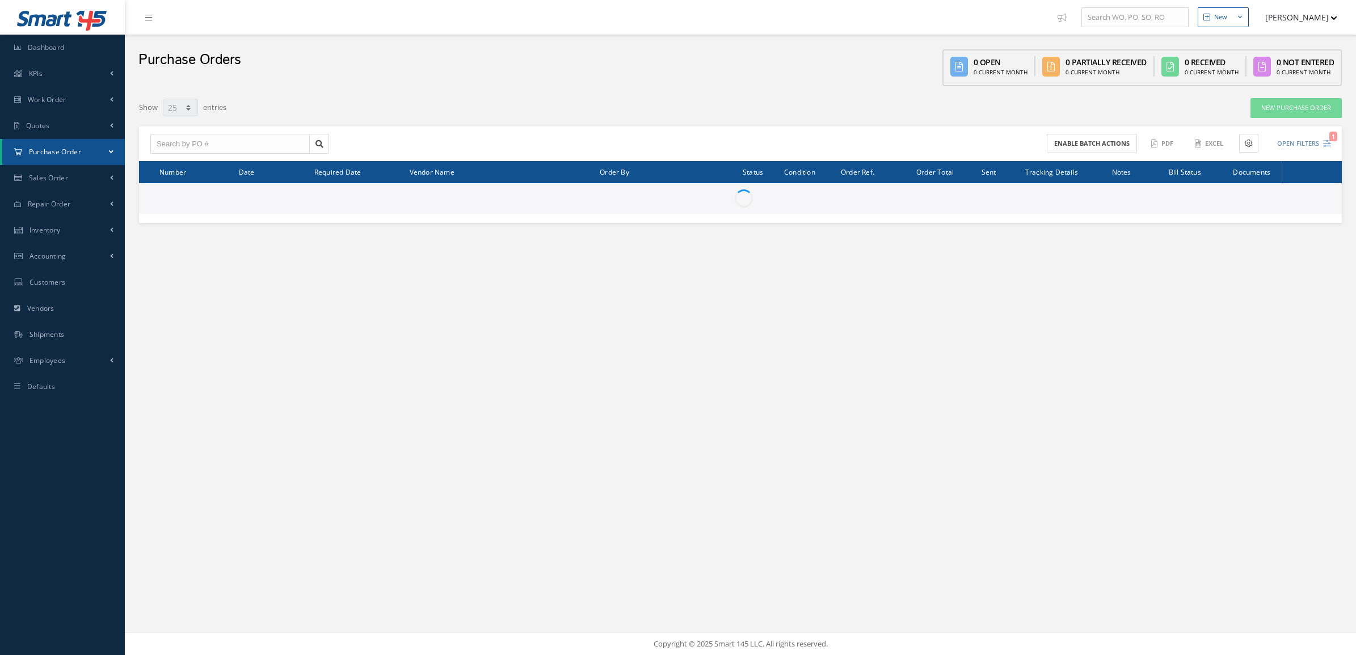
select select "25"
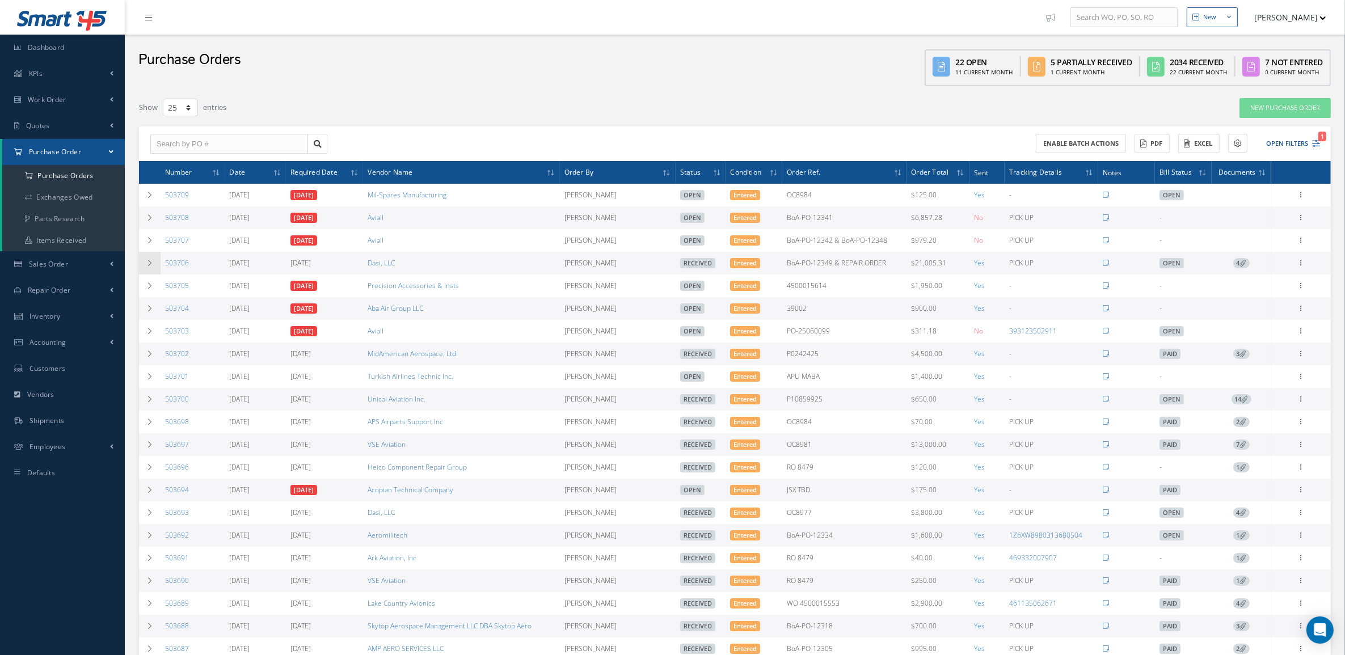
click at [146, 271] on td at bounding box center [150, 263] width 22 height 23
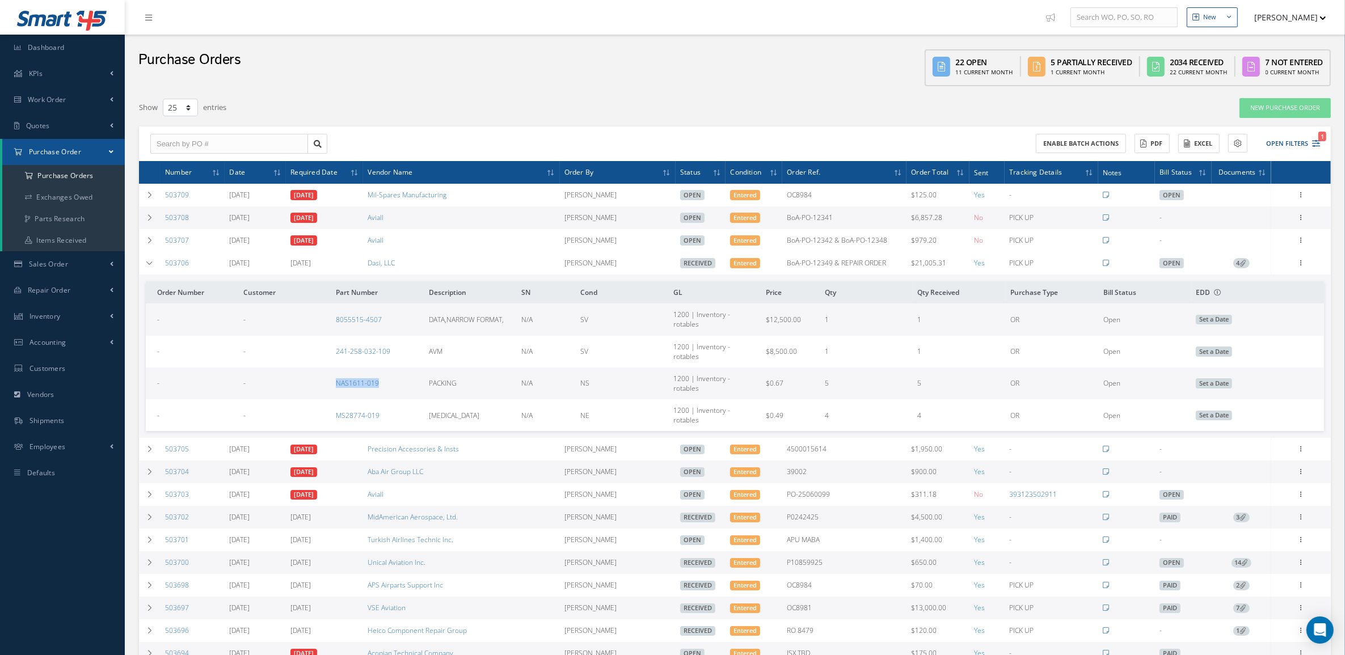
drag, startPoint x: 317, startPoint y: 368, endPoint x: 388, endPoint y: 366, distance: 70.9
click at [388, 368] on tr "- - NAS1611-019 PACKING N/A NS 1200 | Inventory - rotables $0.67 5 5 OR Open Se…" at bounding box center [735, 384] width 1178 height 32
drag, startPoint x: 388, startPoint y: 366, endPoint x: 297, endPoint y: 373, distance: 91.0
click at [297, 373] on td "-" at bounding box center [285, 384] width 93 height 32
drag, startPoint x: 313, startPoint y: 366, endPoint x: 891, endPoint y: 370, distance: 577.6
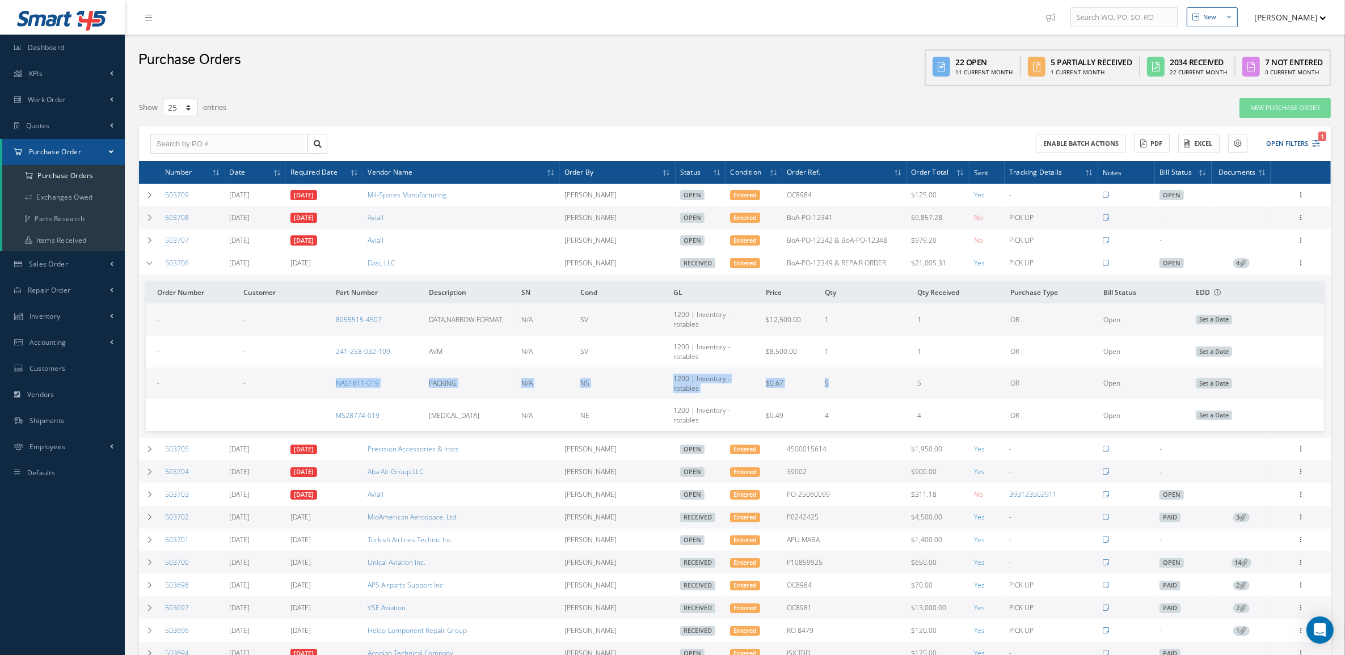
click at [891, 370] on tr "- - NAS1611-019 PACKING N/A NS 1200 | Inventory - rotables $0.67 5 5 OR Open Se…" at bounding box center [735, 384] width 1178 height 32
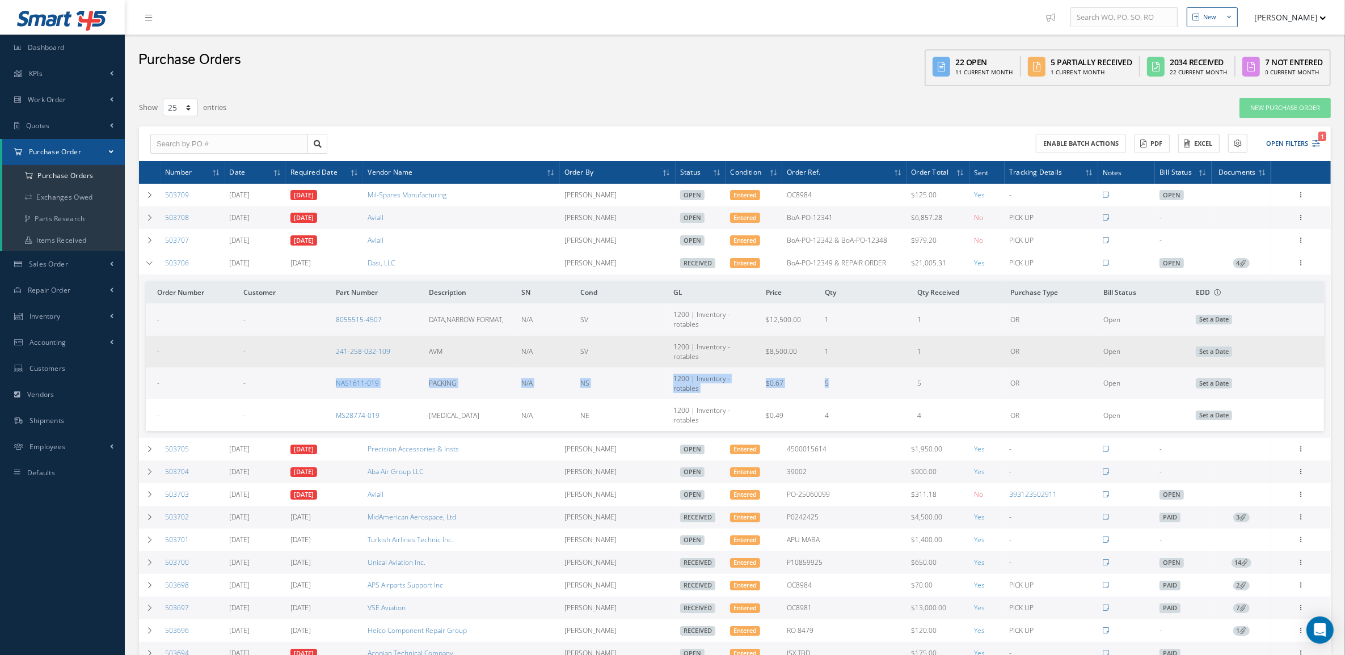
copy tr "NAS1611-019 PACKING N/A NS 1200 | Inventory - rotables $0.67 5"
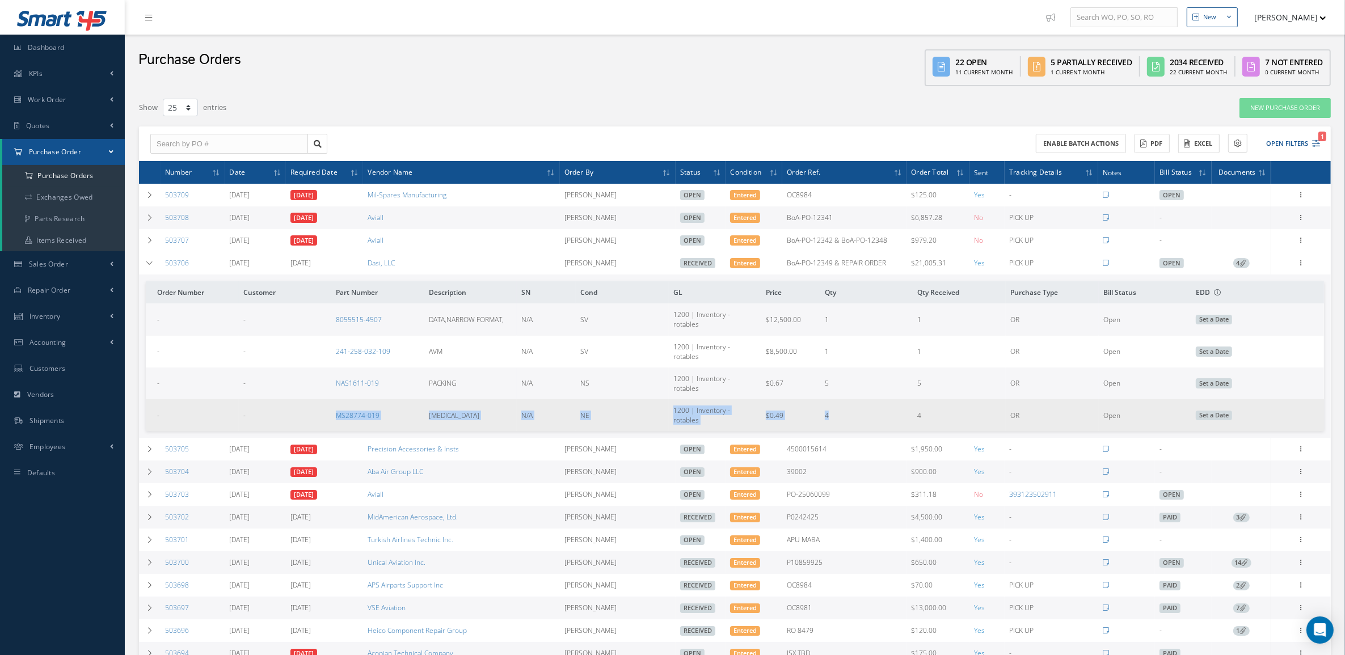
drag, startPoint x: 330, startPoint y: 388, endPoint x: 857, endPoint y: 382, distance: 527.7
click at [857, 399] on tr "- - MS28774-019 RETAINER N/A NE 1200 | Inventory - rotables $0.49 4 4 OR Open S…" at bounding box center [735, 415] width 1178 height 32
copy tr "MS28774-019 RETAINER N/A NE 1200 | Inventory - rotables $0.49 4"
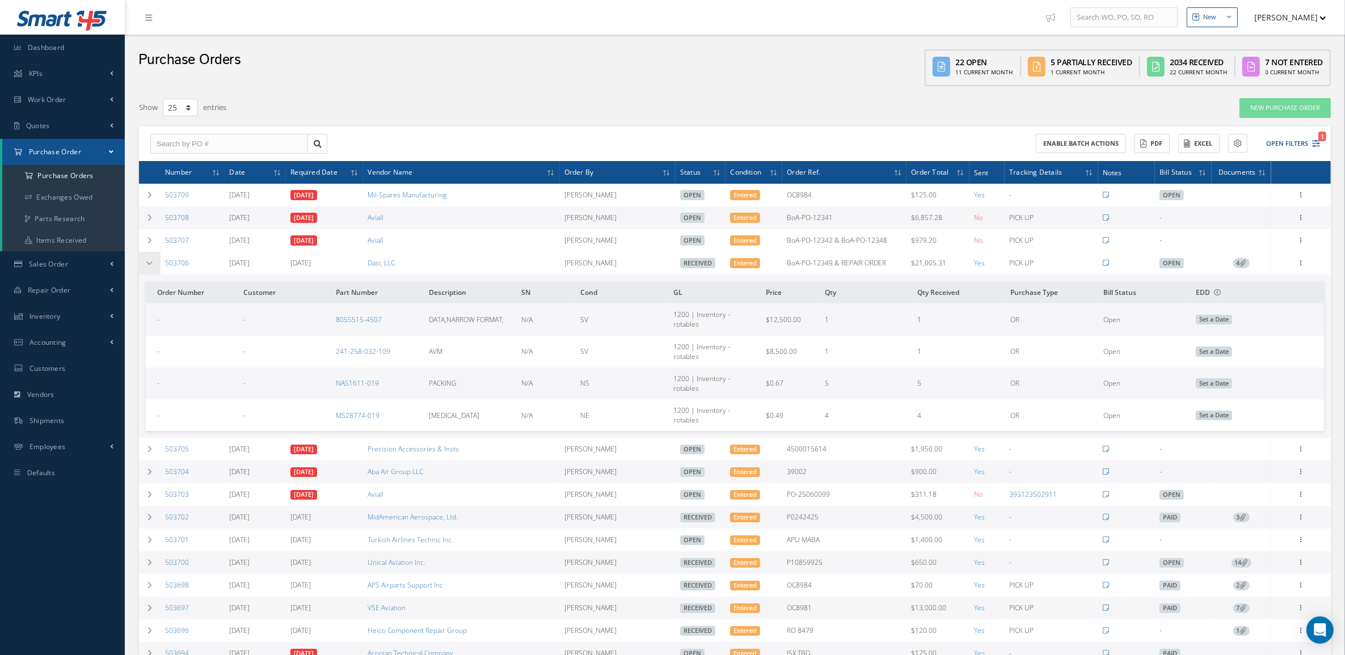
click at [146, 271] on td at bounding box center [150, 263] width 22 height 23
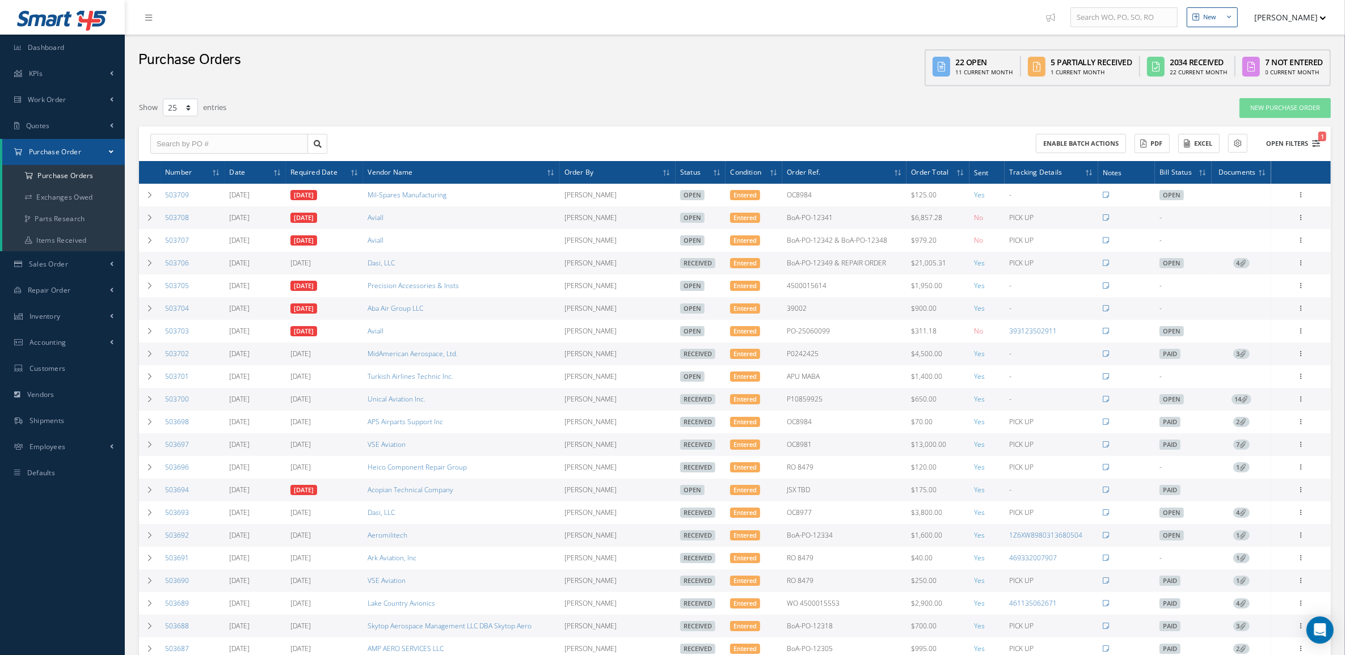
click at [1306, 138] on button "Open Filters 1" at bounding box center [1288, 143] width 64 height 19
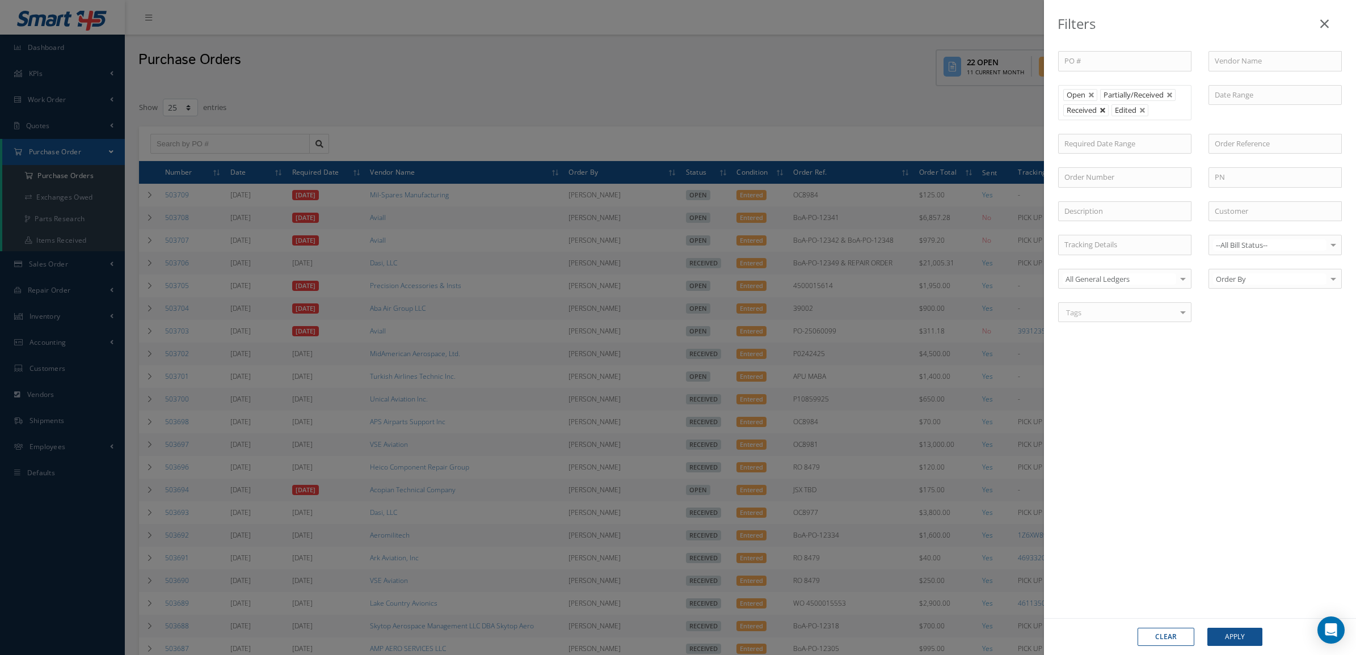
click at [1102, 112] on link at bounding box center [1103, 110] width 7 height 7
click at [1244, 630] on button "Apply" at bounding box center [1234, 637] width 55 height 18
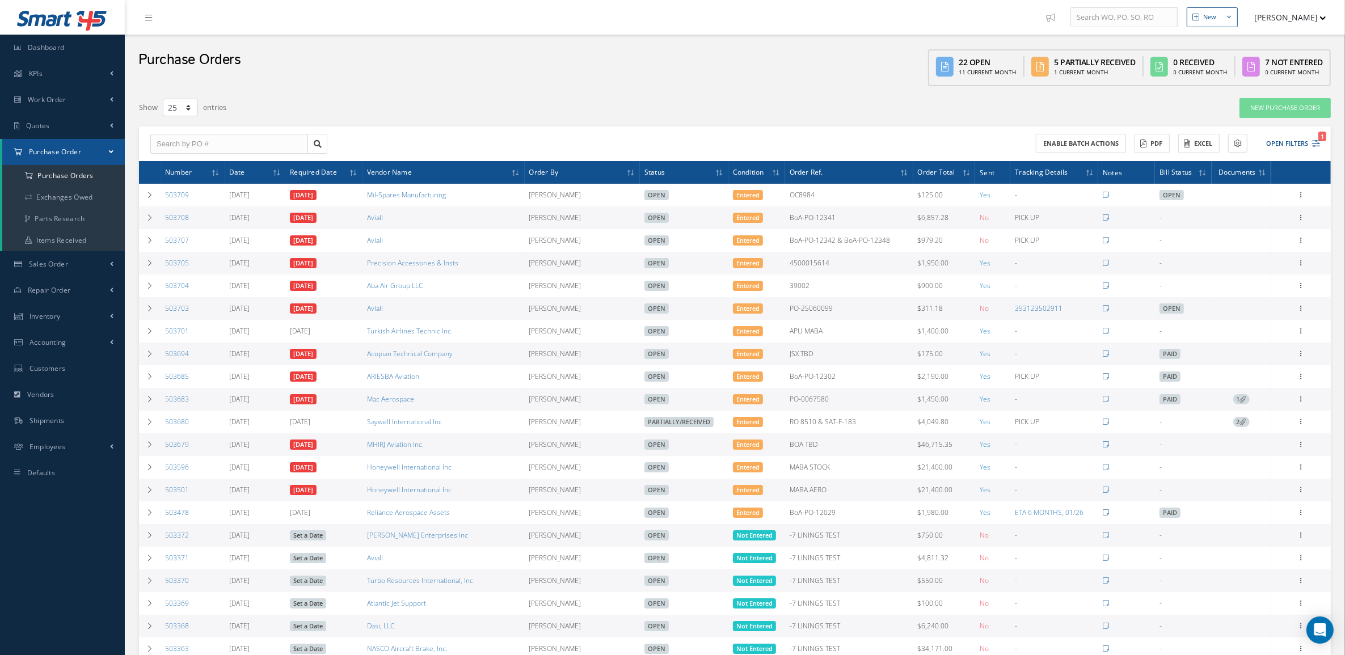
click at [539, 98] on div "Show 10 25 50 100 entries" at bounding box center [482, 108] width 705 height 20
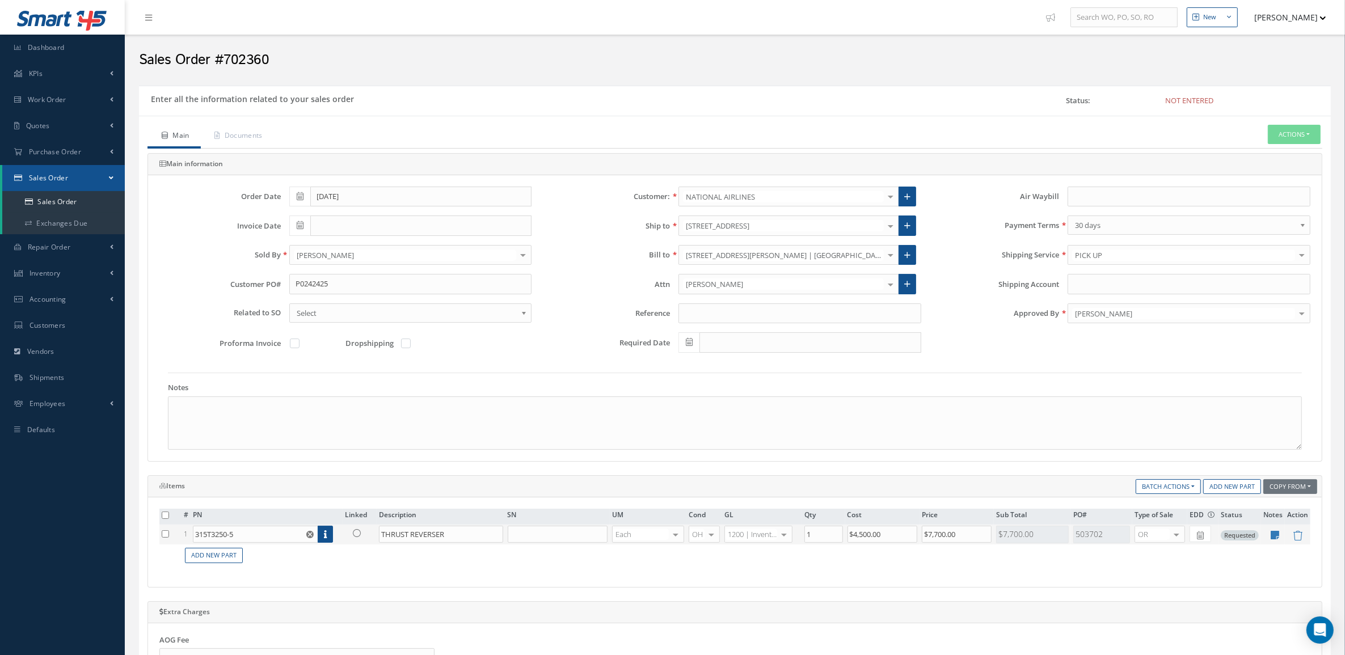
click at [356, 540] on link at bounding box center [360, 533] width 30 height 14
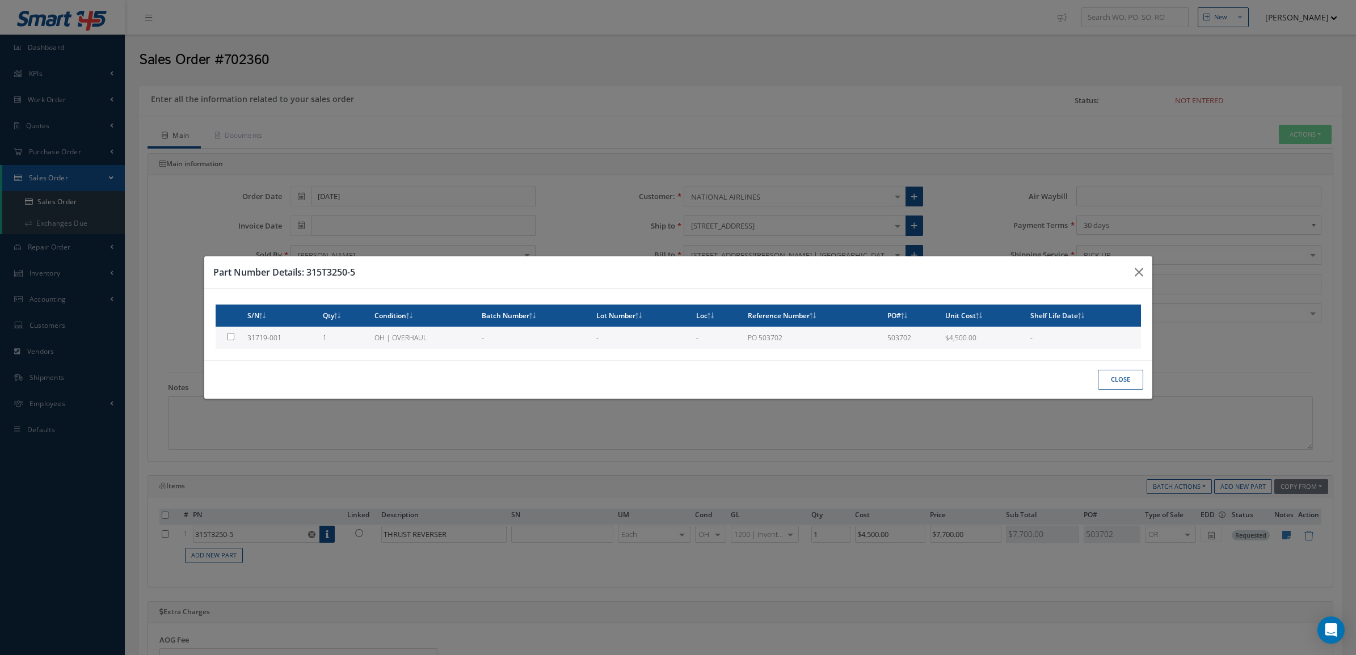
click at [380, 332] on td "OH | OVERHAUL" at bounding box center [423, 338] width 107 height 22
type input "31719-001"
type input "$4,500"
checkbox input "true"
click at [1105, 374] on button "Close" at bounding box center [1120, 380] width 45 height 20
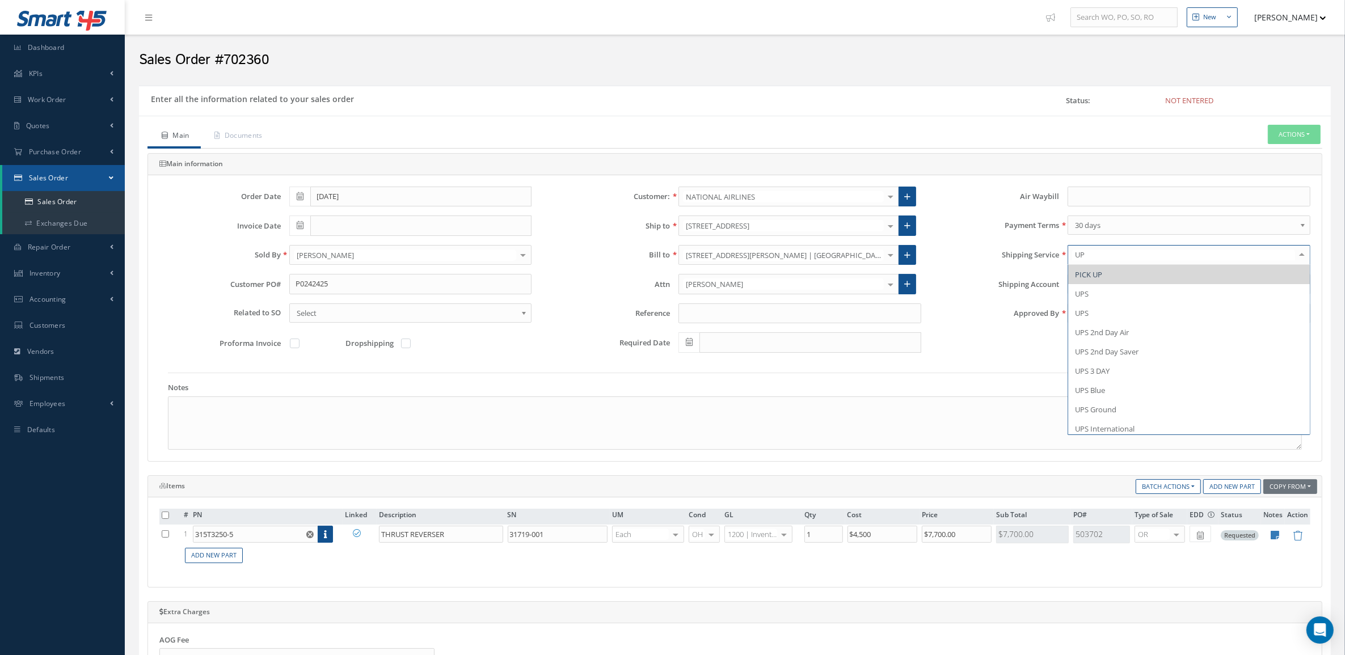
type input "UPS"
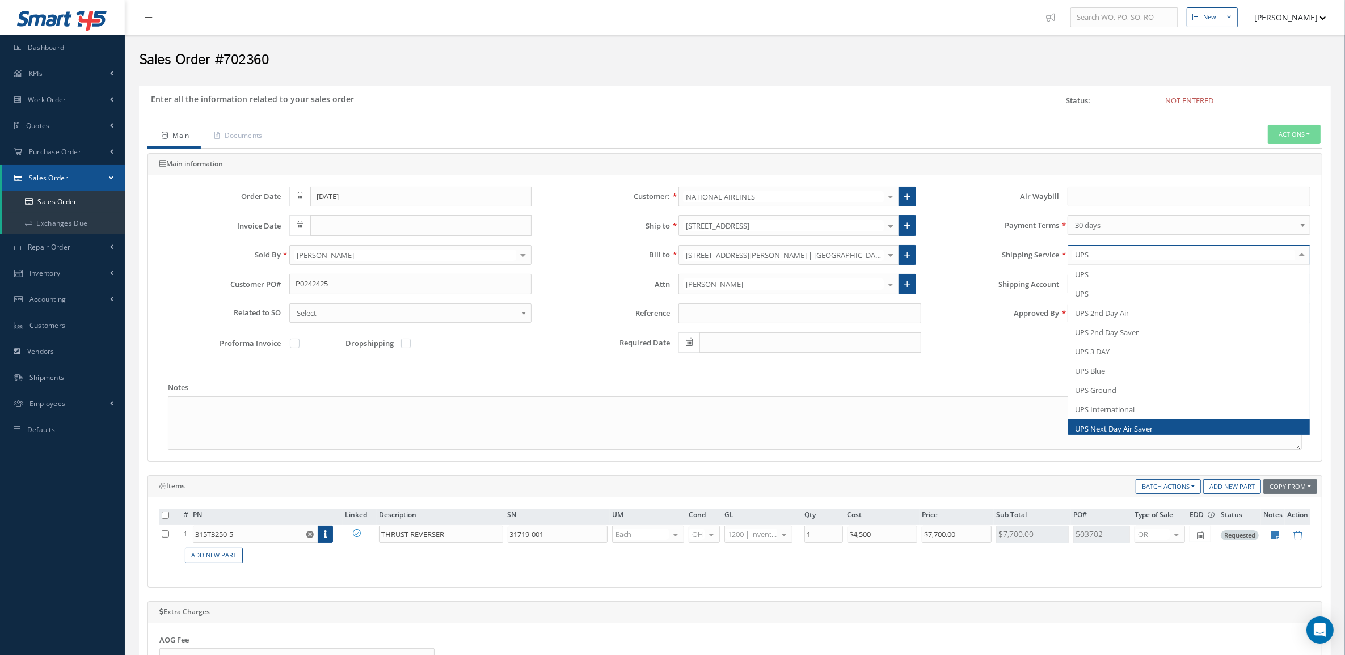
click at [1135, 431] on span "UPS Next Day Air Saver" at bounding box center [1114, 429] width 78 height 10
click at [233, 133] on link "Documents" at bounding box center [237, 137] width 73 height 24
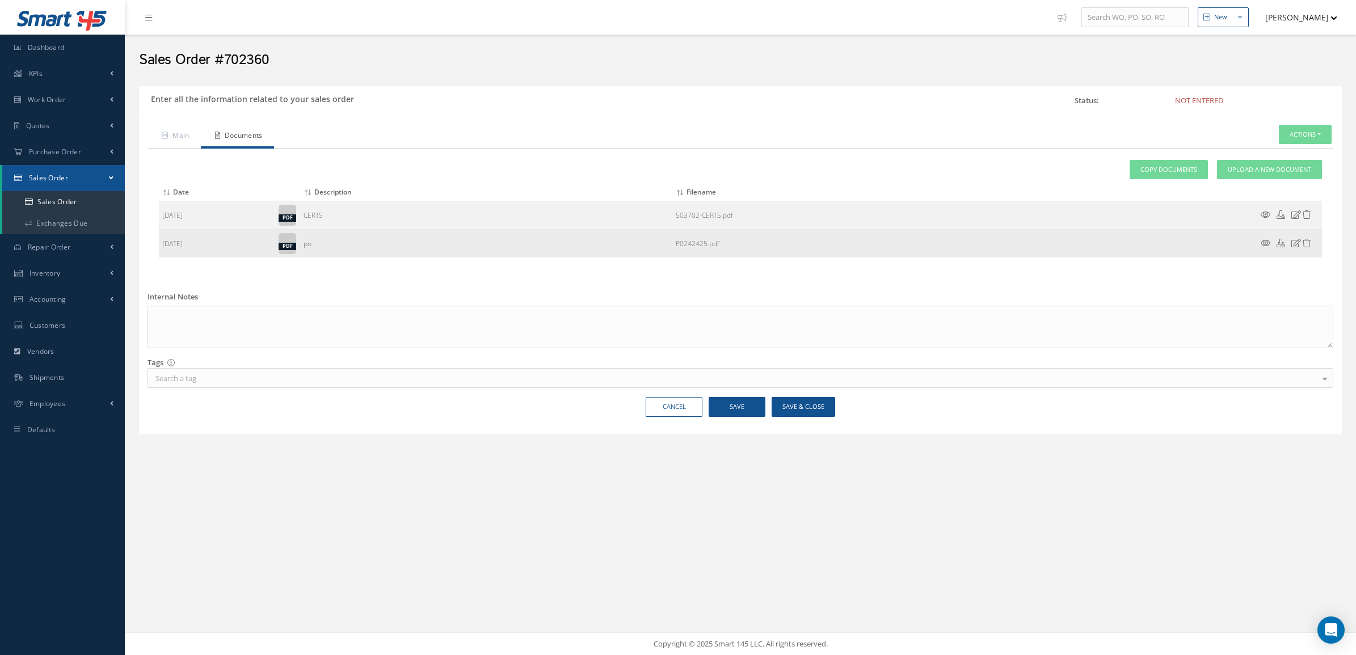
click at [1263, 243] on icon at bounding box center [1266, 243] width 10 height 9
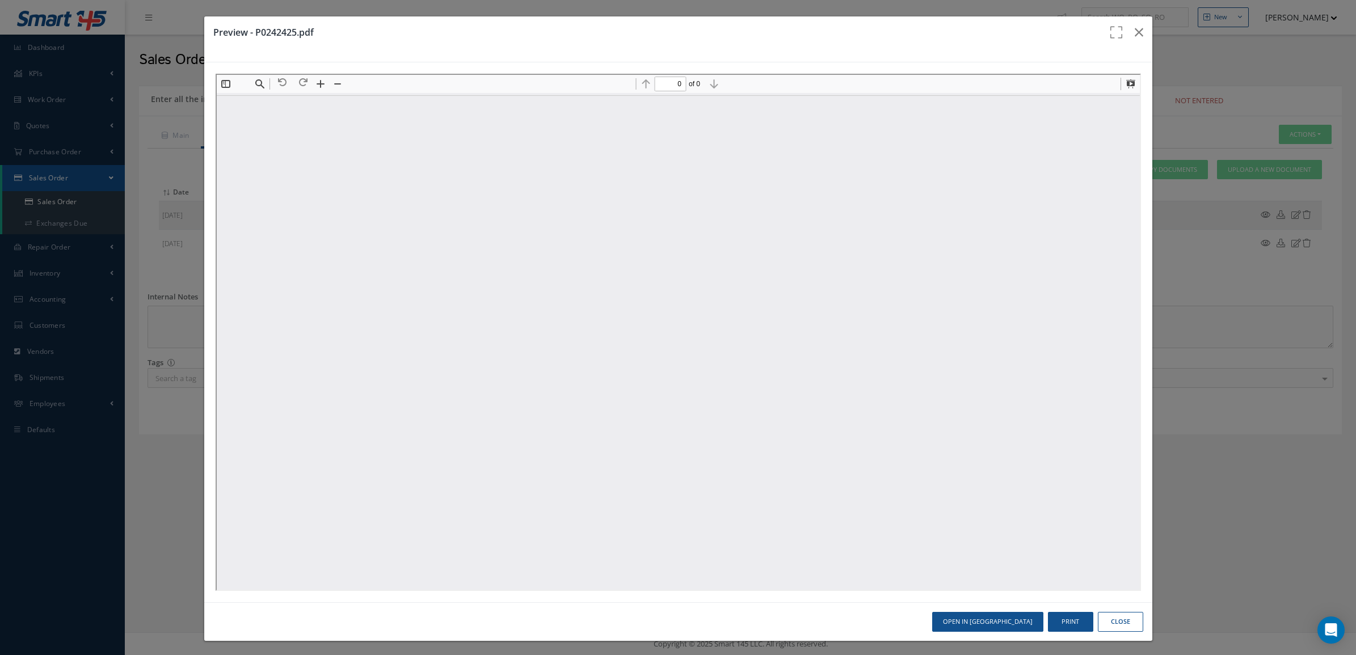
type input "1"
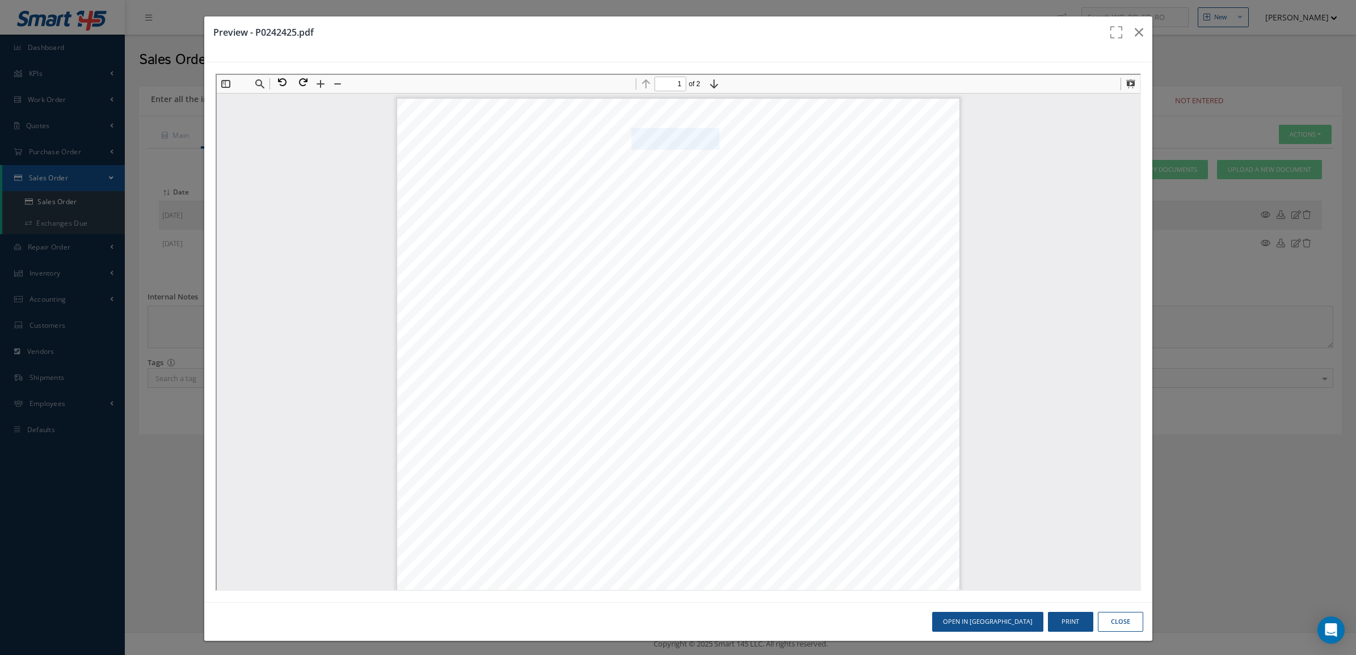
drag, startPoint x: 623, startPoint y: 134, endPoint x: 706, endPoint y: 134, distance: 82.8
click at [706, 134] on span "P0242425" at bounding box center [674, 138] width 88 height 19
copy span "P0242425"
drag, startPoint x: 1132, startPoint y: 27, endPoint x: 1034, endPoint y: 10, distance: 99.6
click at [1135, 27] on icon "button" at bounding box center [1139, 33] width 9 height 14
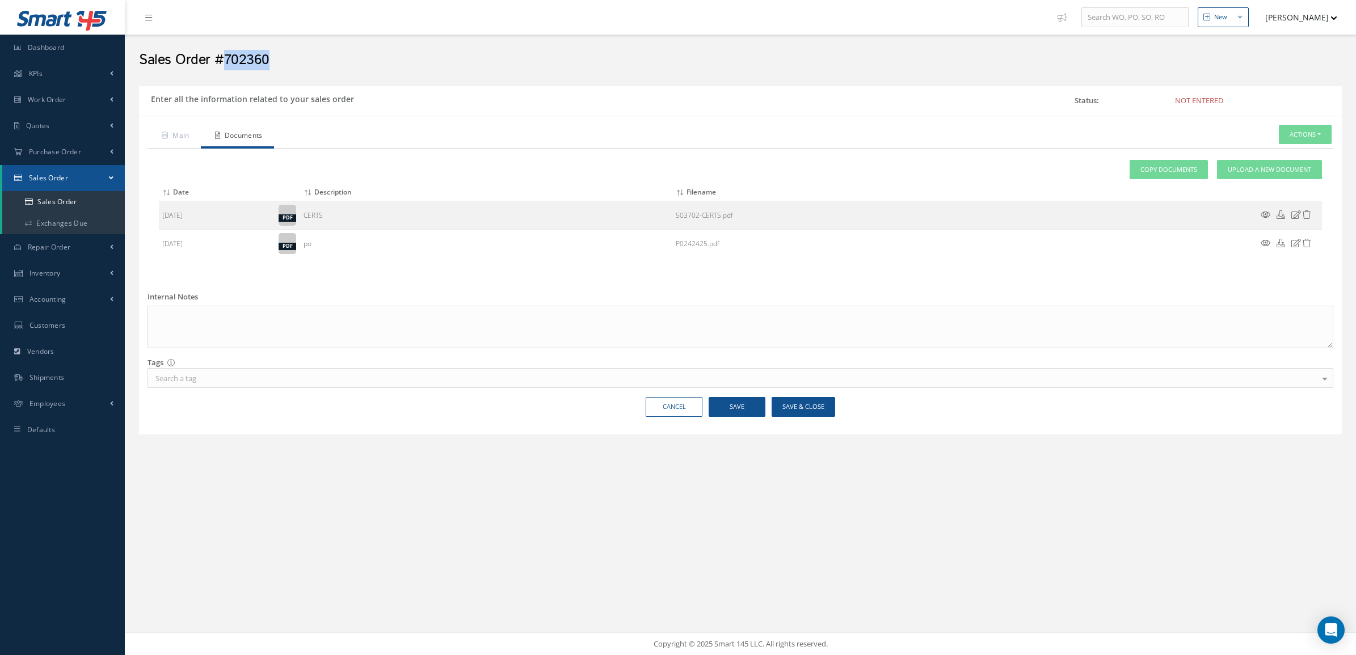
drag, startPoint x: 275, startPoint y: 53, endPoint x: 225, endPoint y: 54, distance: 49.9
click at [225, 54] on h2 "Sales Order #702360" at bounding box center [740, 60] width 1203 height 17
copy h2 "702360"
click at [1301, 141] on button "Actions" at bounding box center [1305, 135] width 53 height 20
click at [1293, 158] on link "Enter/Update" at bounding box center [1288, 153] width 91 height 15
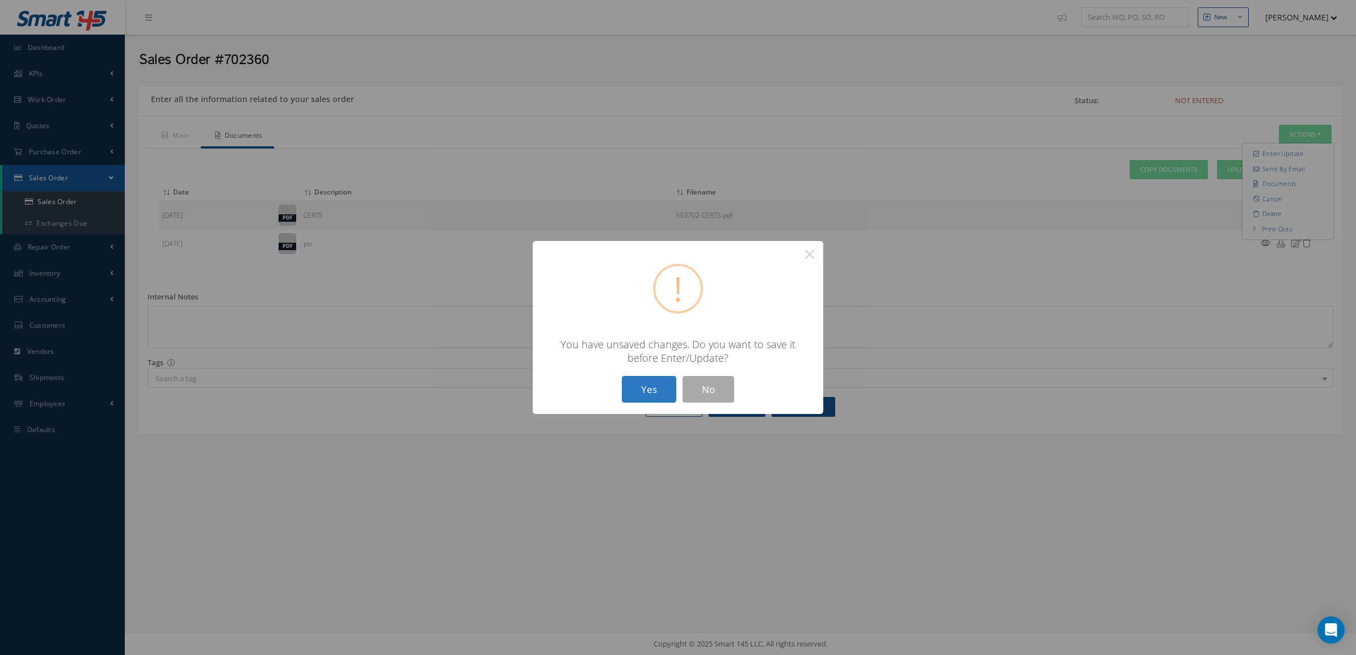
click at [650, 388] on button "Yes" at bounding box center [649, 389] width 54 height 27
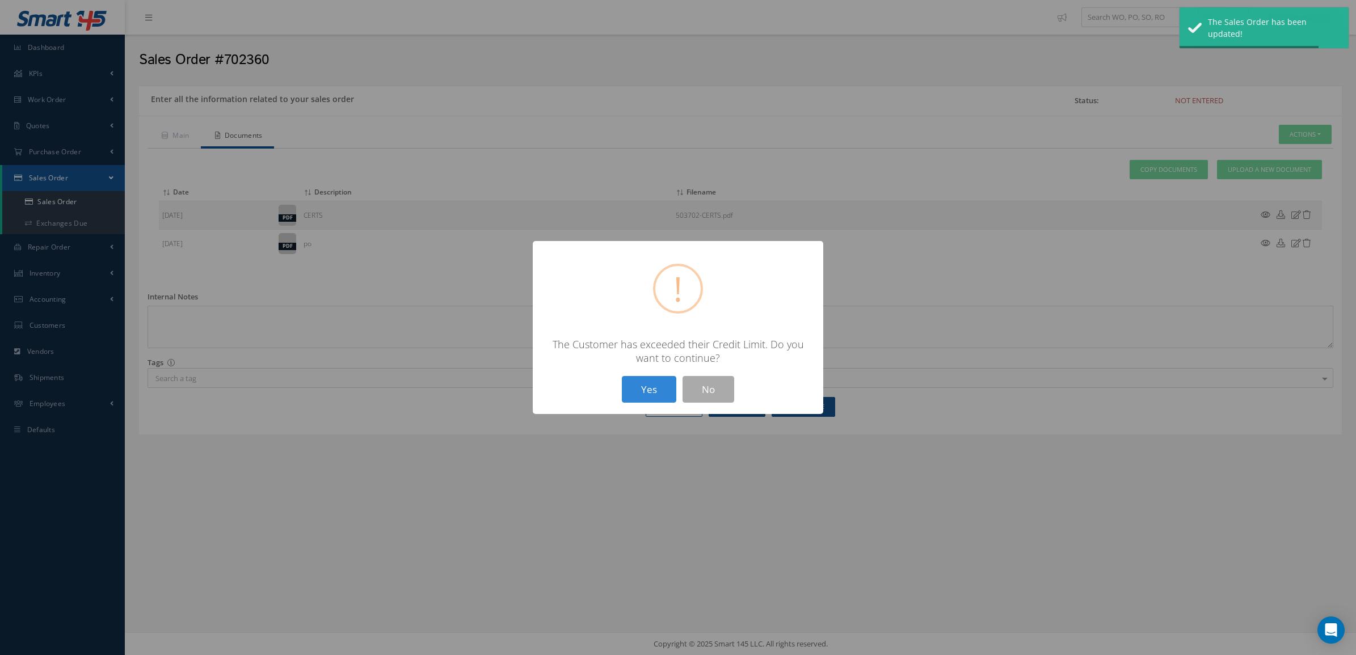
click at [650, 389] on button "Yes" at bounding box center [649, 389] width 54 height 27
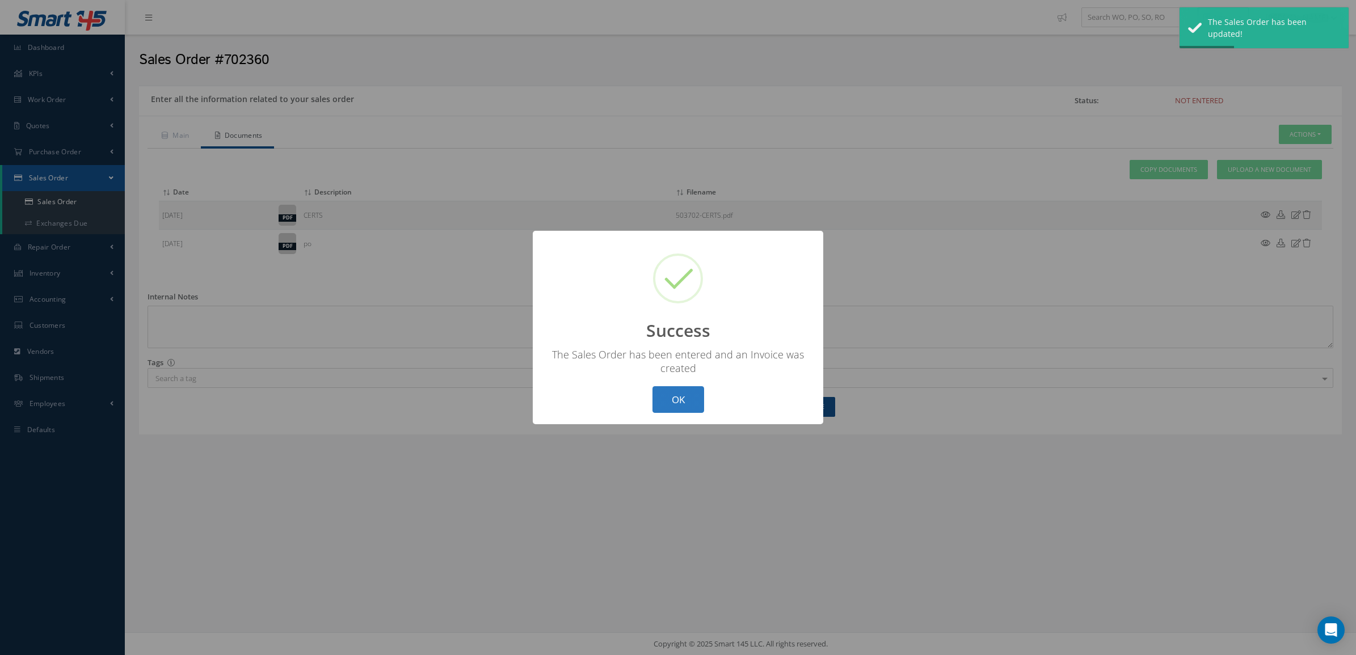
click at [666, 400] on button "OK" at bounding box center [678, 399] width 52 height 27
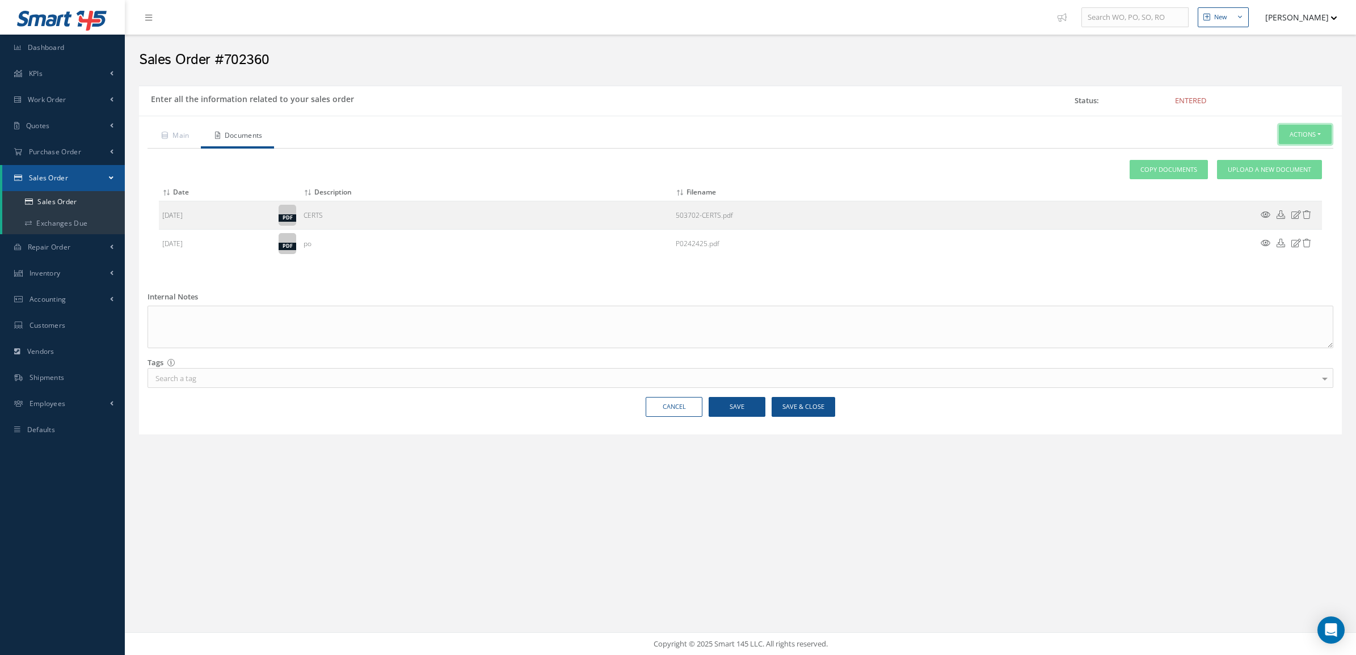
click at [1298, 130] on button "Actions" at bounding box center [1305, 135] width 53 height 20
click at [1207, 404] on link "Multiple Reports" at bounding box center [1203, 395] width 86 height 18
checkbox input "true"
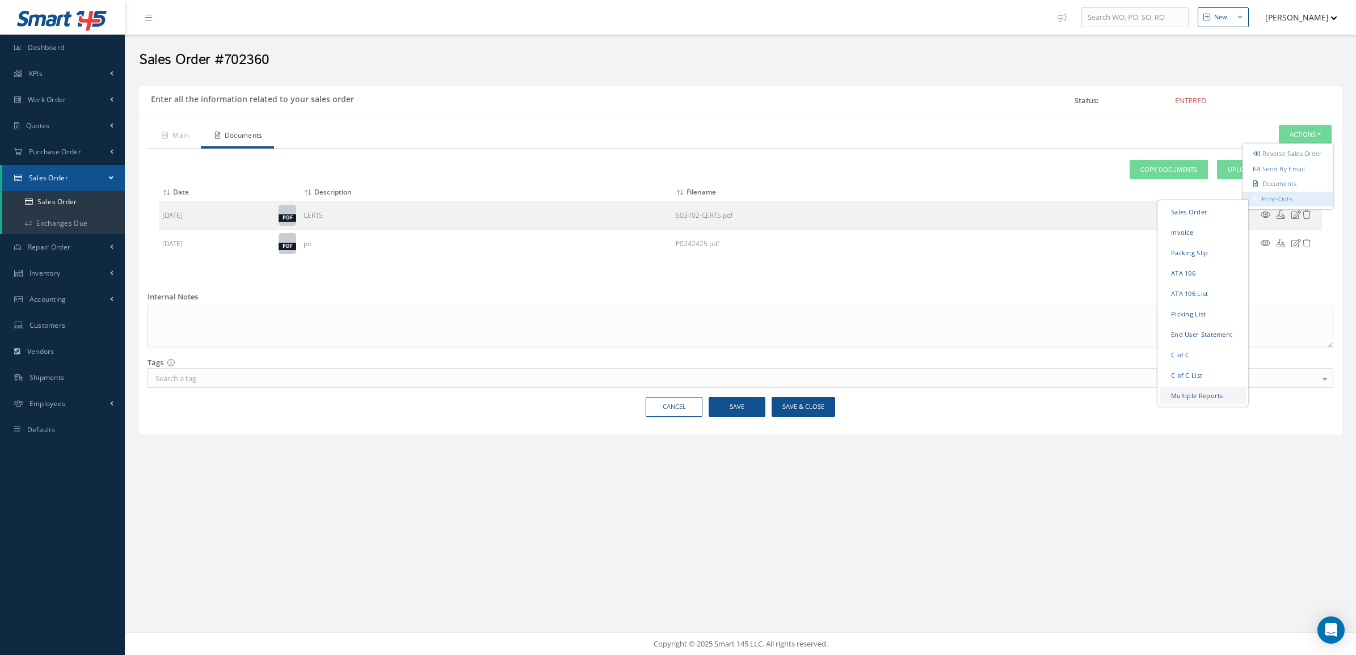
checkbox input "true"
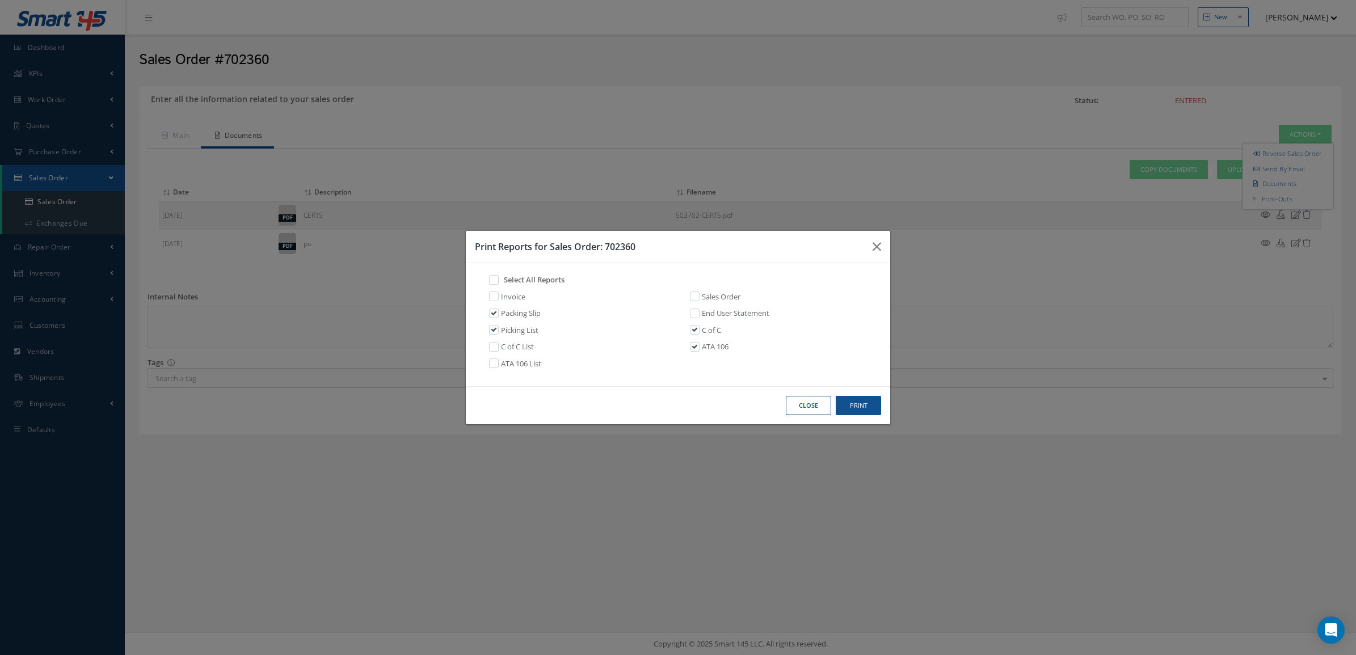
click at [510, 296] on link "Invoice" at bounding box center [513, 297] width 24 height 11
checkbox input "true"
click at [856, 403] on button "Print" at bounding box center [858, 406] width 45 height 20
drag, startPoint x: 805, startPoint y: 415, endPoint x: 812, endPoint y: 403, distance: 14.5
click at [805, 415] on button "Close" at bounding box center [808, 406] width 45 height 20
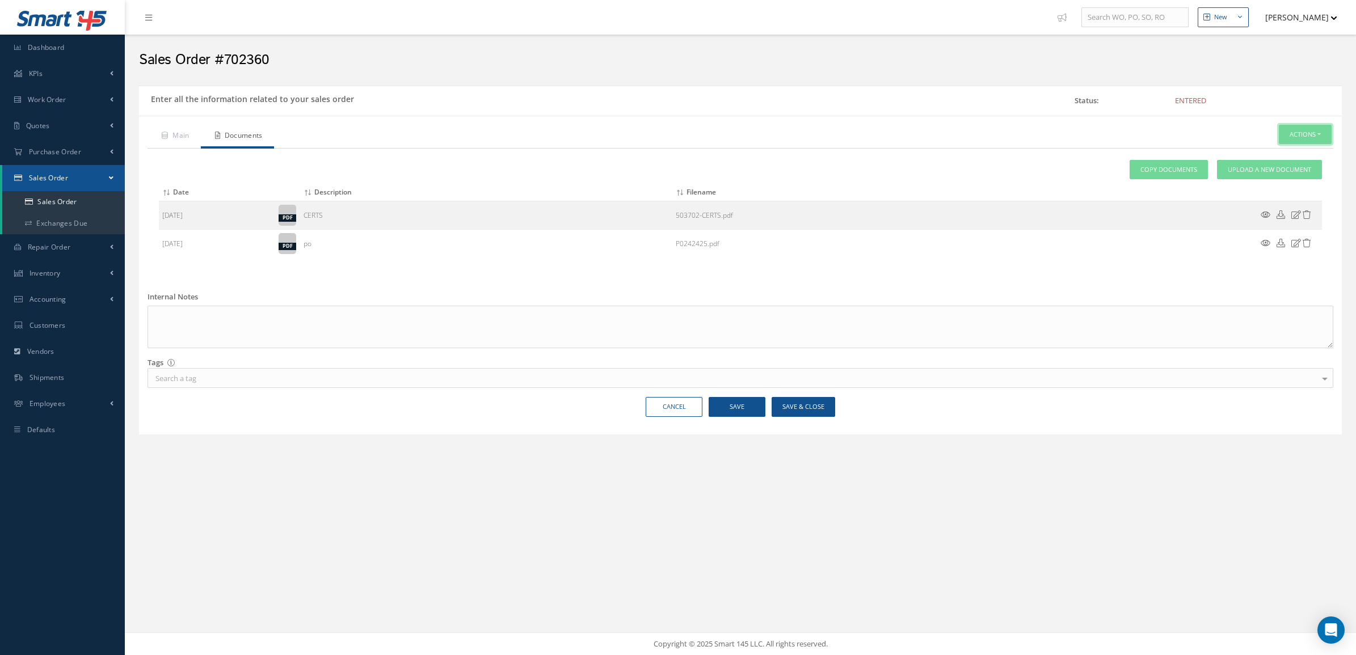
click at [1302, 137] on button "Actions" at bounding box center [1305, 135] width 53 height 20
click at [1289, 151] on link "Reverse Sales Order" at bounding box center [1288, 153] width 91 height 15
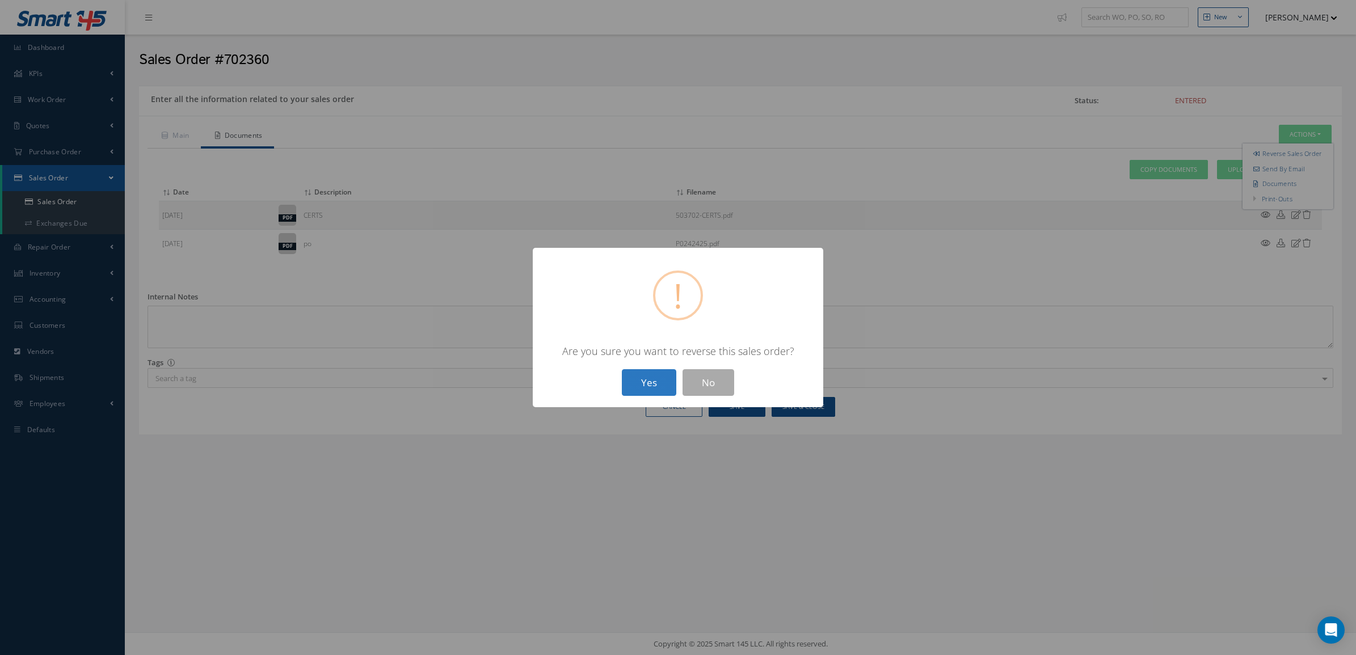
click at [647, 390] on button "Yes" at bounding box center [649, 382] width 54 height 27
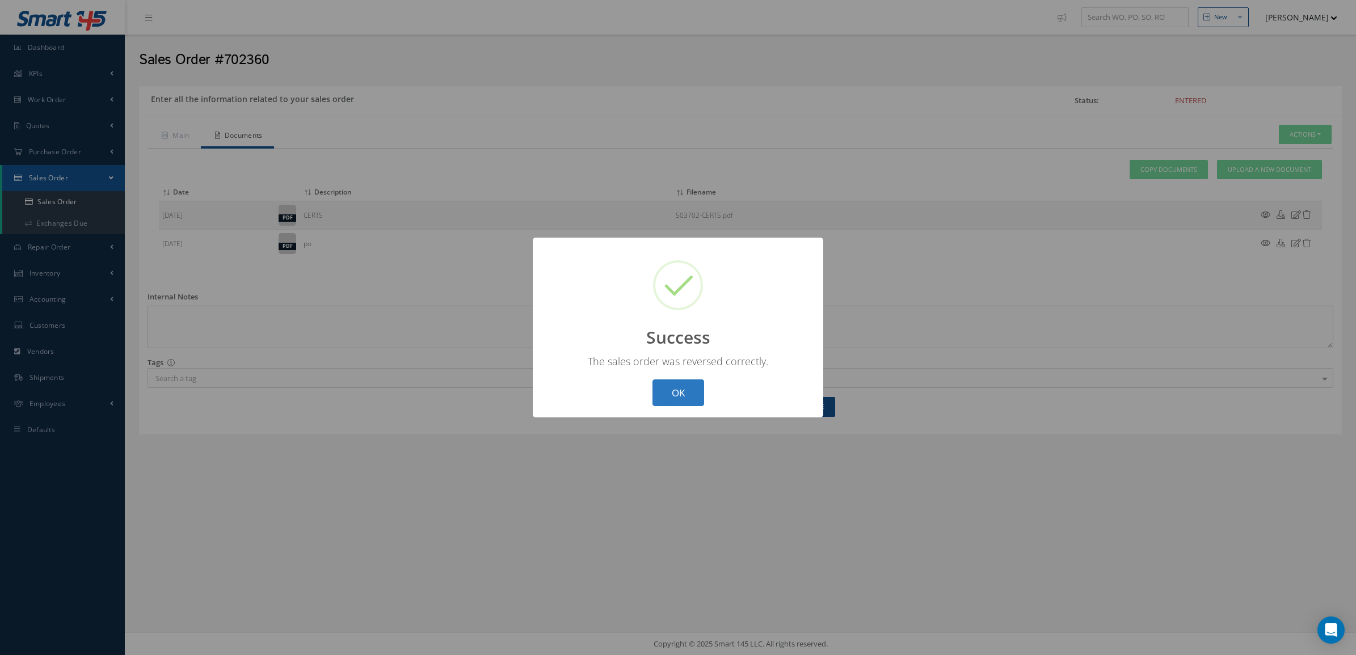
click at [684, 393] on button "OK" at bounding box center [678, 393] width 52 height 27
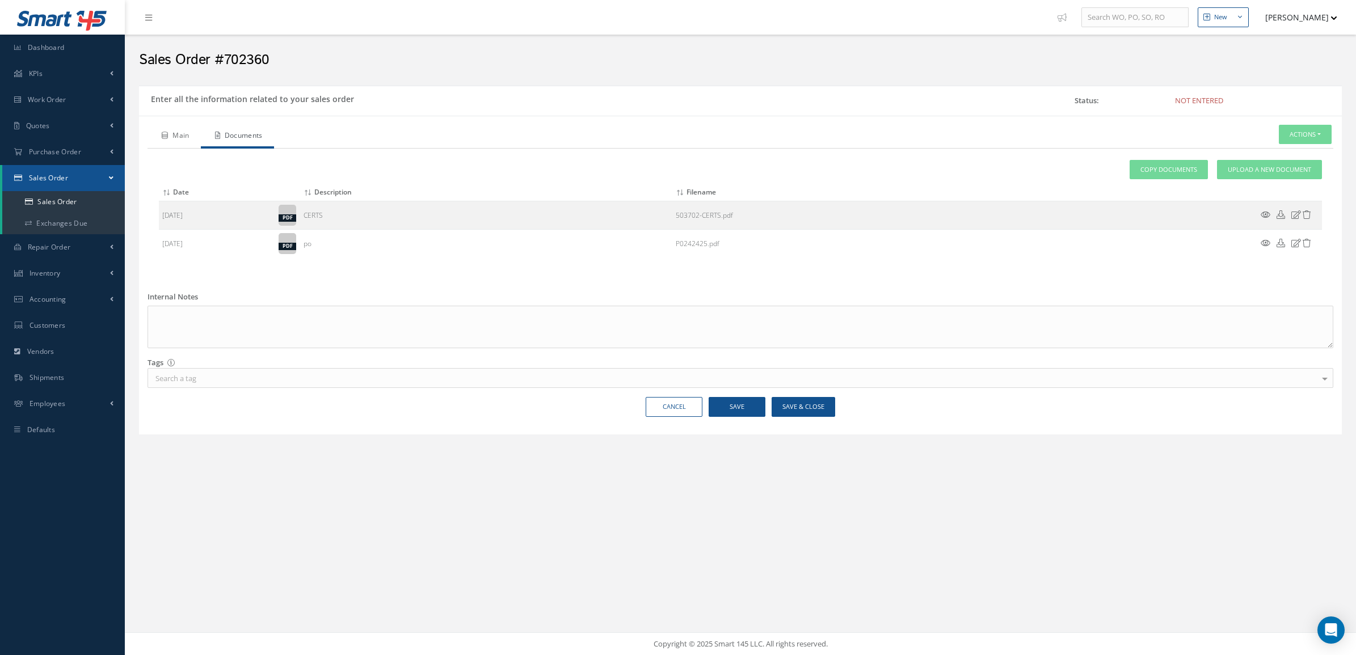
click at [174, 143] on link "Main" at bounding box center [174, 137] width 53 height 24
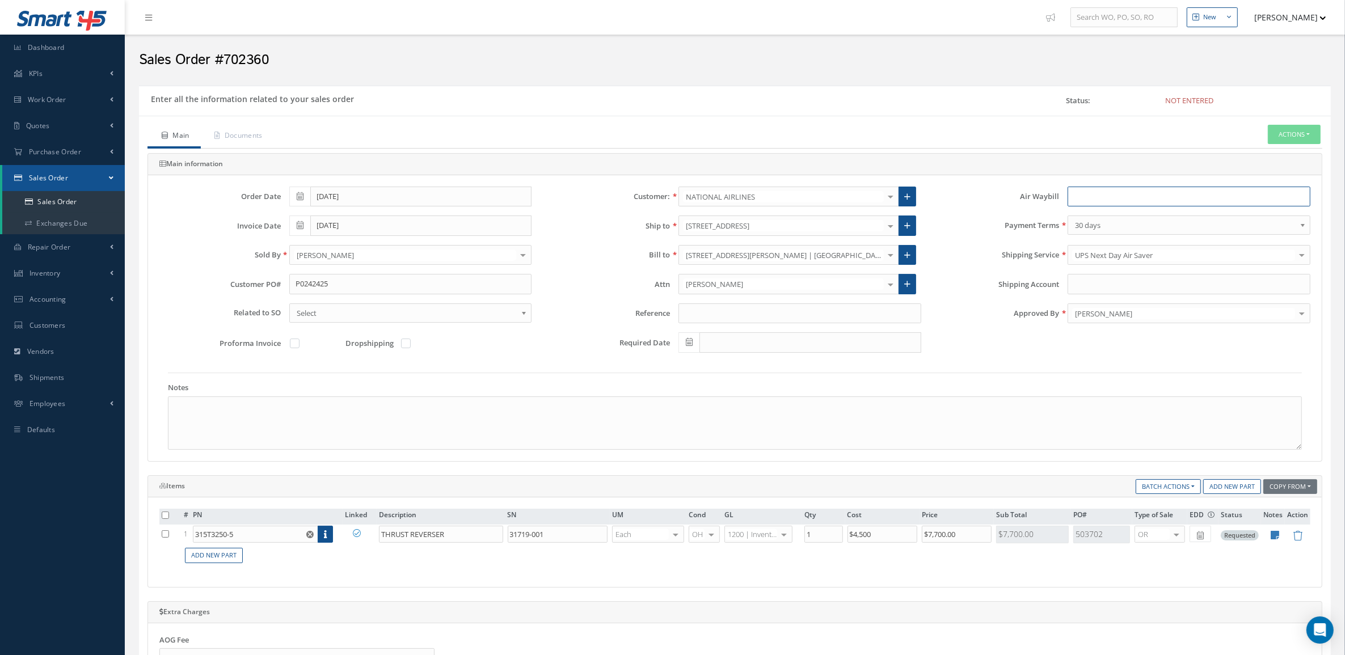
click at [1155, 200] on input "text" at bounding box center [1189, 197] width 243 height 20
paste input "1ZX200X50193322993"
type input "1ZX200X50193322993"
click at [1293, 134] on button "Actions" at bounding box center [1294, 135] width 53 height 20
click at [1261, 149] on link "Enter/Update" at bounding box center [1277, 153] width 91 height 15
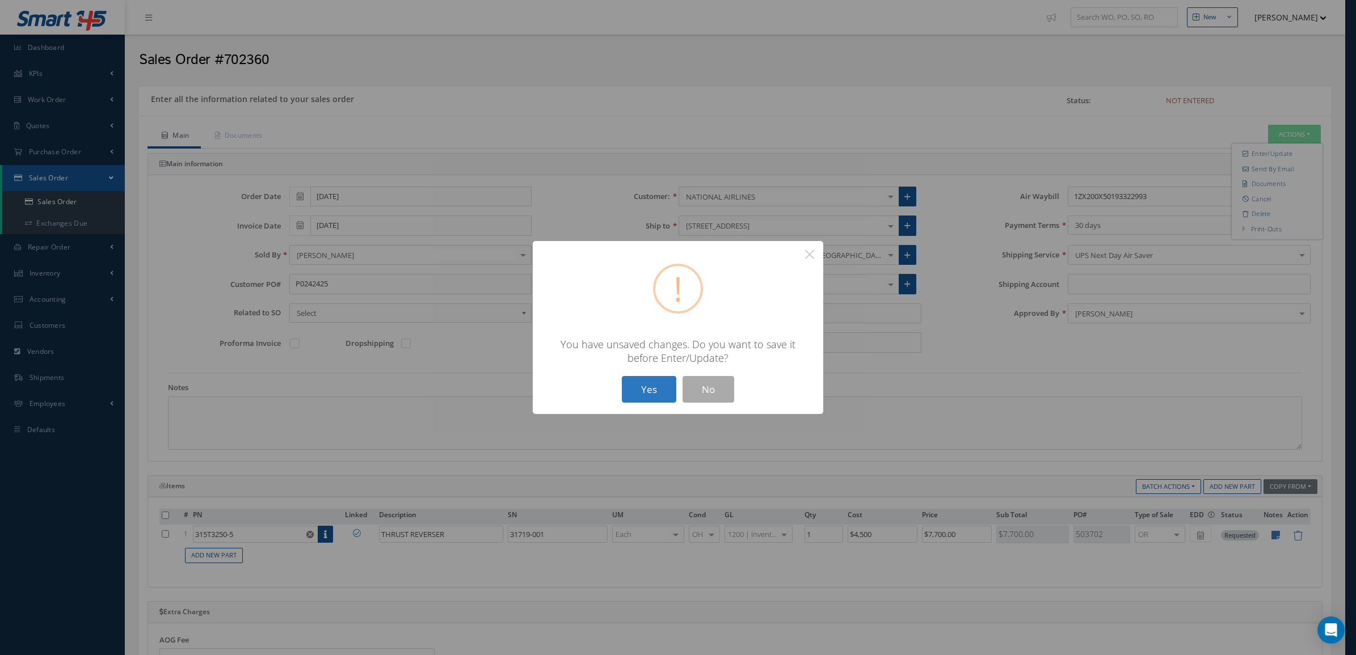
click at [650, 392] on button "Yes" at bounding box center [649, 389] width 54 height 27
click at [652, 396] on button "Yes" at bounding box center [649, 389] width 54 height 27
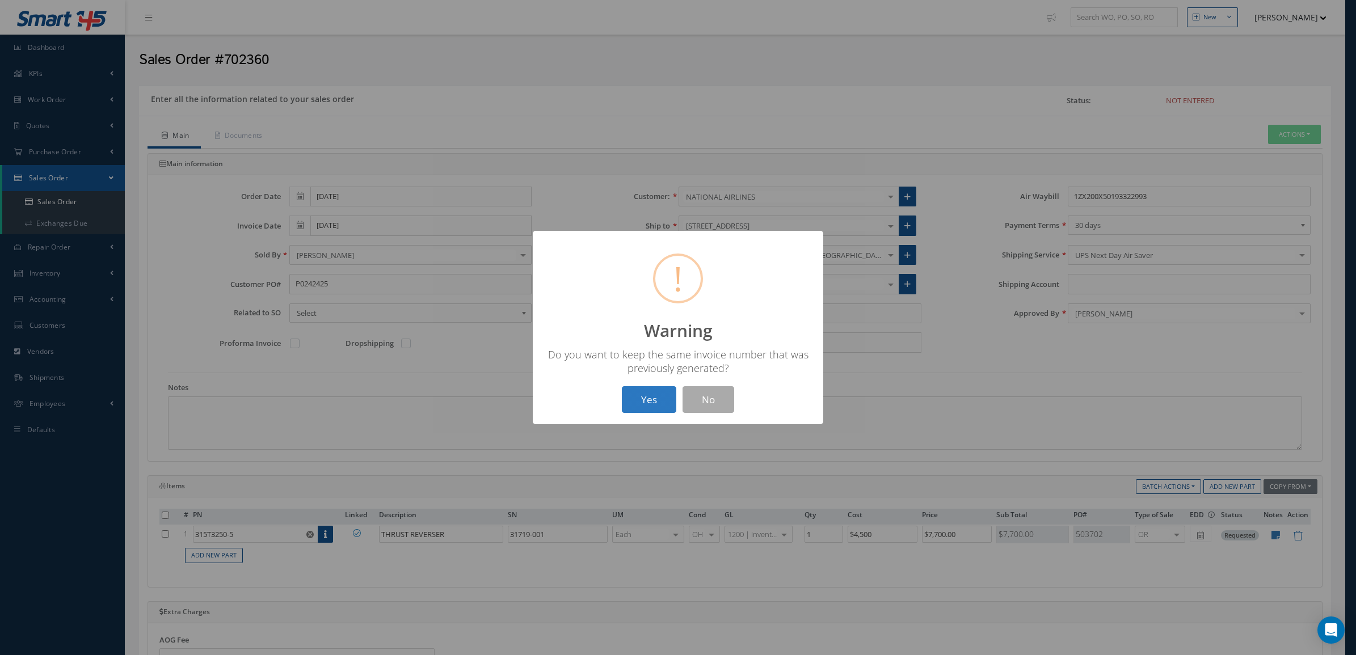
click at [652, 397] on button "Yes" at bounding box center [649, 399] width 54 height 27
click at [670, 391] on button "OK" at bounding box center [678, 399] width 52 height 27
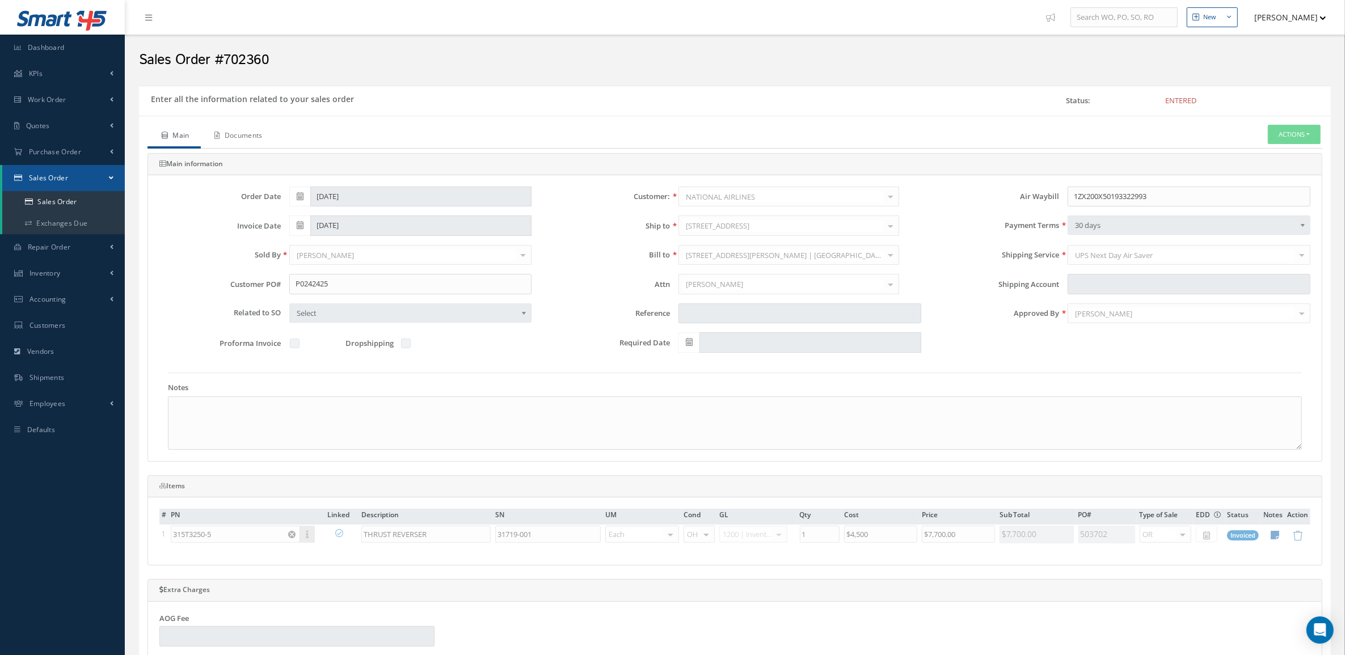
click at [246, 141] on link "Documents" at bounding box center [237, 137] width 73 height 24
click at [251, 132] on link "Documents" at bounding box center [237, 137] width 73 height 24
click at [246, 133] on link "Documents" at bounding box center [237, 137] width 73 height 24
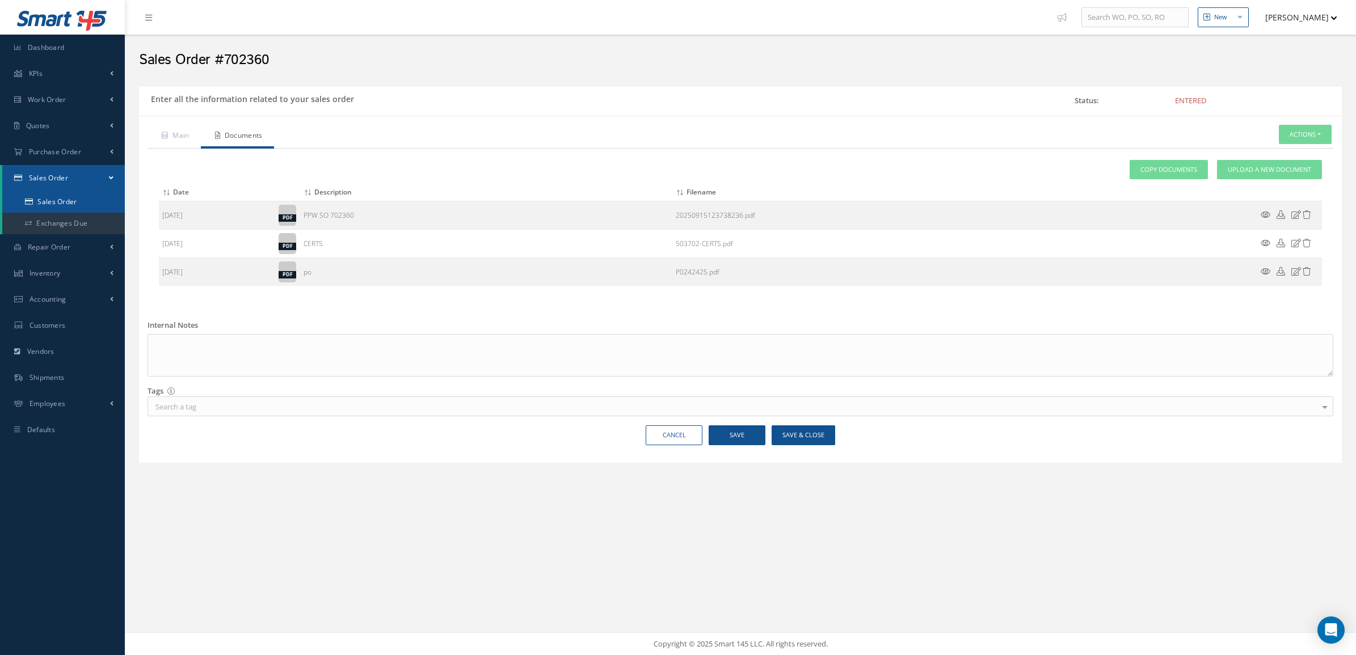
click at [89, 197] on link "Sales Order" at bounding box center [63, 202] width 123 height 22
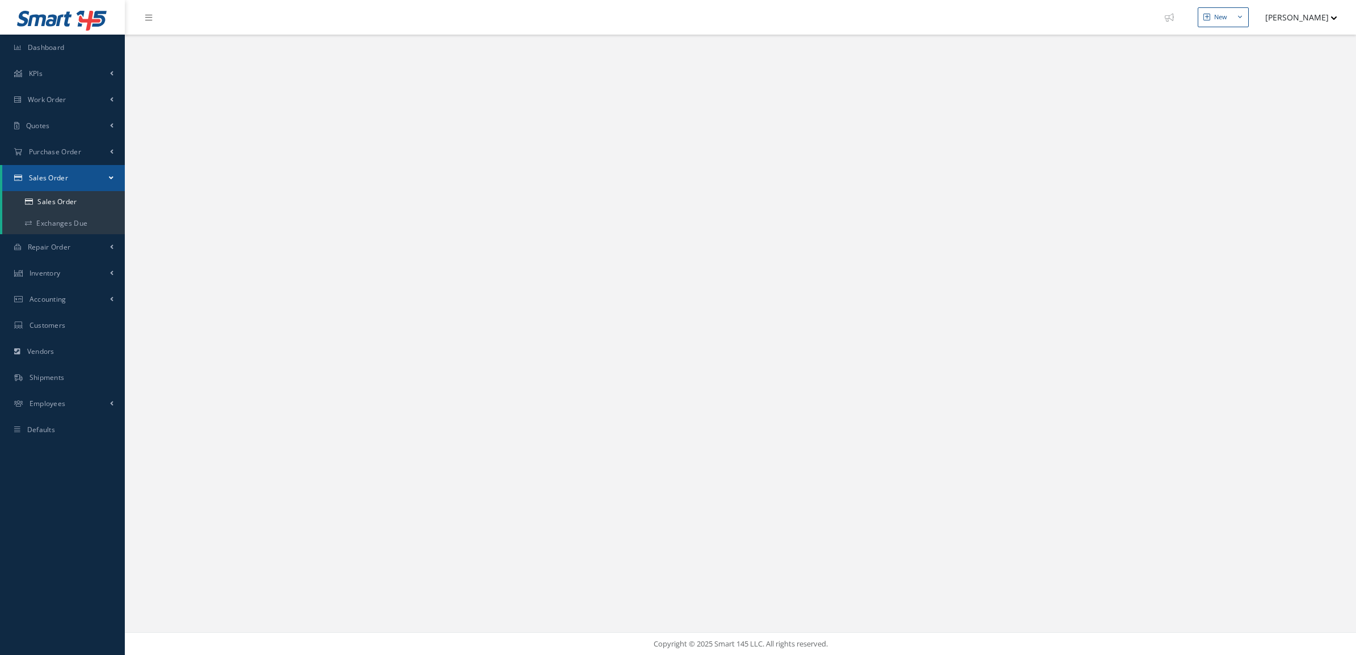
select select "25"
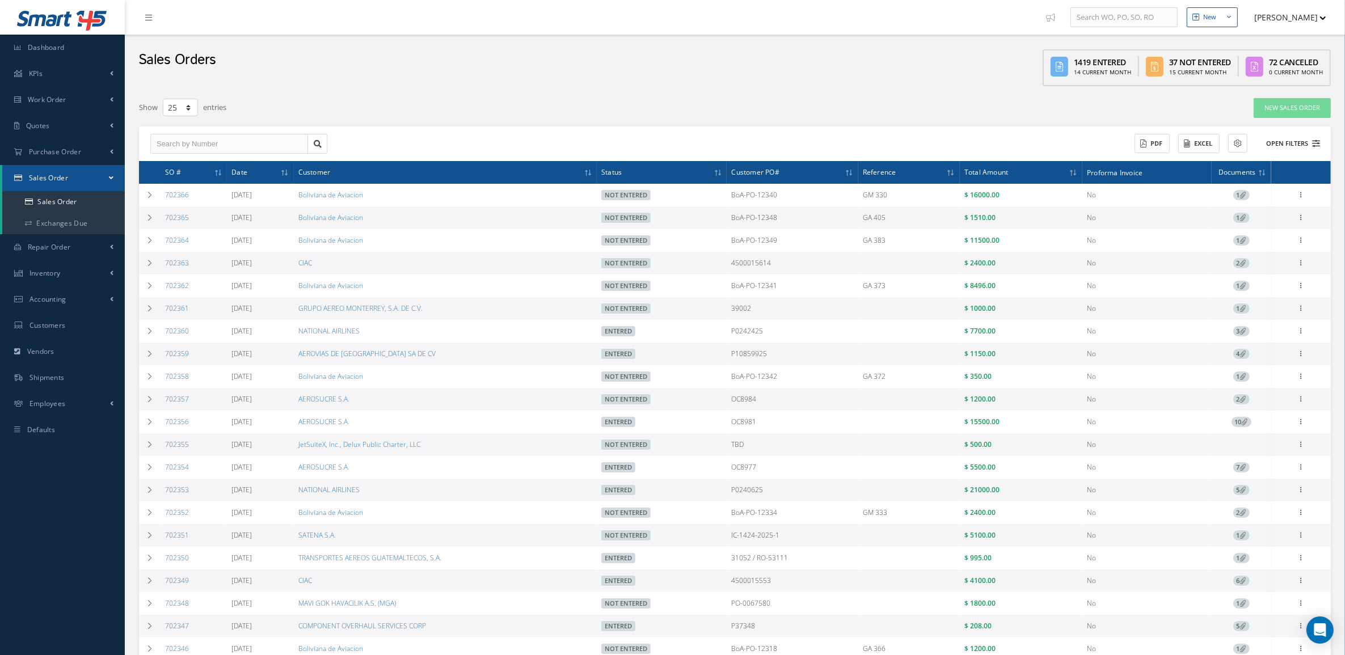
click at [1299, 140] on button "Open Filters" at bounding box center [1288, 143] width 64 height 19
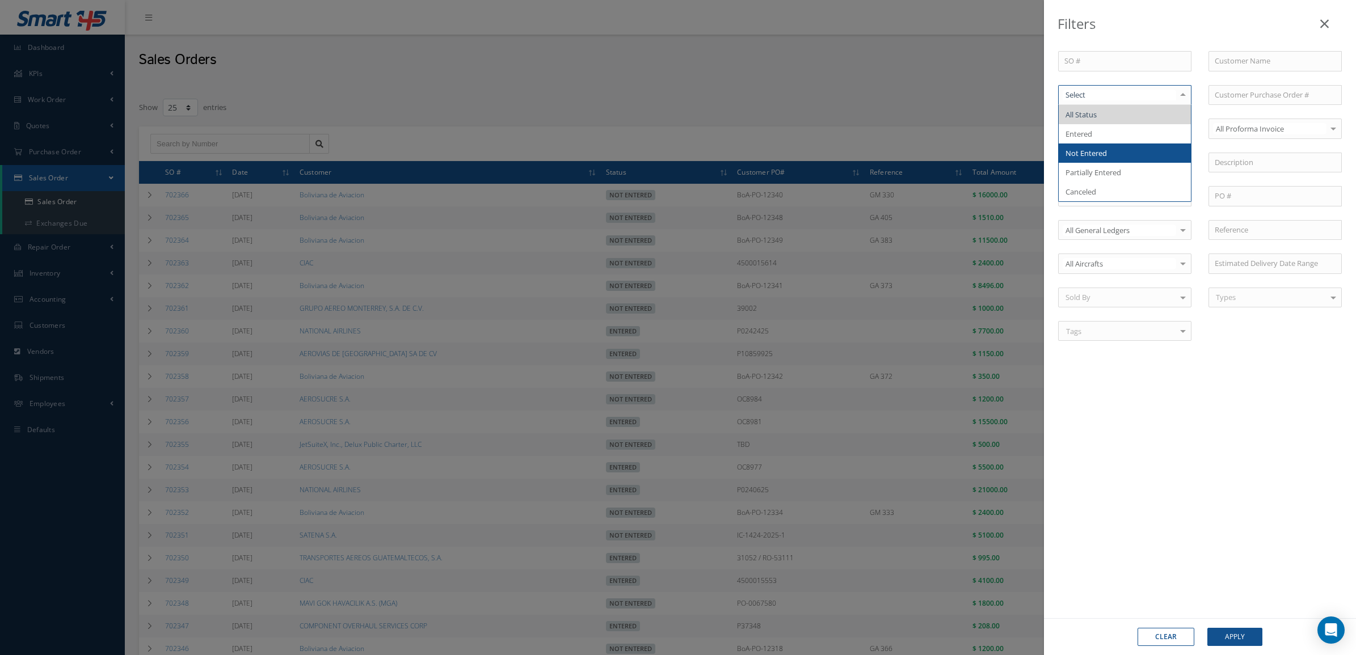
click at [1115, 157] on span "Not Entered" at bounding box center [1125, 153] width 132 height 19
click at [1252, 630] on button "Apply" at bounding box center [1234, 637] width 55 height 18
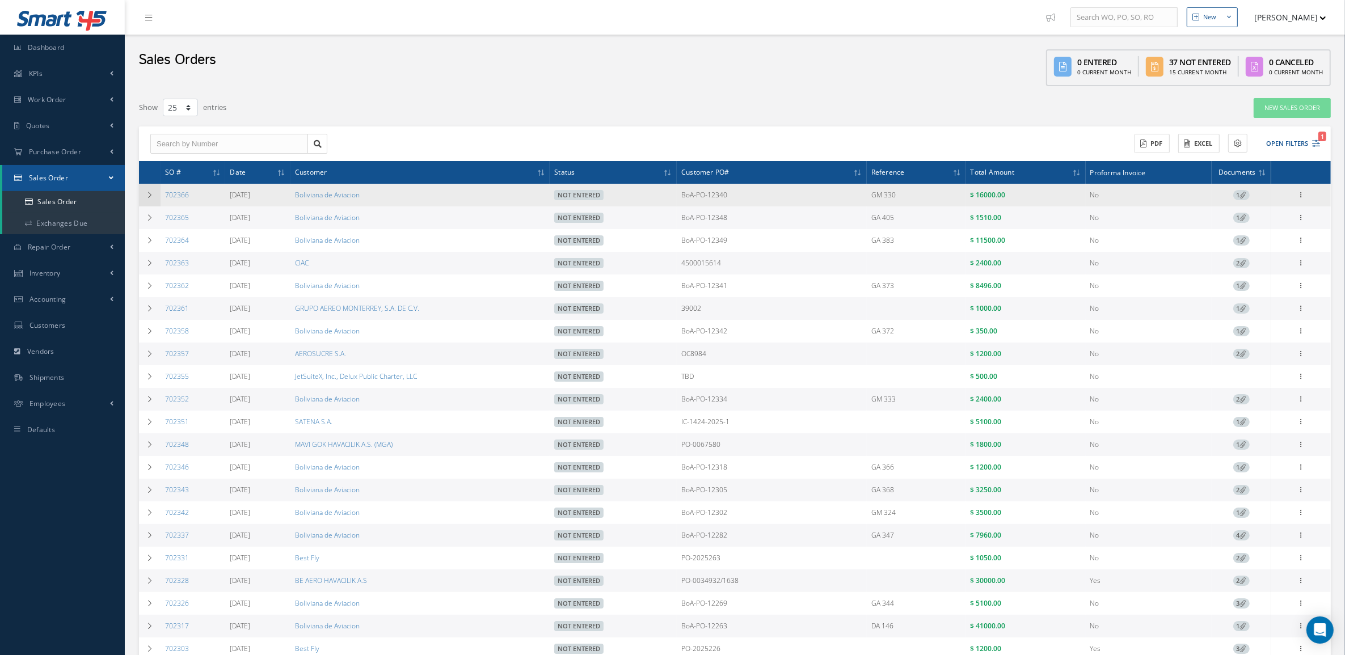
click at [148, 188] on td at bounding box center [150, 195] width 22 height 23
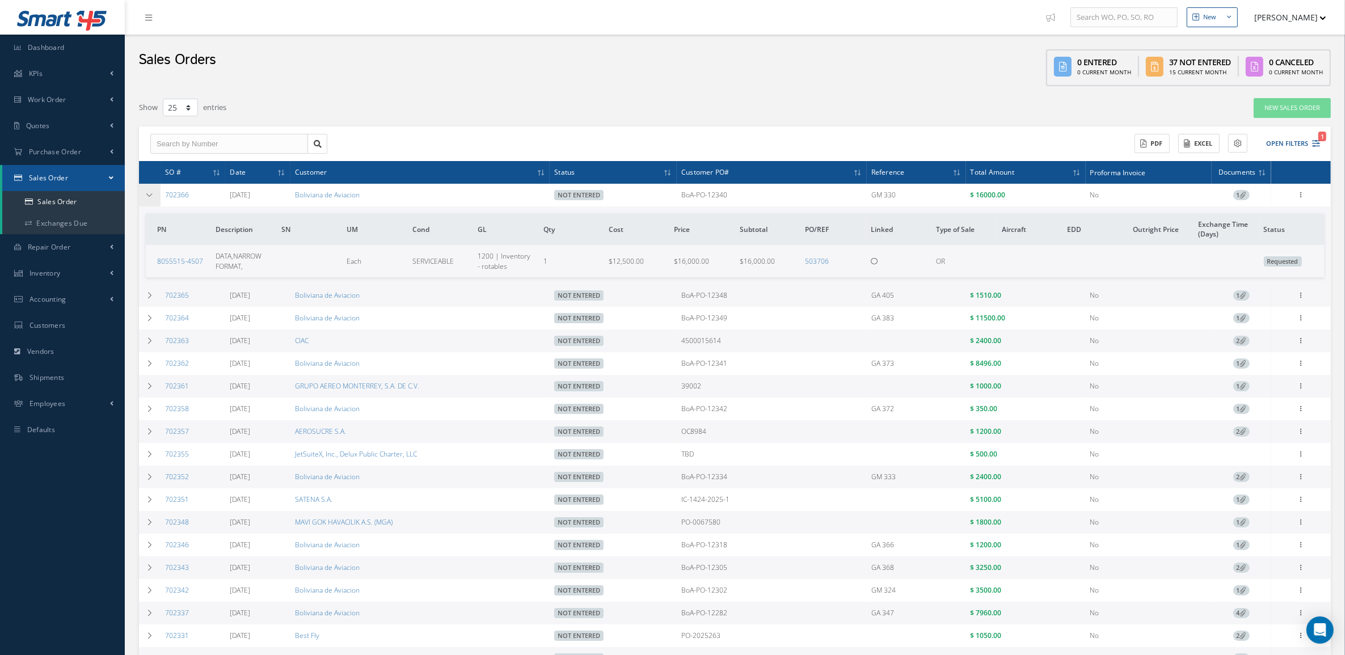
click at [150, 197] on icon at bounding box center [150, 195] width 8 height 7
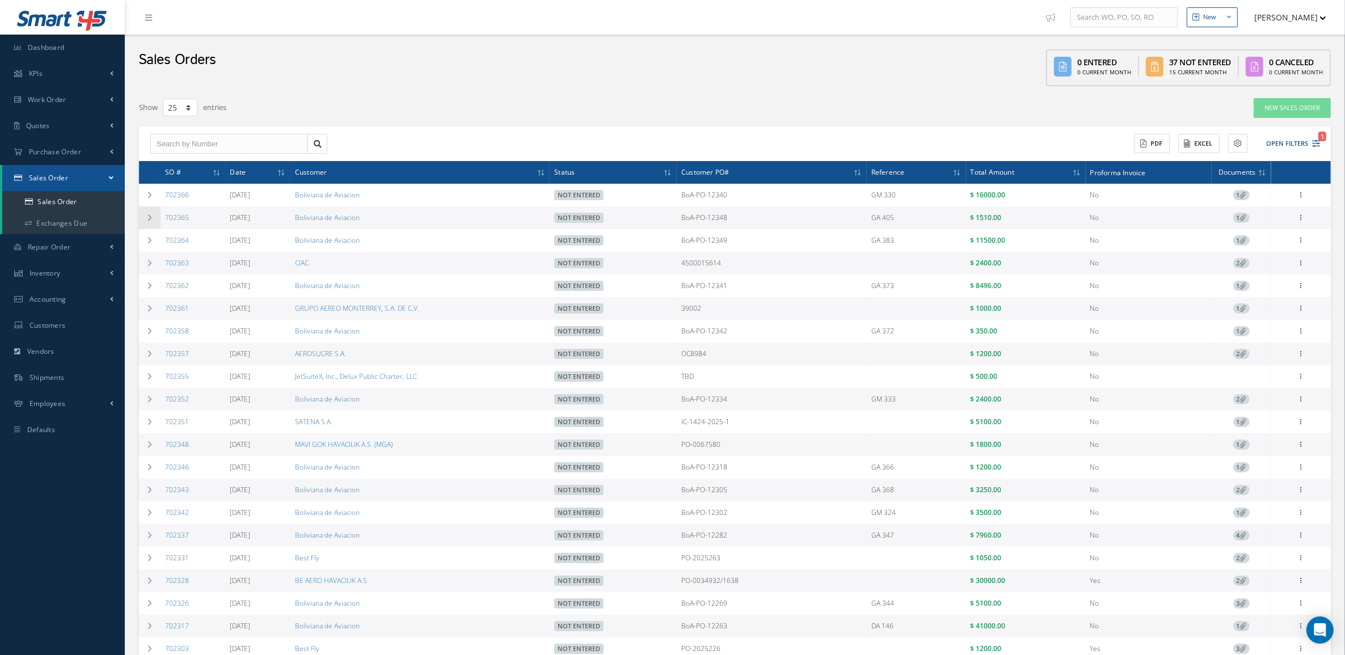
click at [149, 218] on icon at bounding box center [150, 217] width 8 height 7
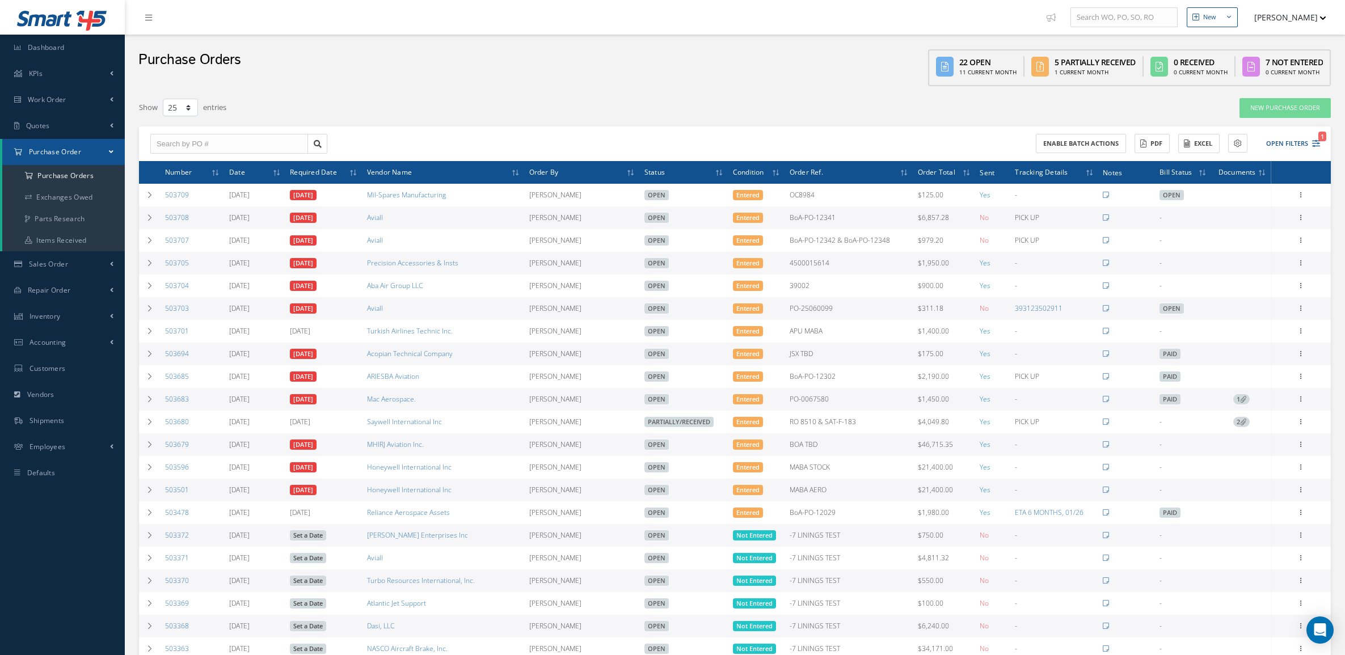
select select "25"
click at [1298, 356] on icon at bounding box center [1301, 352] width 11 height 9
click at [1257, 447] on link "Documents" at bounding box center [1250, 448] width 90 height 15
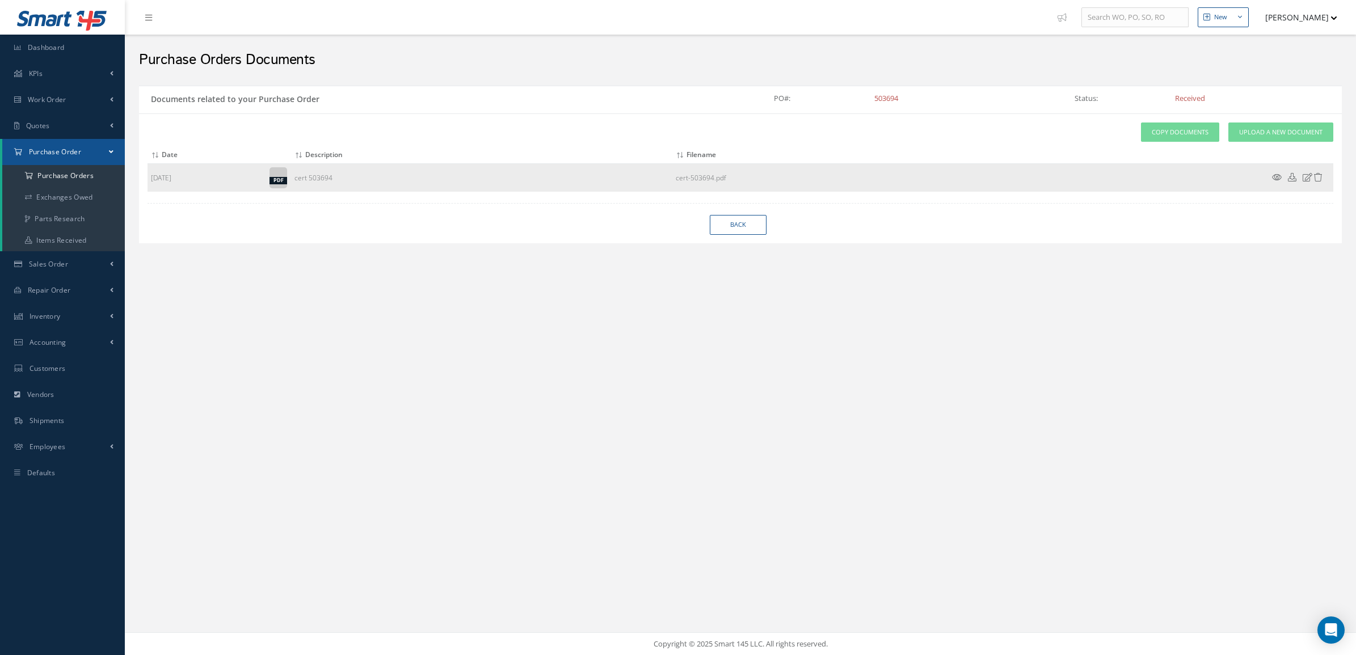
click at [1290, 178] on icon at bounding box center [1292, 177] width 9 height 9
click at [62, 175] on a=1&status_id=2&status_id=3&status_id=5&collapsedFilters"] "Purchase Orders" at bounding box center [63, 176] width 123 height 22
